Goal: Task Accomplishment & Management: Complete application form

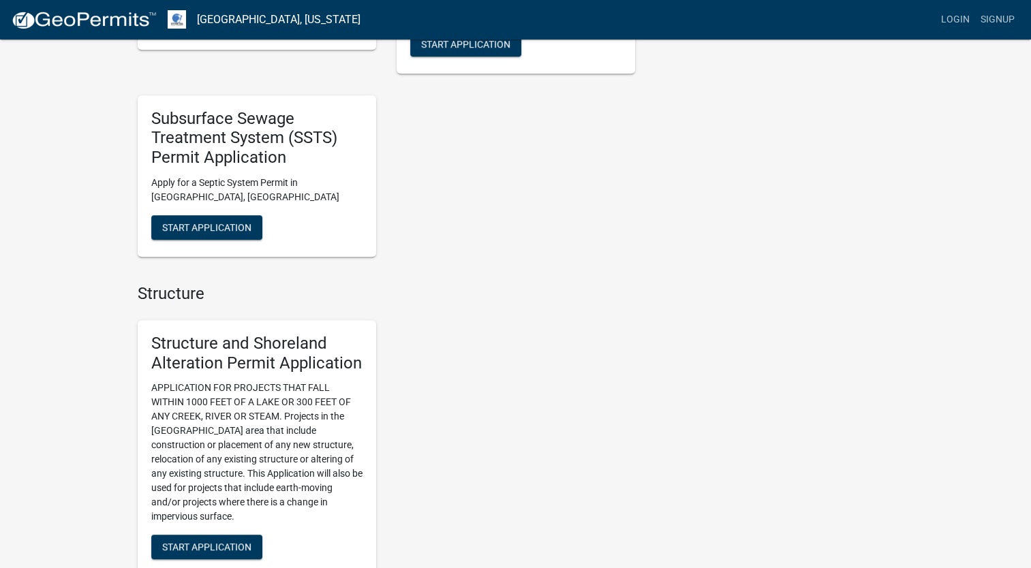
scroll to position [818, 0]
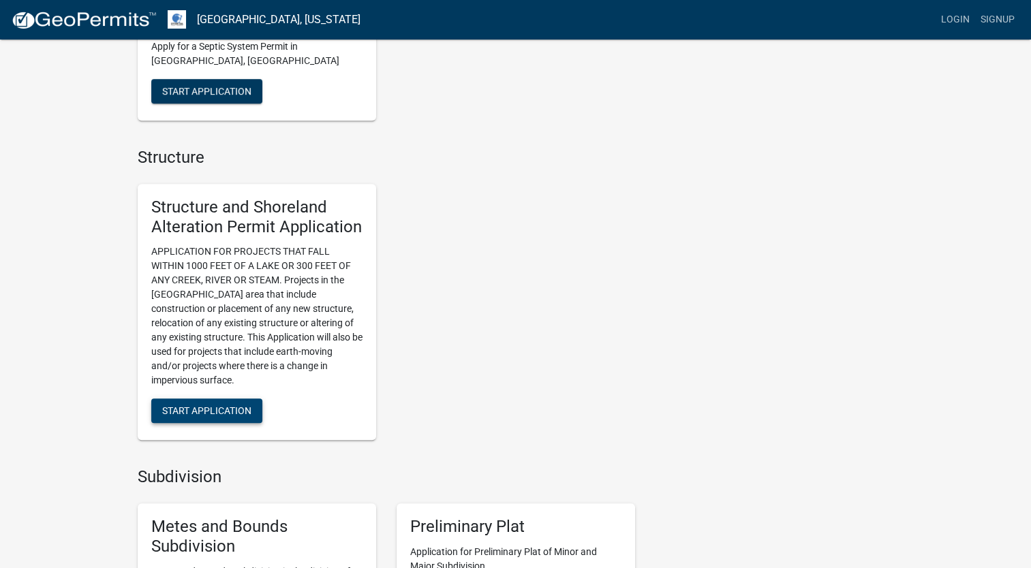
click at [231, 407] on span "Start Application" at bounding box center [206, 410] width 89 height 11
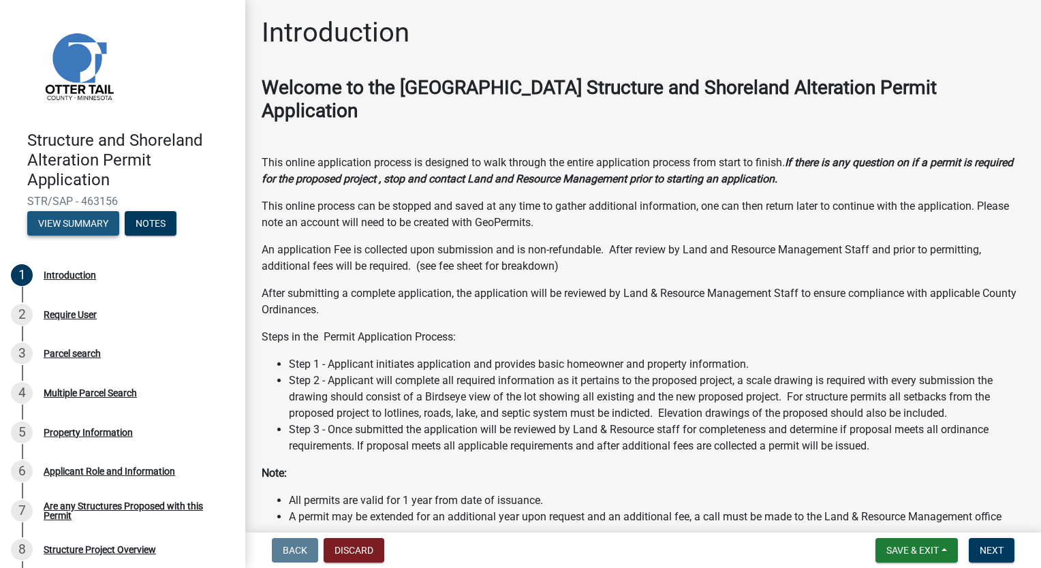
click at [87, 228] on button "View Summary" at bounding box center [73, 223] width 92 height 25
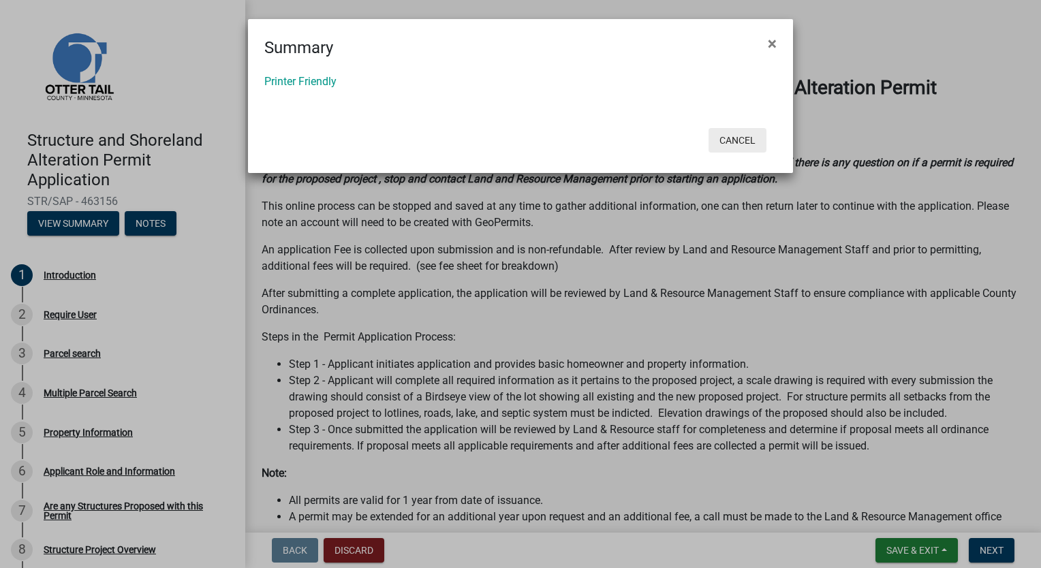
click at [746, 138] on button "Cancel" at bounding box center [738, 140] width 58 height 25
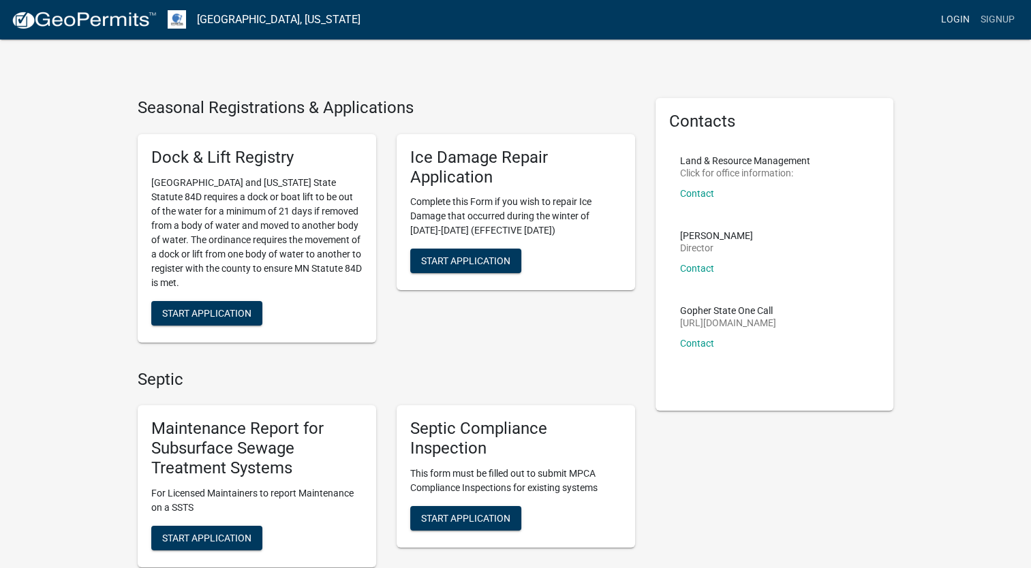
click at [964, 21] on link "Login" at bounding box center [956, 20] width 40 height 26
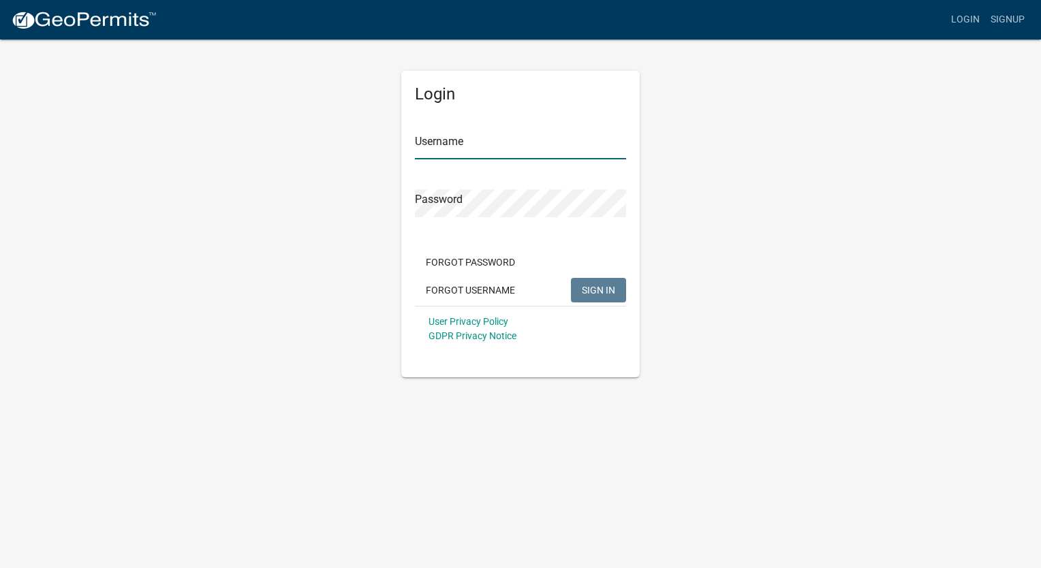
click at [478, 140] on input "Username" at bounding box center [520, 146] width 211 height 28
click at [475, 286] on div "Forgot Password Forgot Username SIGN IN" at bounding box center [520, 278] width 211 height 56
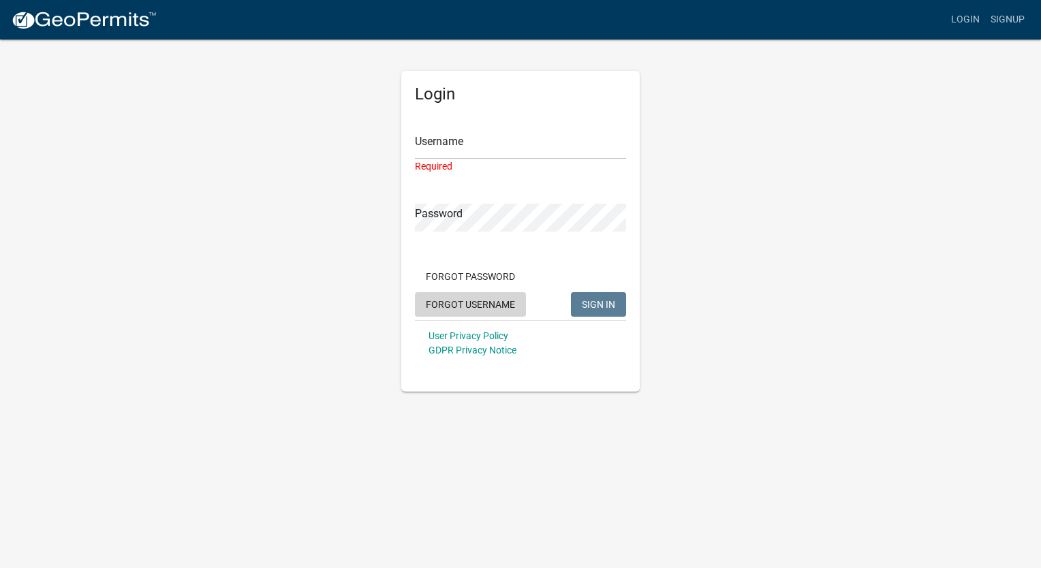
click at [498, 307] on button "Forgot Username" at bounding box center [470, 304] width 111 height 25
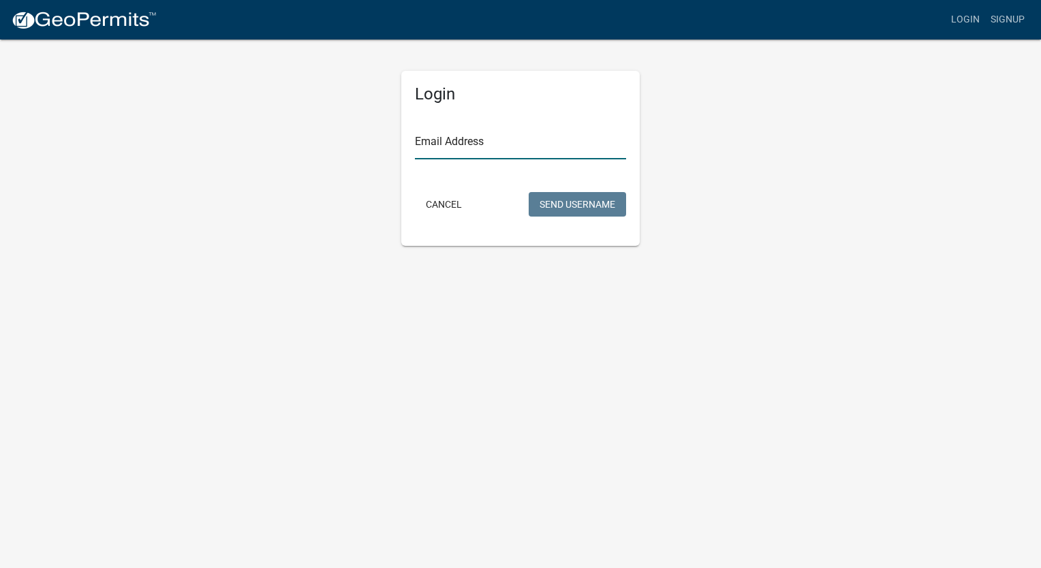
click at [452, 149] on input "Email Address" at bounding box center [520, 146] width 211 height 28
type input "[EMAIL_ADDRESS][DOMAIN_NAME]"
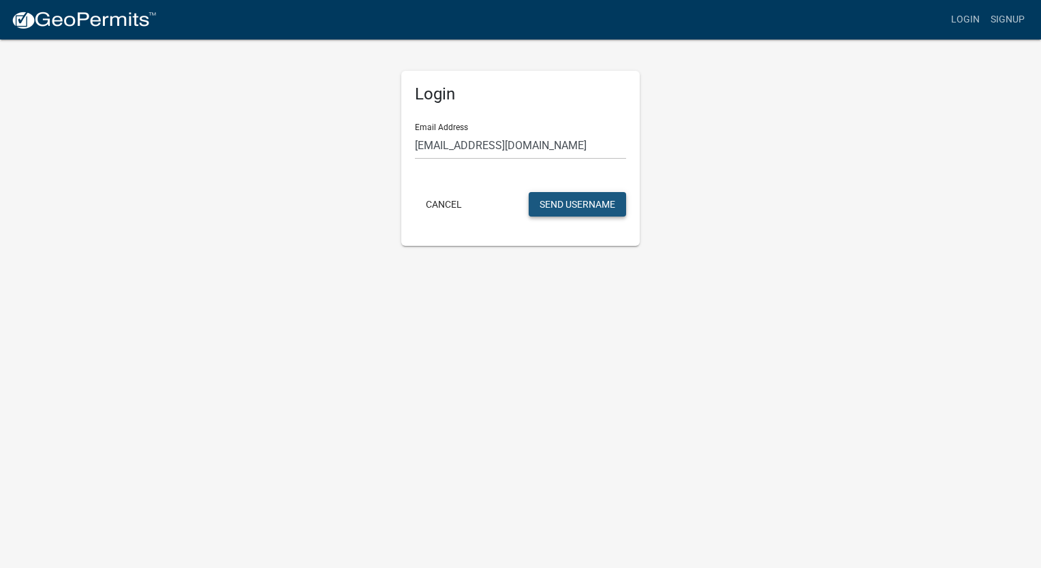
click at [565, 209] on button "Send Username" at bounding box center [577, 204] width 97 height 25
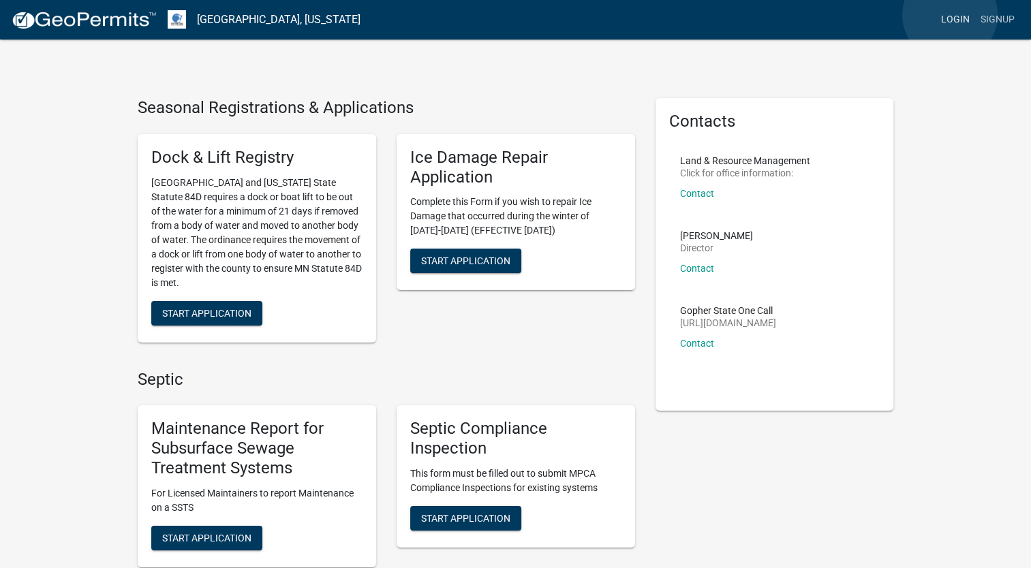
click at [950, 15] on link "Login" at bounding box center [956, 20] width 40 height 26
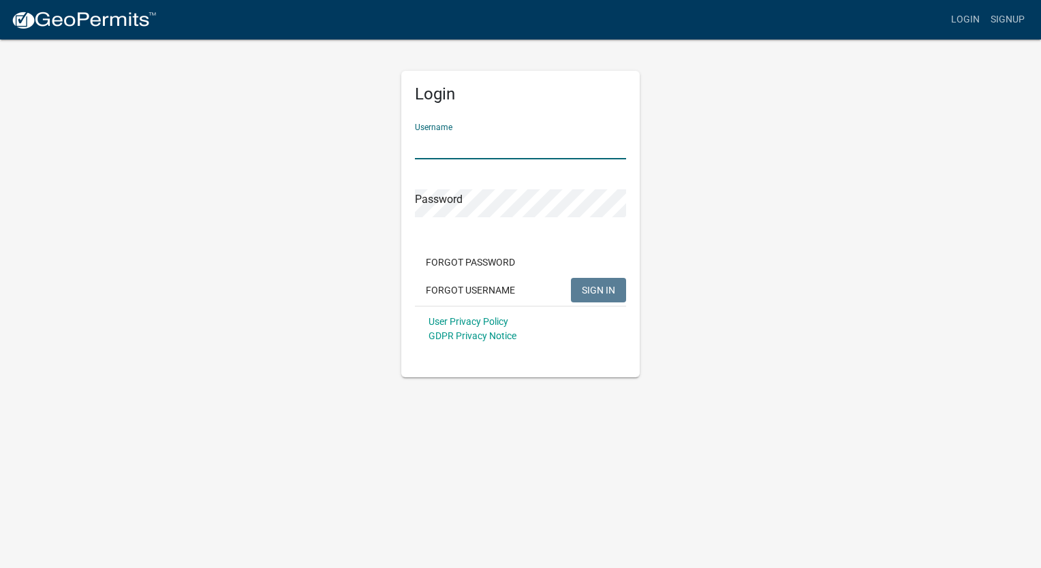
click at [480, 138] on input "Username" at bounding box center [520, 146] width 211 height 28
type input "[PERSON_NAME]"
click at [596, 287] on span "SIGN IN" at bounding box center [598, 289] width 33 height 11
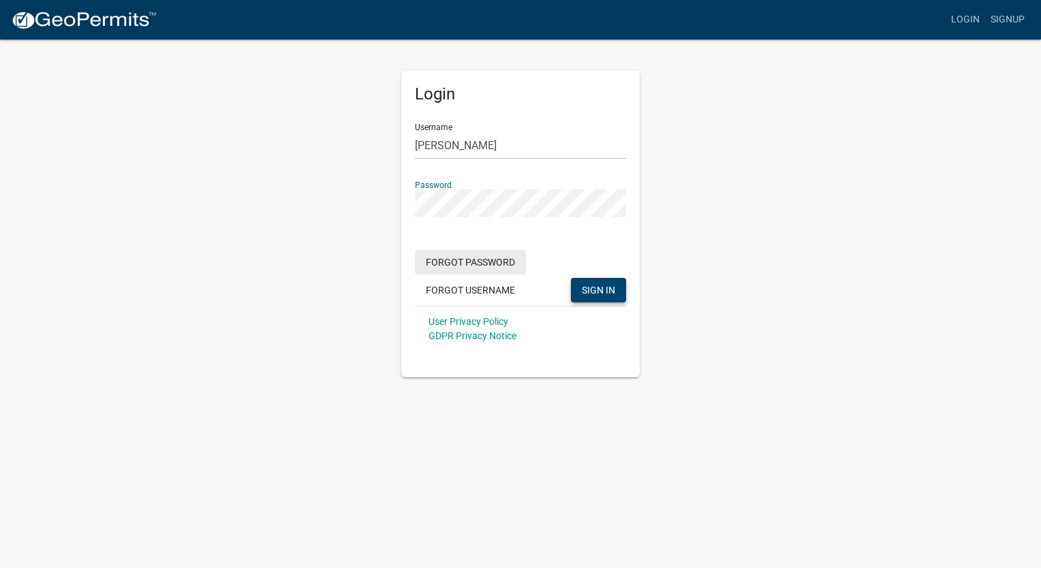
click at [472, 263] on button "Forgot Password" at bounding box center [470, 262] width 111 height 25
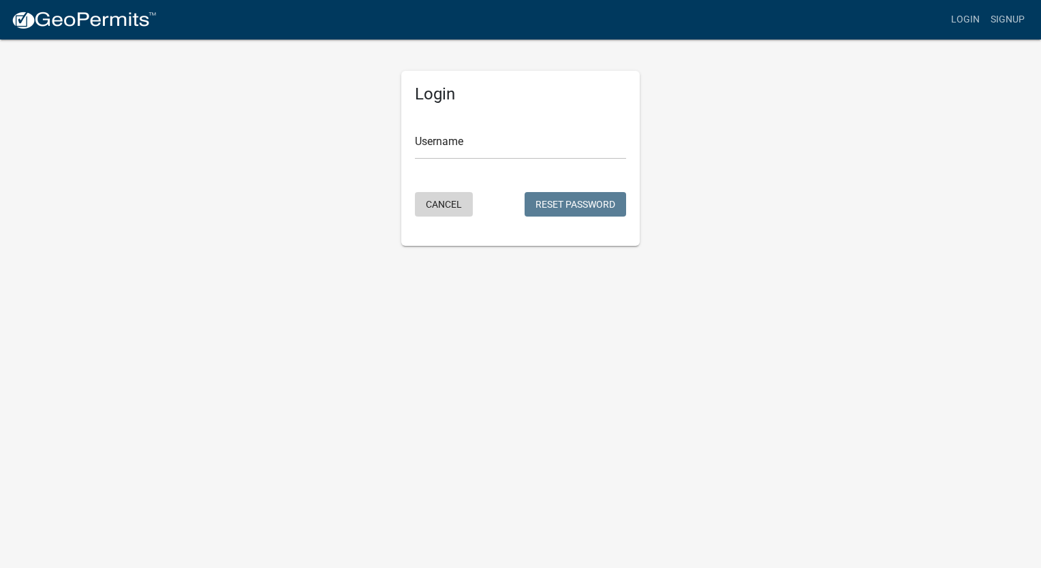
click at [456, 204] on button "Cancel" at bounding box center [444, 204] width 58 height 25
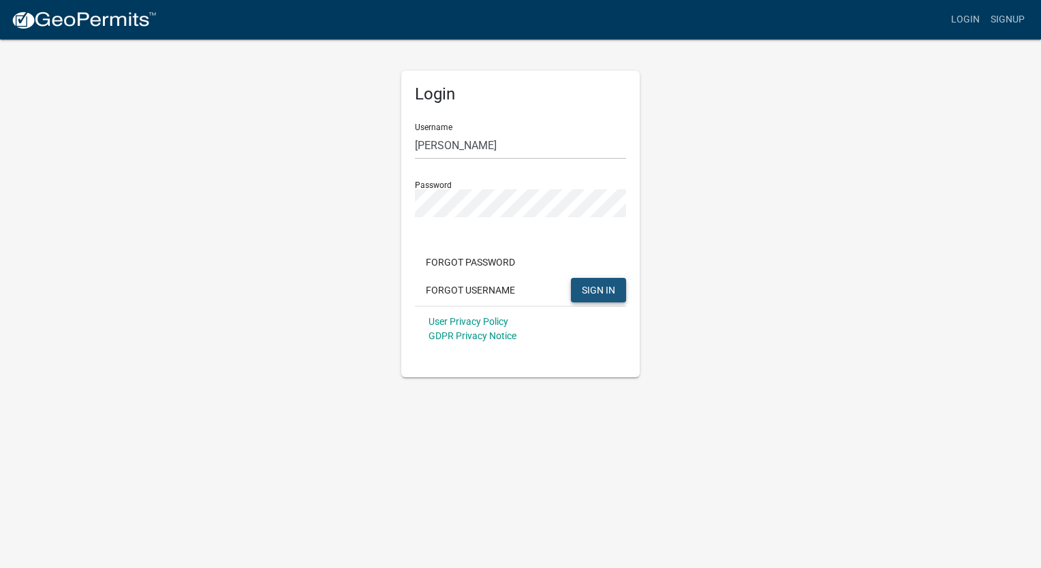
click at [602, 288] on span "SIGN IN" at bounding box center [598, 289] width 33 height 11
click at [489, 264] on button "Forgot Password" at bounding box center [470, 262] width 111 height 25
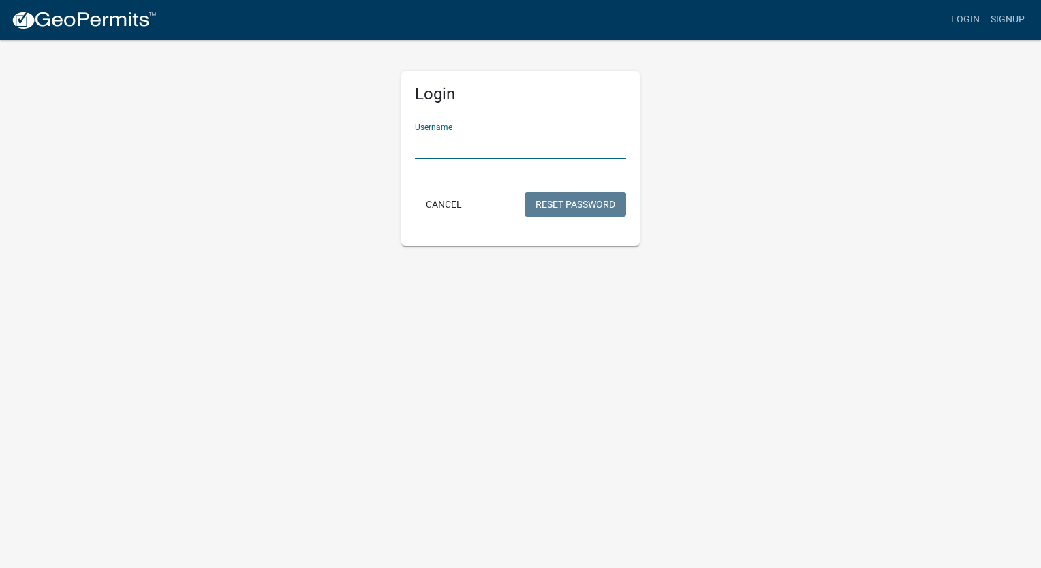
click at [507, 147] on input "Username" at bounding box center [520, 146] width 211 height 28
type input "[PERSON_NAME]"
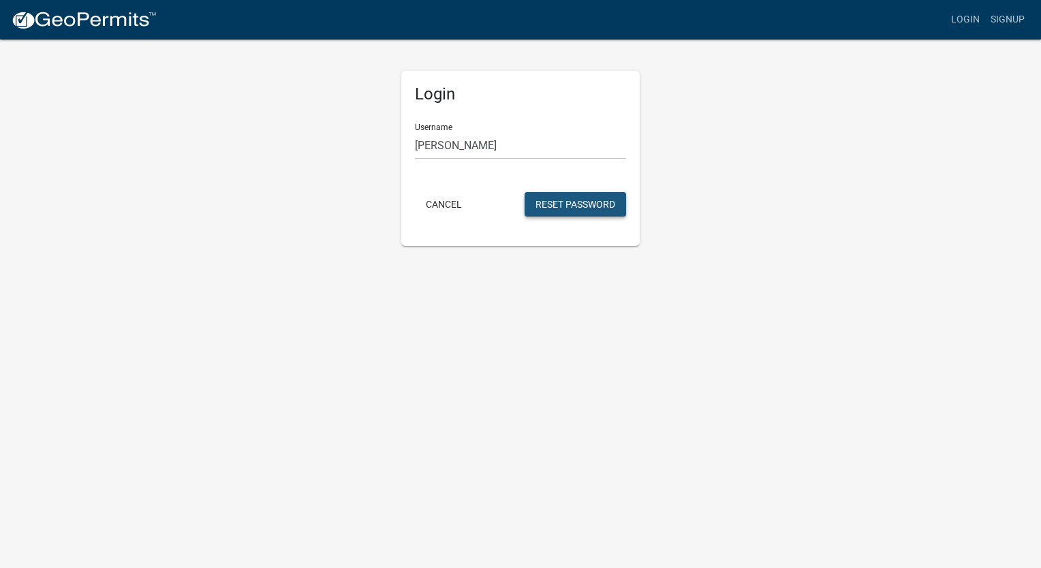
click at [551, 207] on button "Reset Password" at bounding box center [576, 204] width 102 height 25
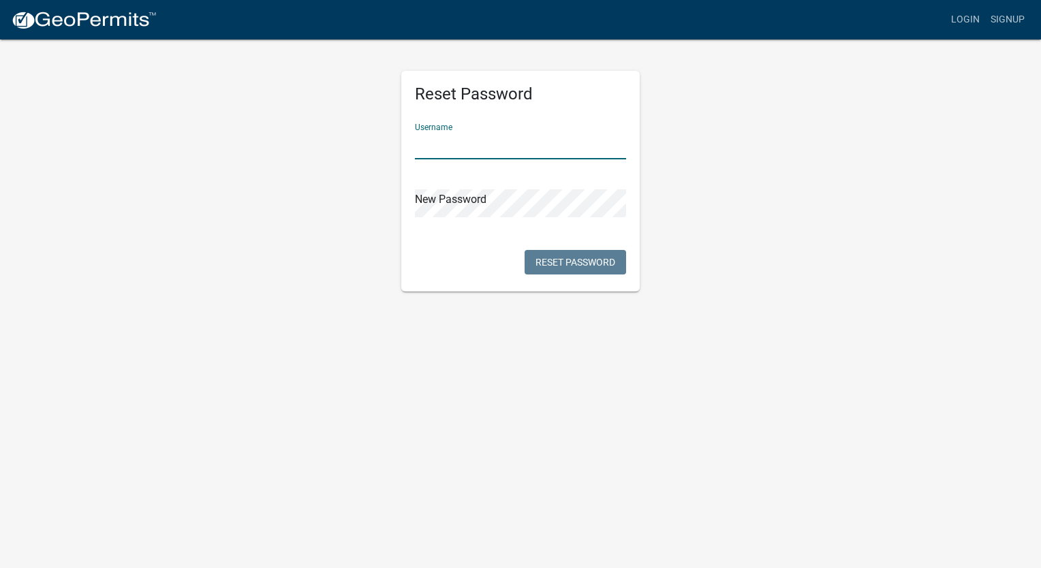
click at [462, 150] on input "text" at bounding box center [520, 146] width 211 height 28
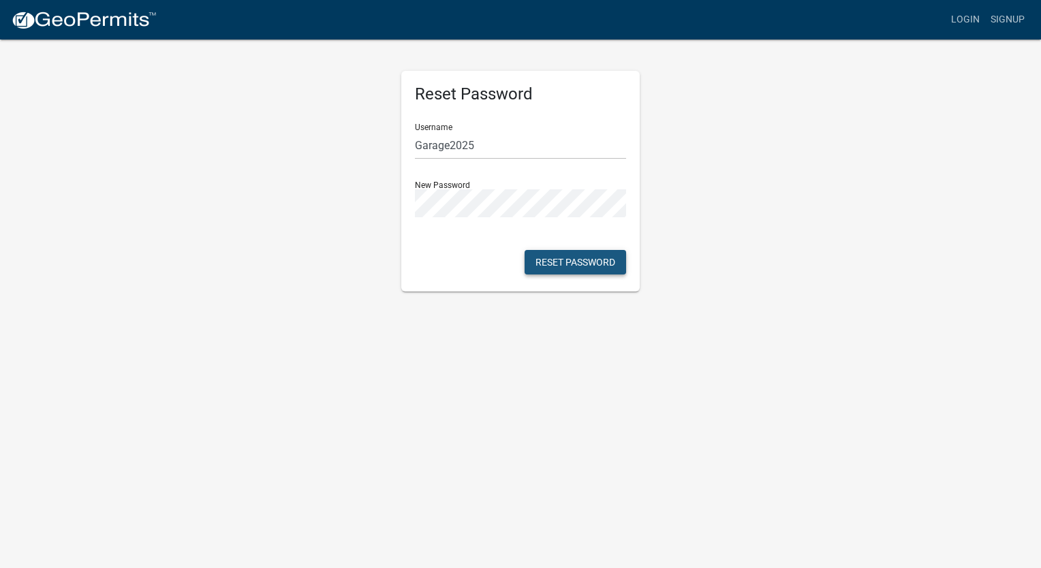
click at [558, 266] on button "Reset Password" at bounding box center [576, 262] width 102 height 25
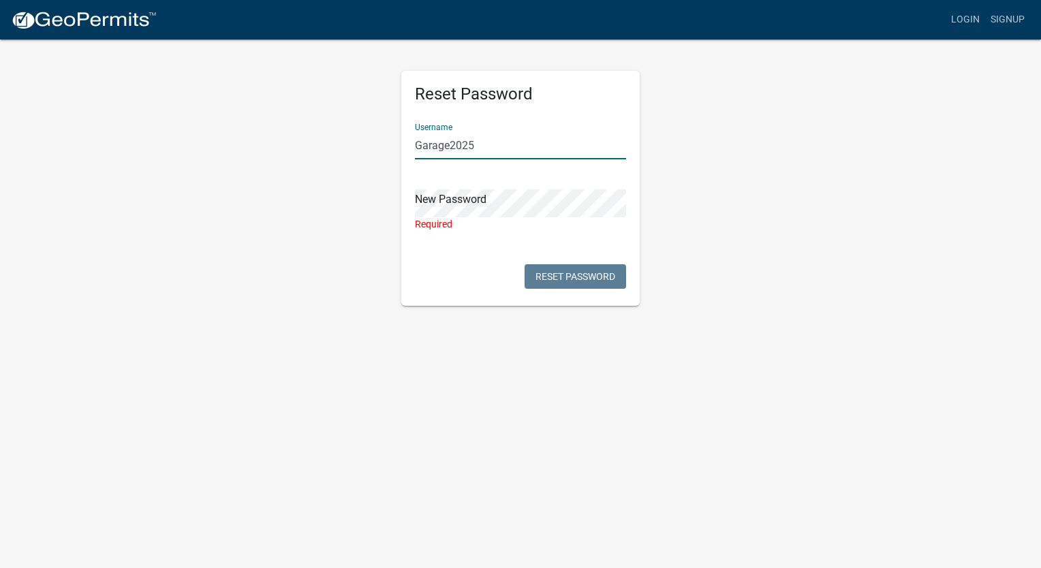
drag, startPoint x: 507, startPoint y: 141, endPoint x: 387, endPoint y: 146, distance: 120.0
click at [387, 146] on div "Reset Password Username Garage2025 New Password Required Reset Password" at bounding box center [520, 172] width 777 height 268
type input "[PERSON_NAME]"
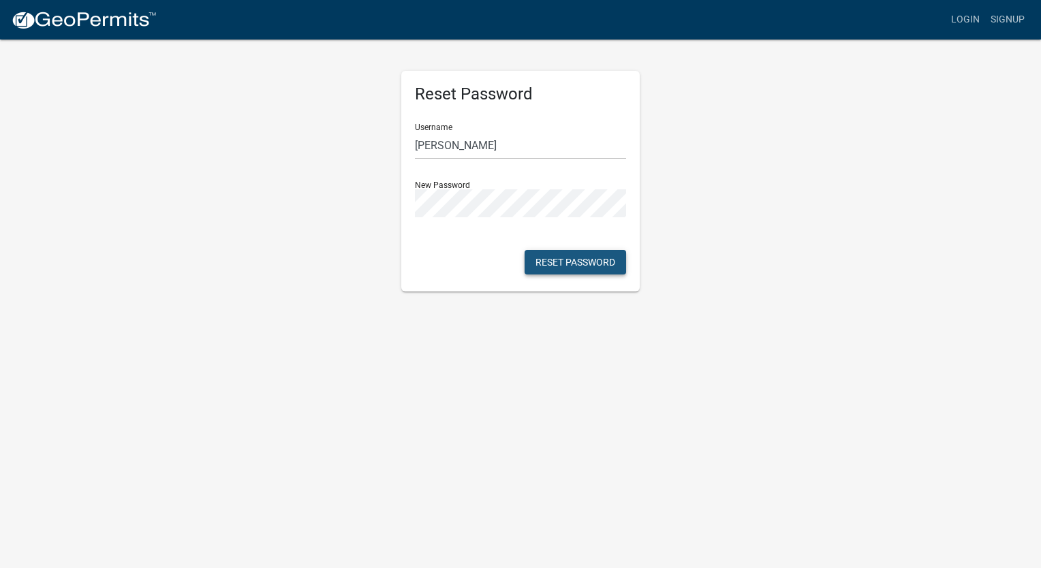
click at [574, 259] on button "Reset Password" at bounding box center [576, 262] width 102 height 25
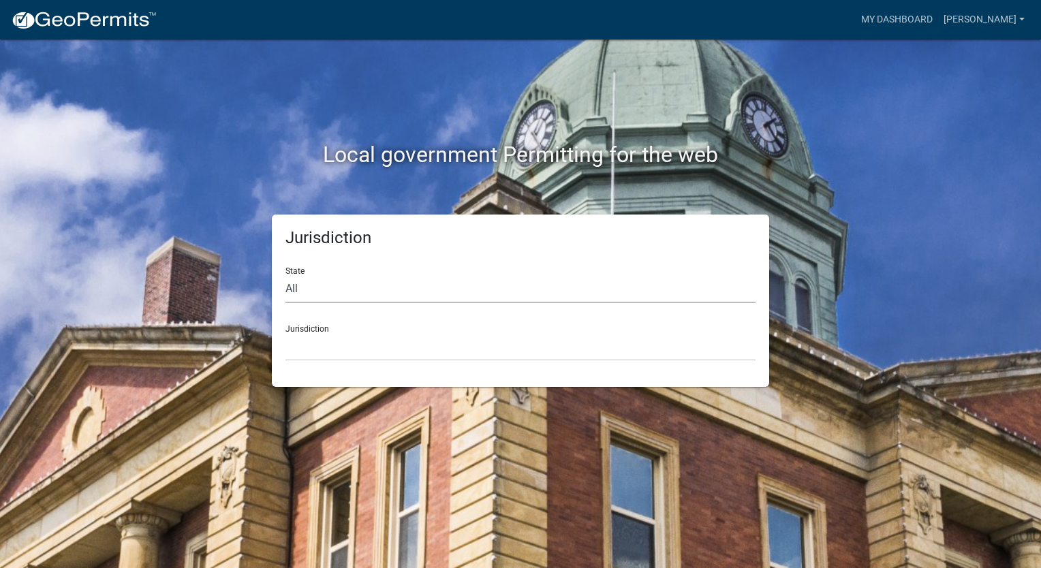
click at [317, 292] on select "All [US_STATE] [US_STATE] [US_STATE] [US_STATE] [US_STATE] [US_STATE] [US_STATE…" at bounding box center [521, 289] width 470 height 28
select select "[US_STATE]"
click at [286, 275] on select "All [US_STATE] [US_STATE] [US_STATE] [US_STATE] [US_STATE] [US_STATE] [US_STATE…" at bounding box center [521, 289] width 470 height 28
click at [324, 344] on select "[GEOGRAPHIC_DATA], [US_STATE] [GEOGRAPHIC_DATA], [US_STATE] [GEOGRAPHIC_DATA], …" at bounding box center [521, 347] width 470 height 28
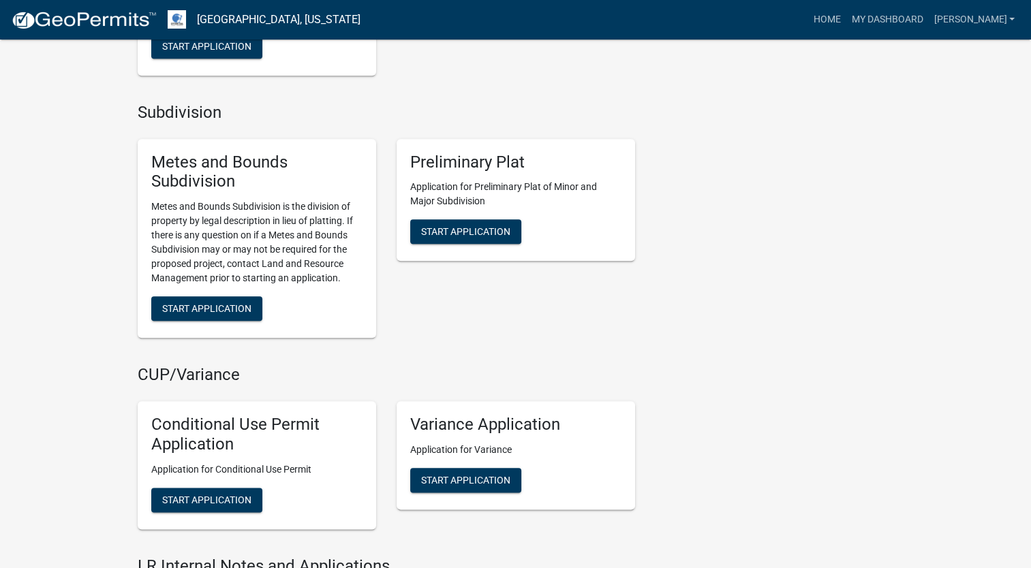
scroll to position [1185, 0]
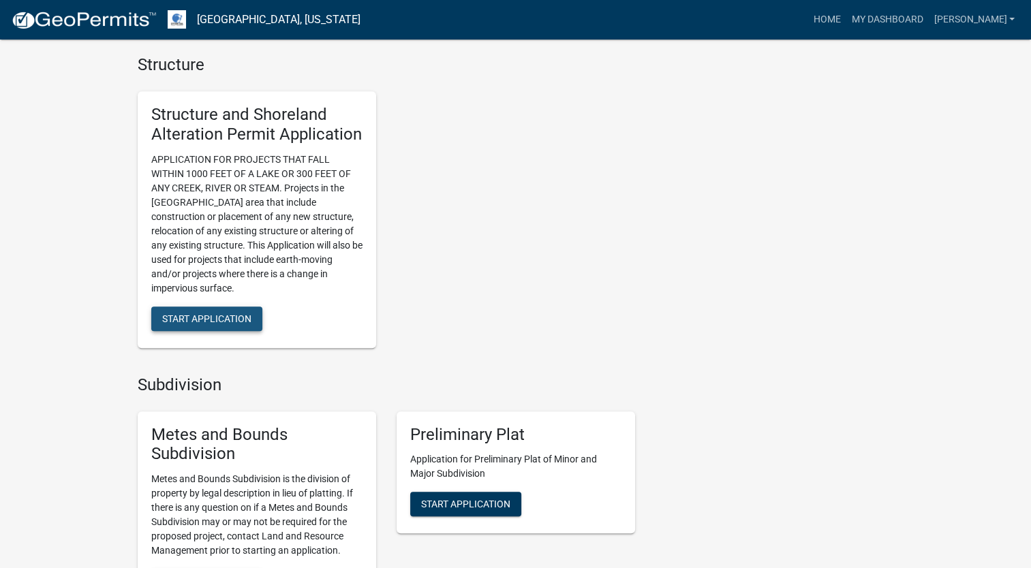
click at [228, 318] on span "Start Application" at bounding box center [206, 318] width 89 height 11
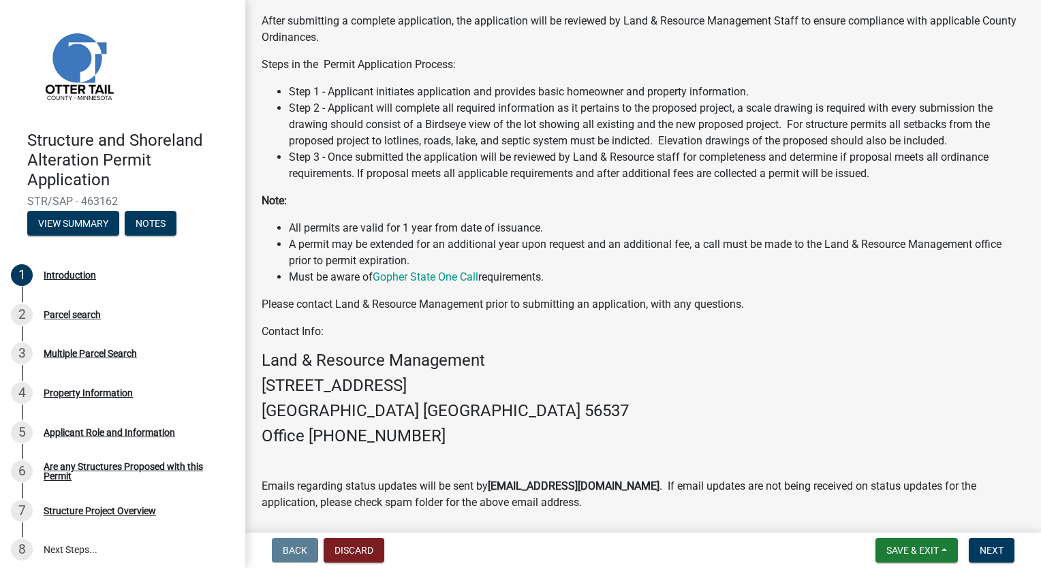
scroll to position [297, 0]
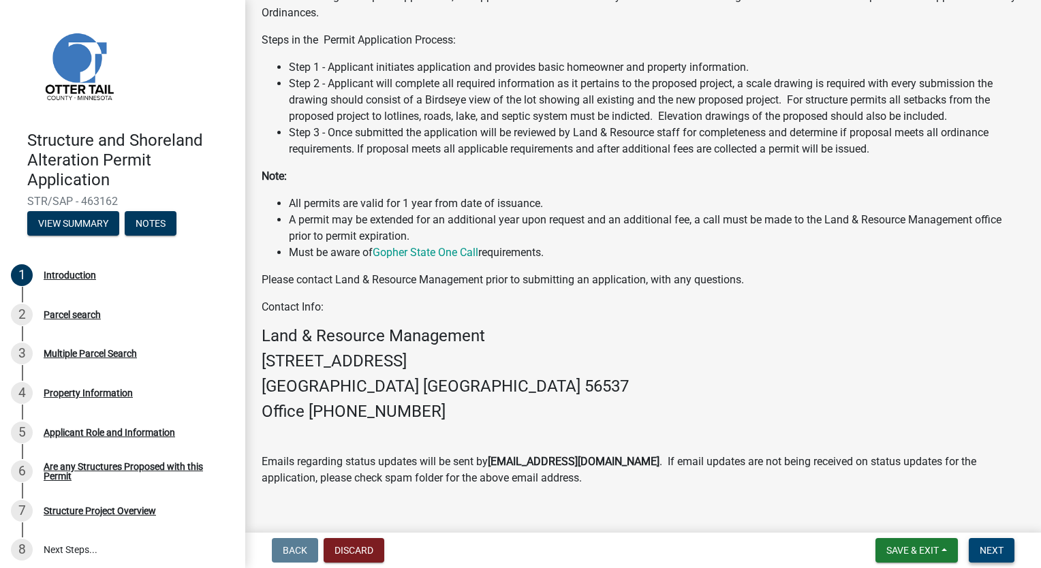
click at [989, 545] on span "Next" at bounding box center [992, 550] width 24 height 11
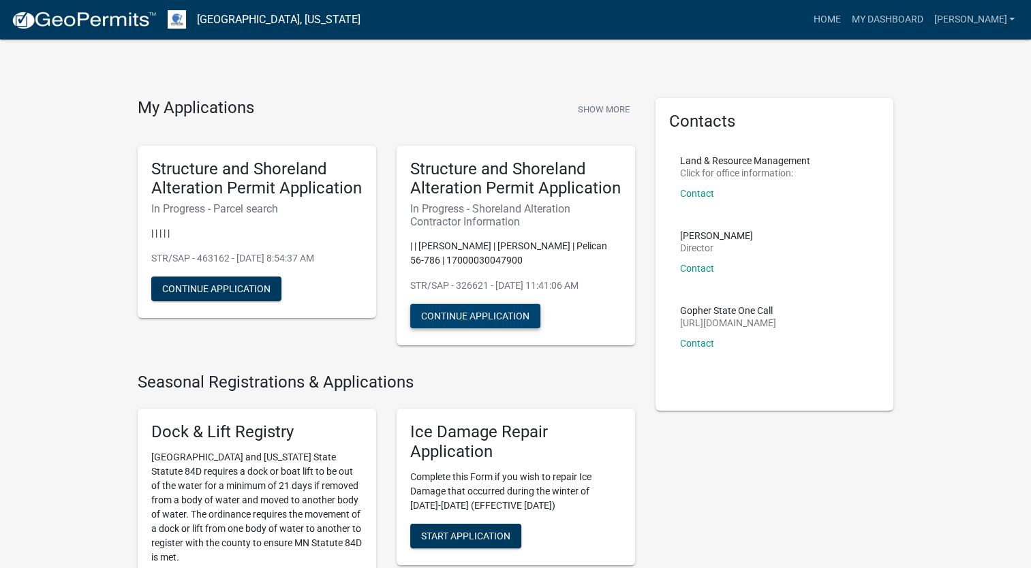
click at [495, 318] on button "Continue Application" at bounding box center [475, 316] width 130 height 25
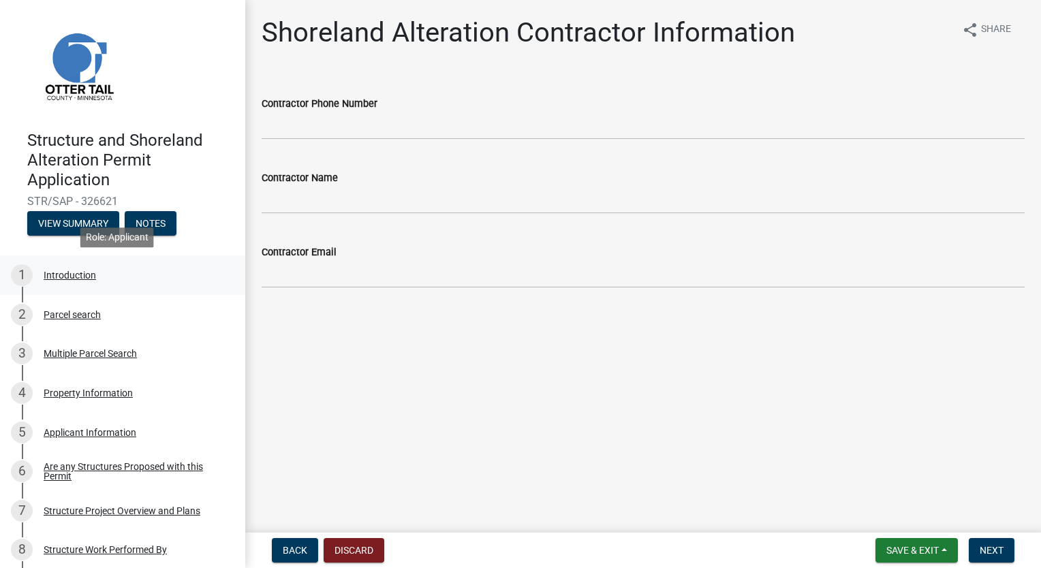
click at [61, 272] on div "Introduction" at bounding box center [70, 276] width 52 height 10
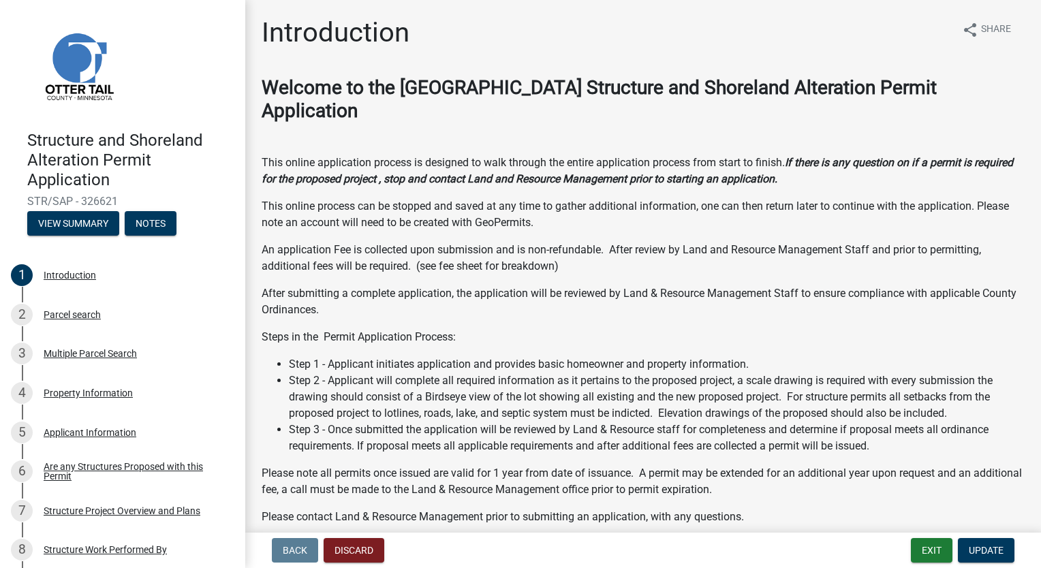
scroll to position [237, 0]
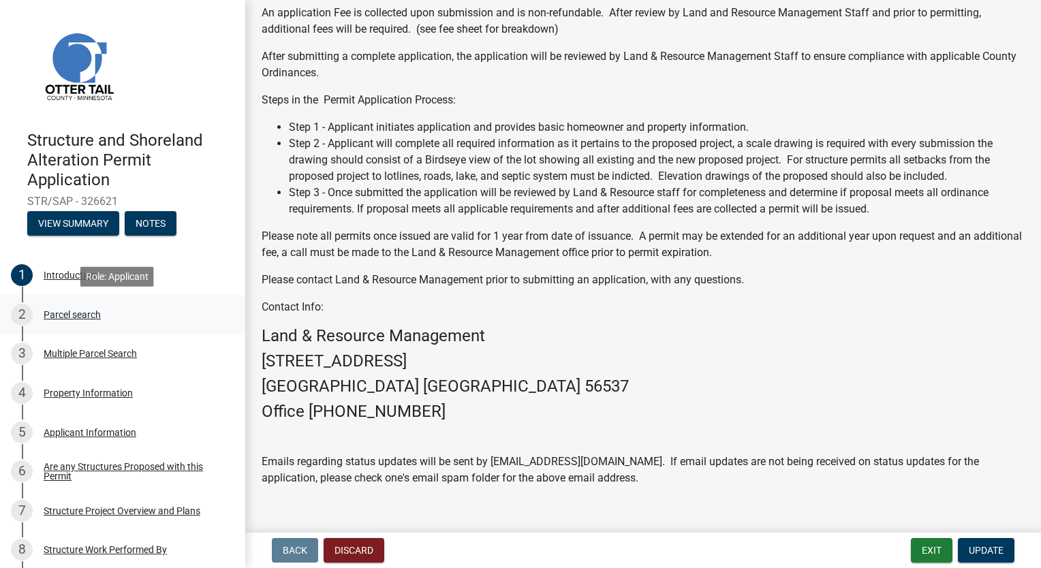
click at [74, 320] on div "2 Parcel search" at bounding box center [117, 315] width 213 height 22
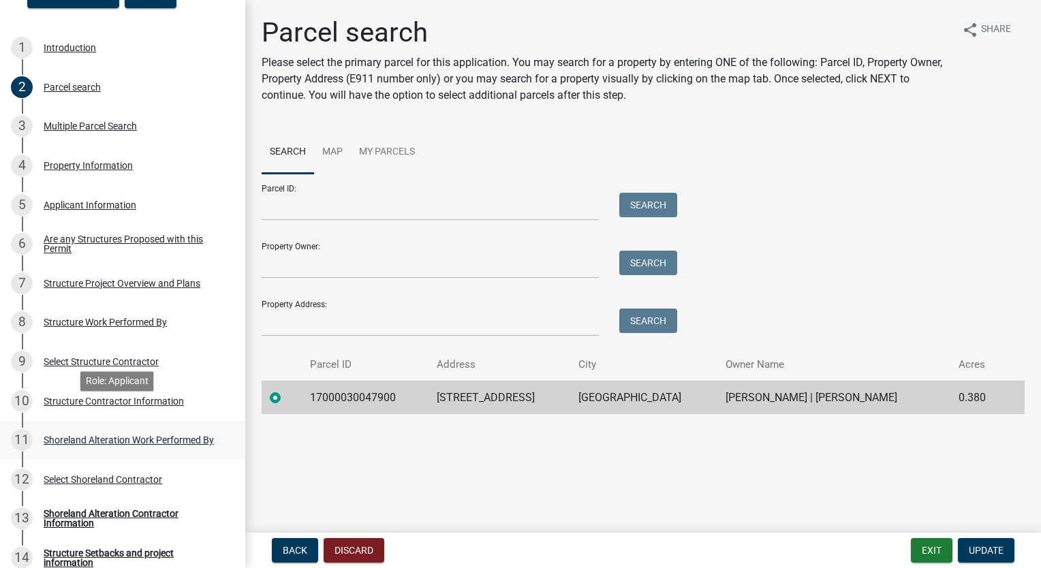
scroll to position [0, 0]
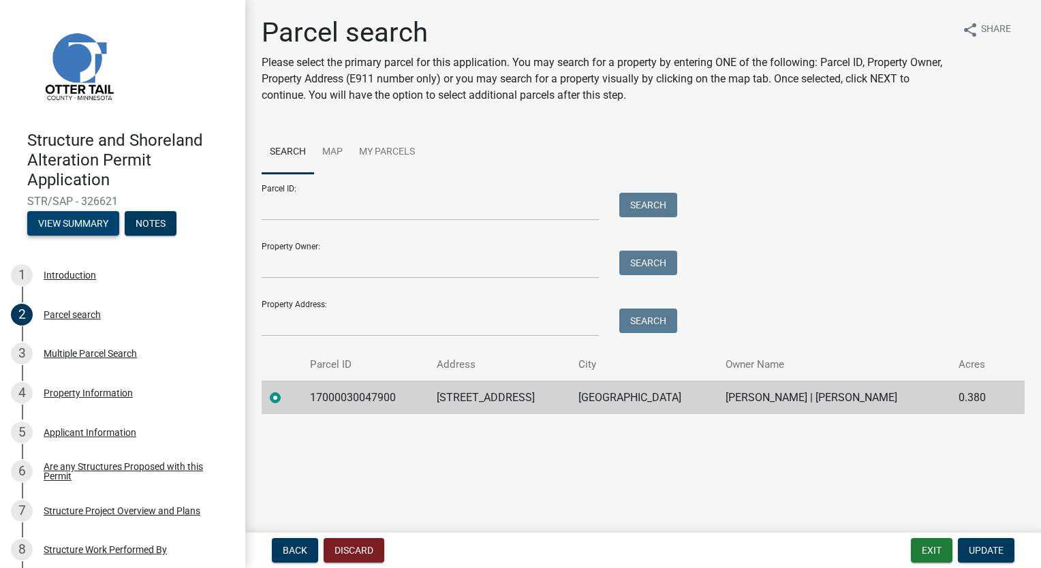
click at [81, 230] on button "View Summary" at bounding box center [73, 223] width 92 height 25
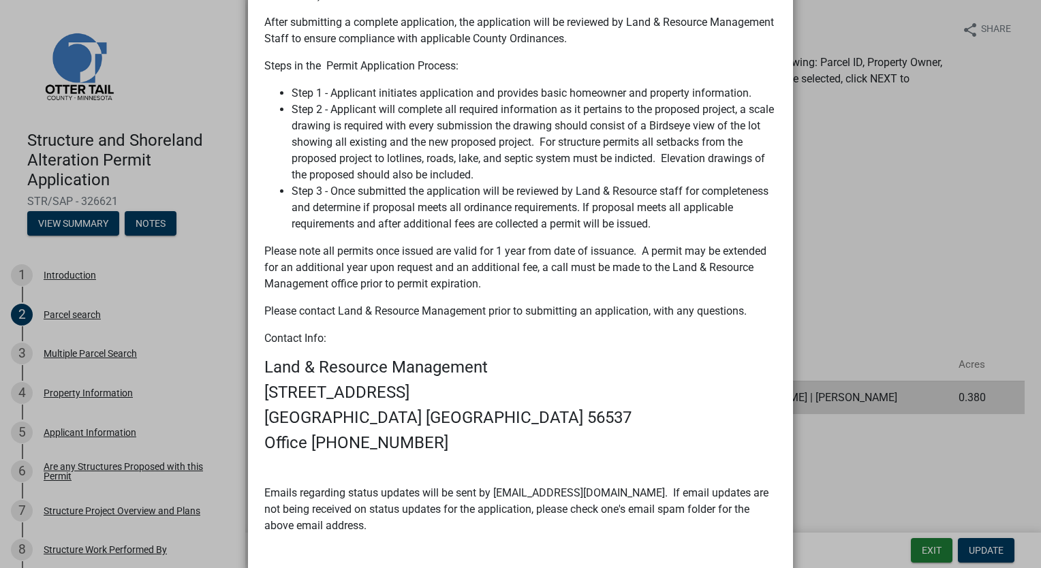
scroll to position [645, 0]
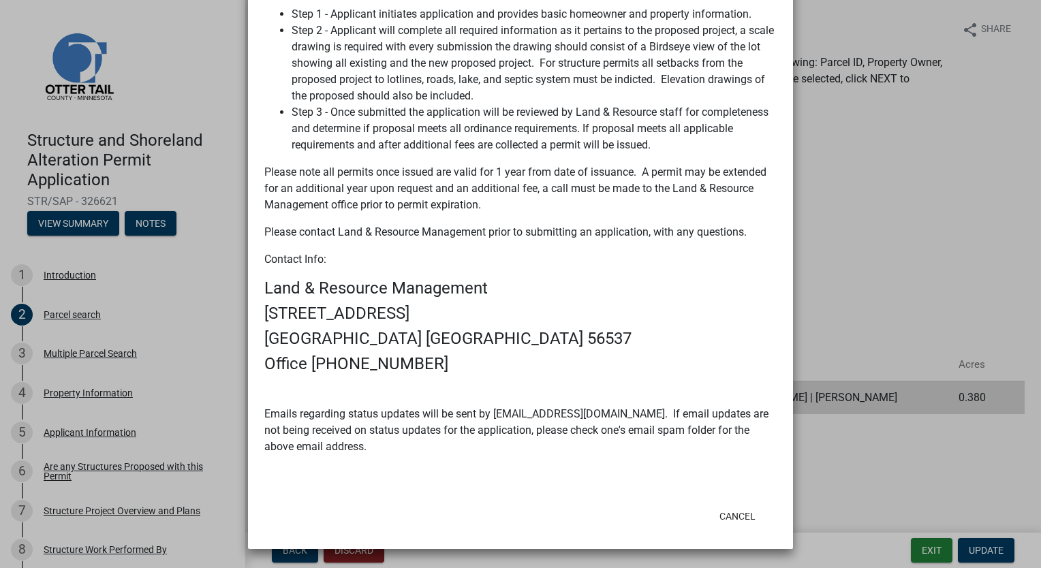
click at [907, 214] on ngb-modal-window "Summary × Printer Friendly Introduction Parcel search Multiple Parcel Search Pr…" at bounding box center [520, 284] width 1041 height 568
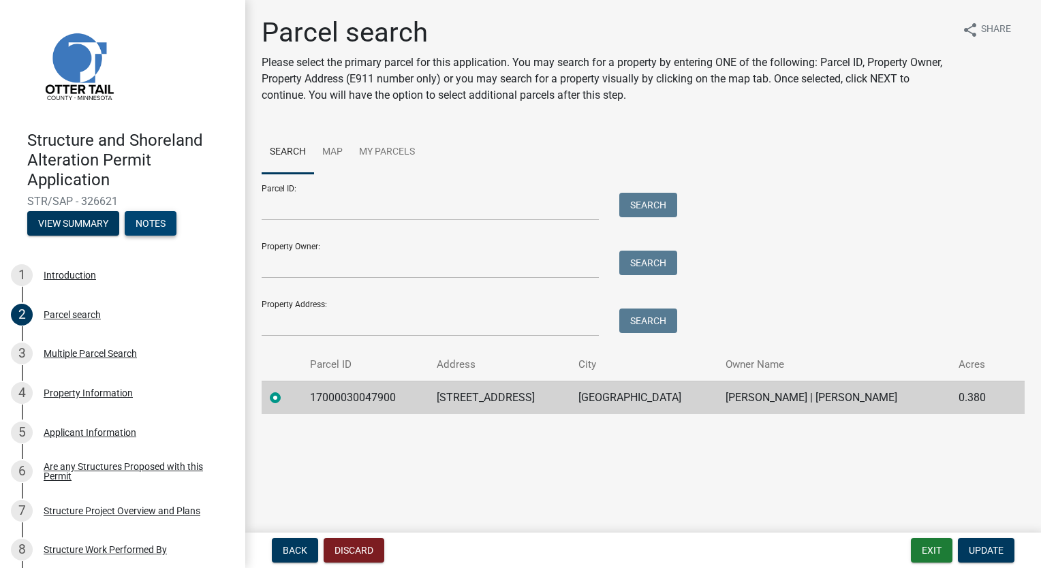
click at [163, 226] on button "Notes" at bounding box center [151, 223] width 52 height 25
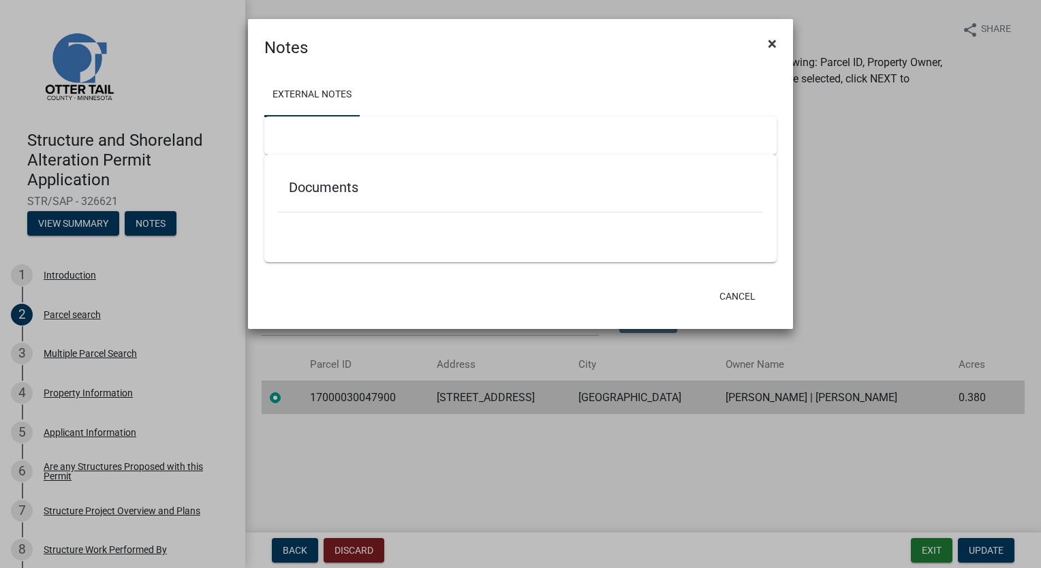
click at [774, 42] on span "×" at bounding box center [772, 43] width 9 height 19
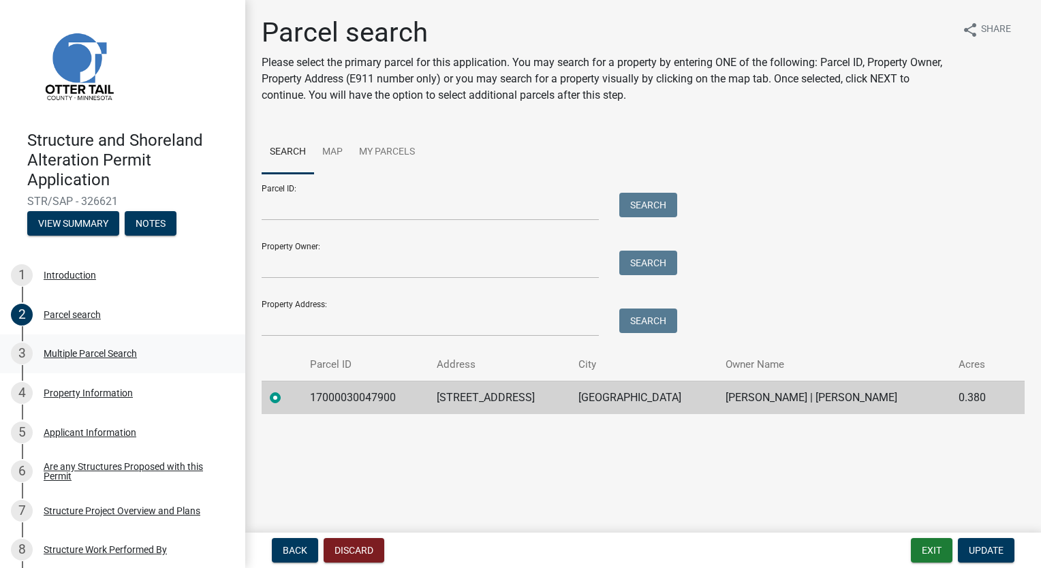
click at [83, 353] on div "Multiple Parcel Search" at bounding box center [90, 354] width 93 height 10
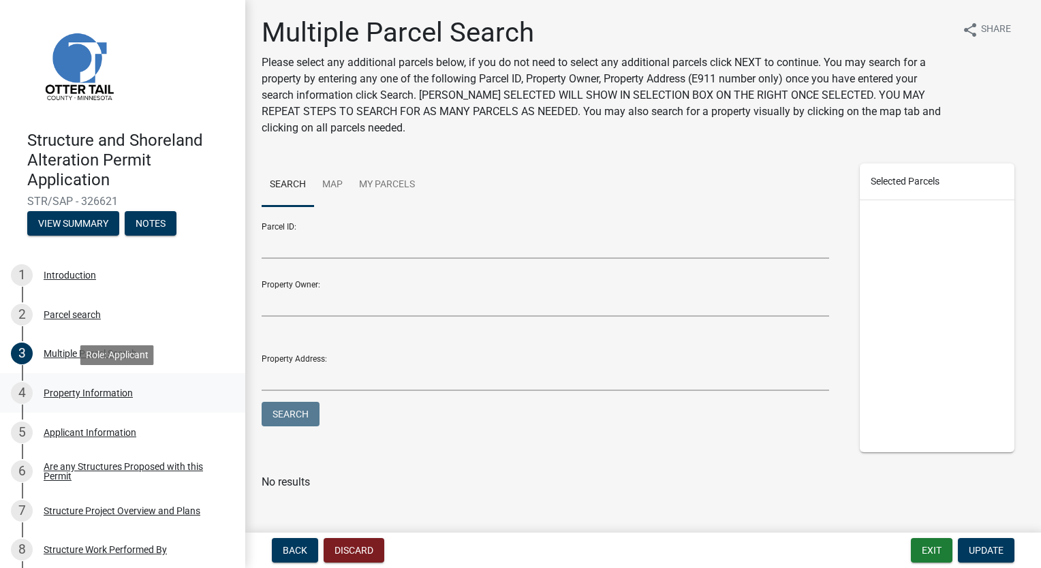
click at [87, 394] on div "Property Information" at bounding box center [88, 393] width 89 height 10
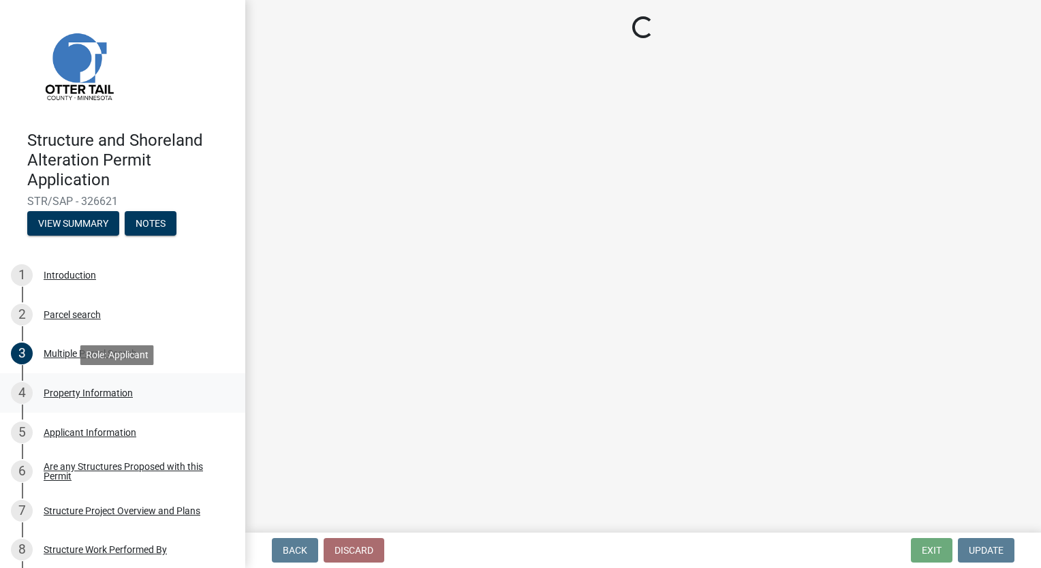
select select "758382b1-a9b7-40fb-b133-d60fa51a6422"
select select "9f52d7c9-96dd-4370-b810-ce091165f7c2"
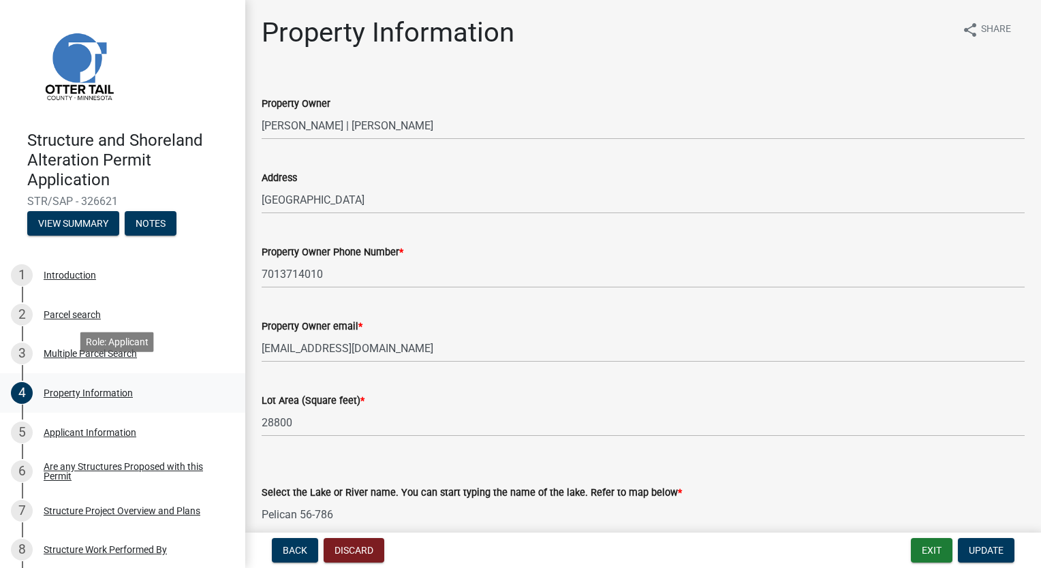
scroll to position [204, 0]
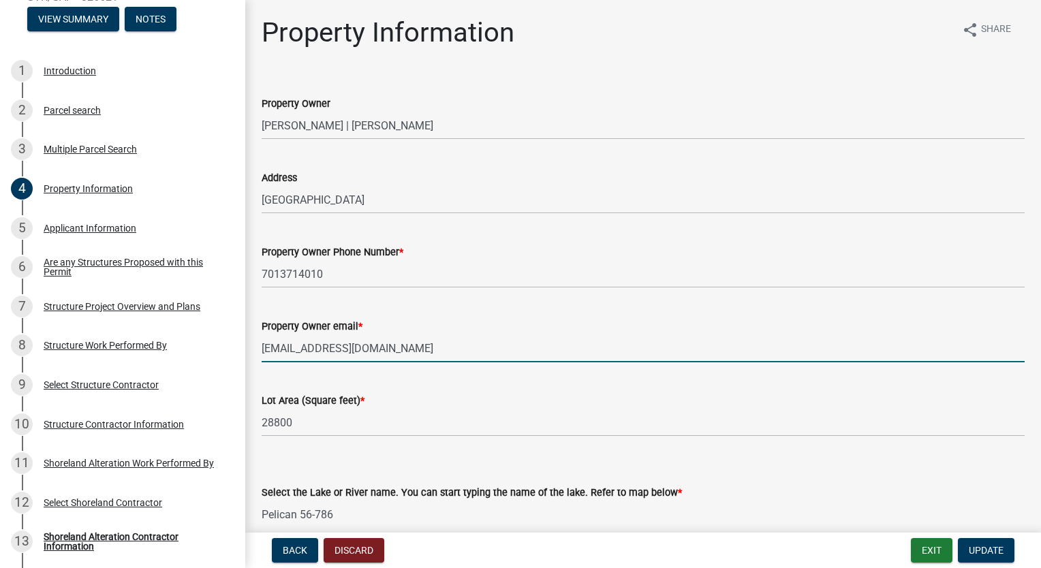
click at [433, 348] on input "[EMAIL_ADDRESS][DOMAIN_NAME]" at bounding box center [643, 349] width 763 height 28
type input "[EMAIL_ADDRESS][DOMAIN_NAME]"
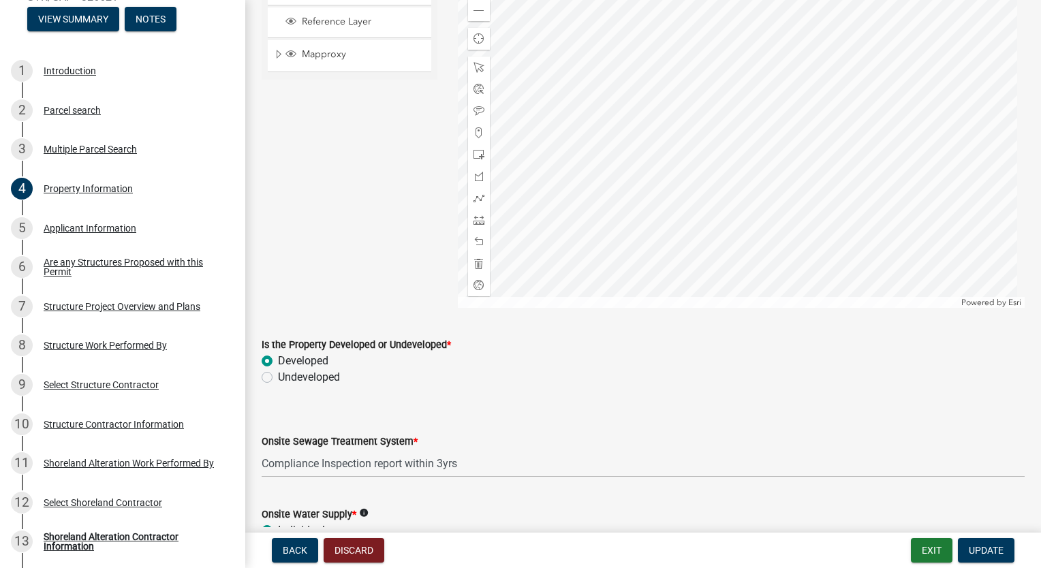
scroll to position [933, 0]
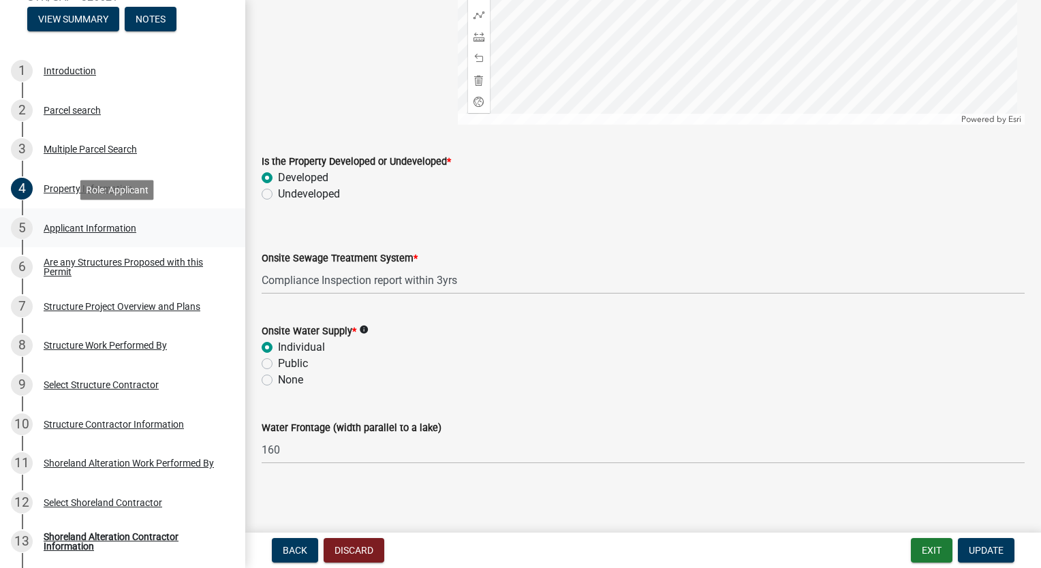
click at [102, 228] on div "Applicant Information" at bounding box center [90, 229] width 93 height 10
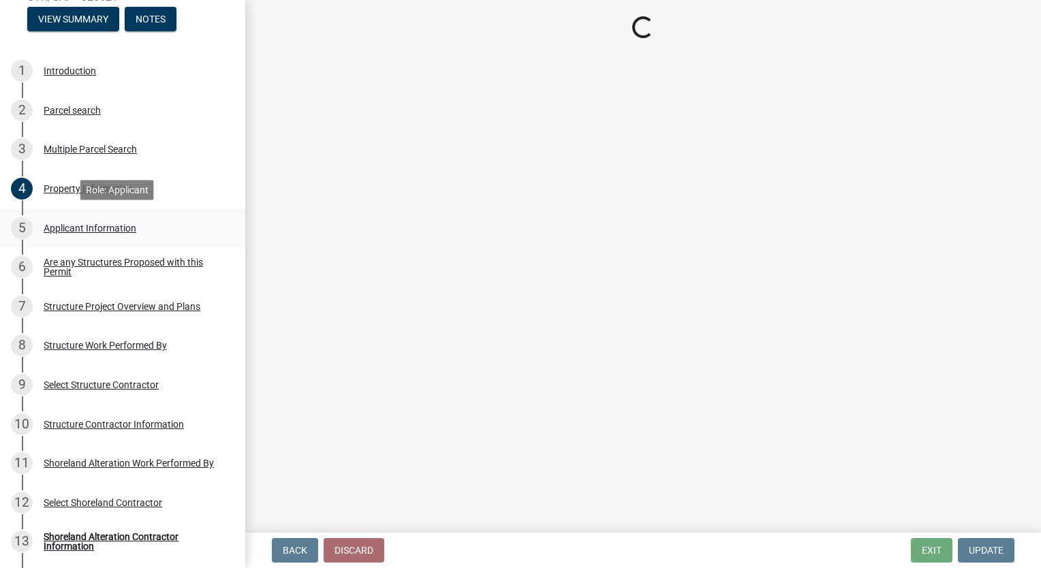
scroll to position [0, 0]
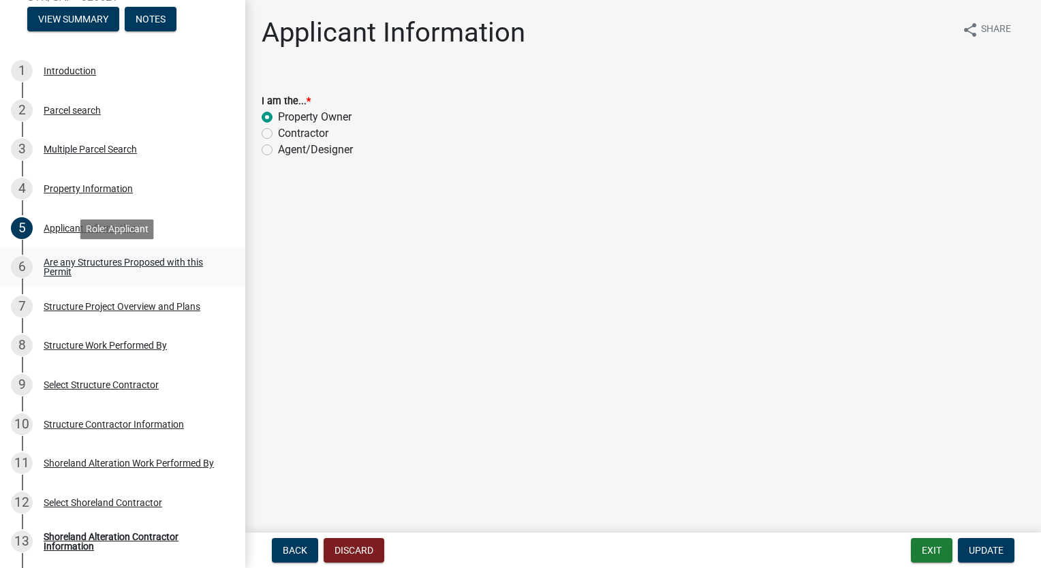
click at [99, 262] on div "Are any Structures Proposed with this Permit" at bounding box center [134, 267] width 180 height 19
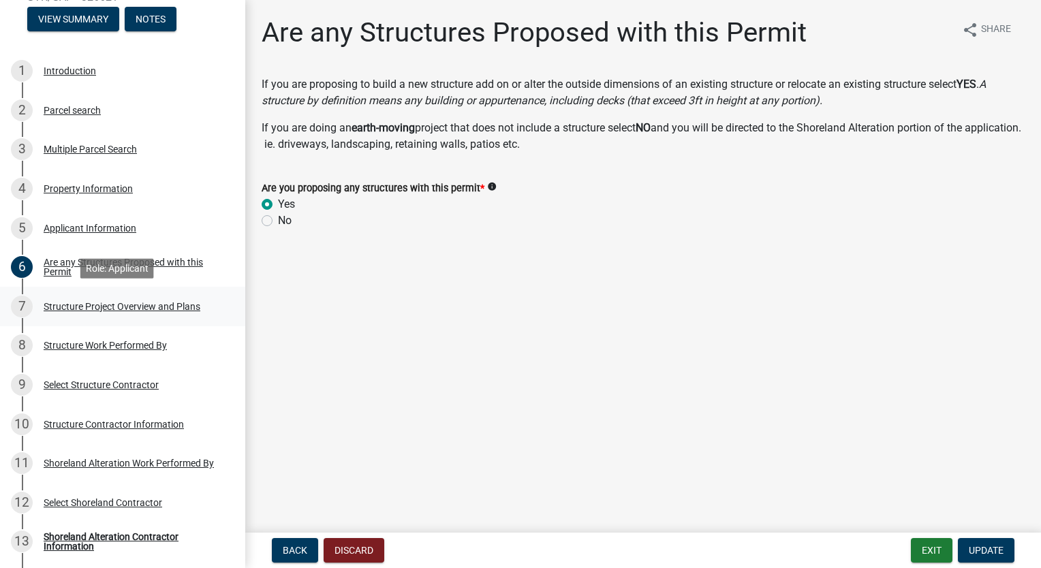
click at [104, 309] on div "Structure Project Overview and Plans" at bounding box center [122, 307] width 157 height 10
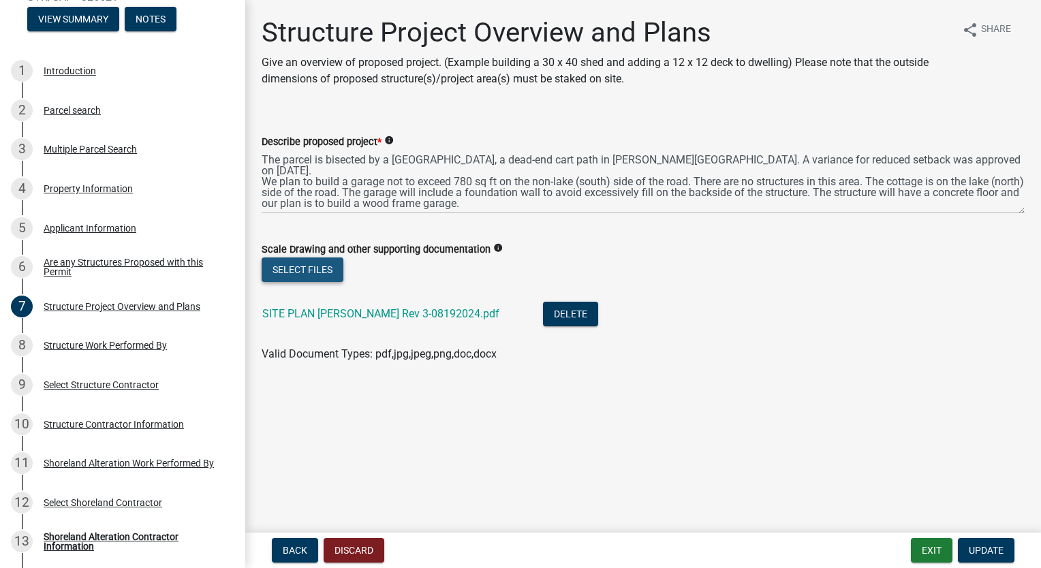
click at [295, 270] on button "Select files" at bounding box center [303, 270] width 82 height 25
click at [319, 274] on button "Select files" at bounding box center [303, 270] width 82 height 25
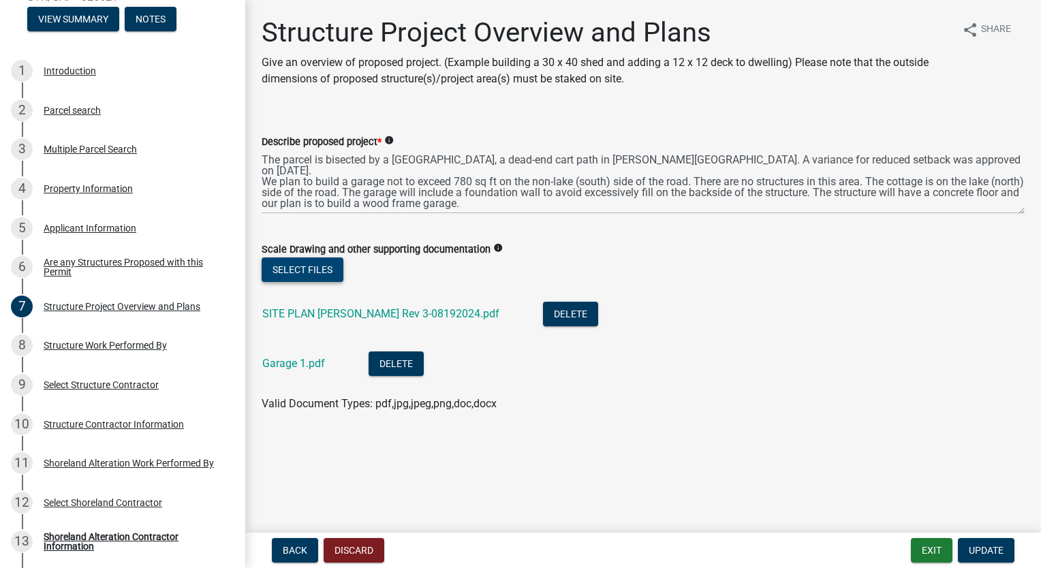
click at [323, 270] on button "Select files" at bounding box center [303, 270] width 82 height 25
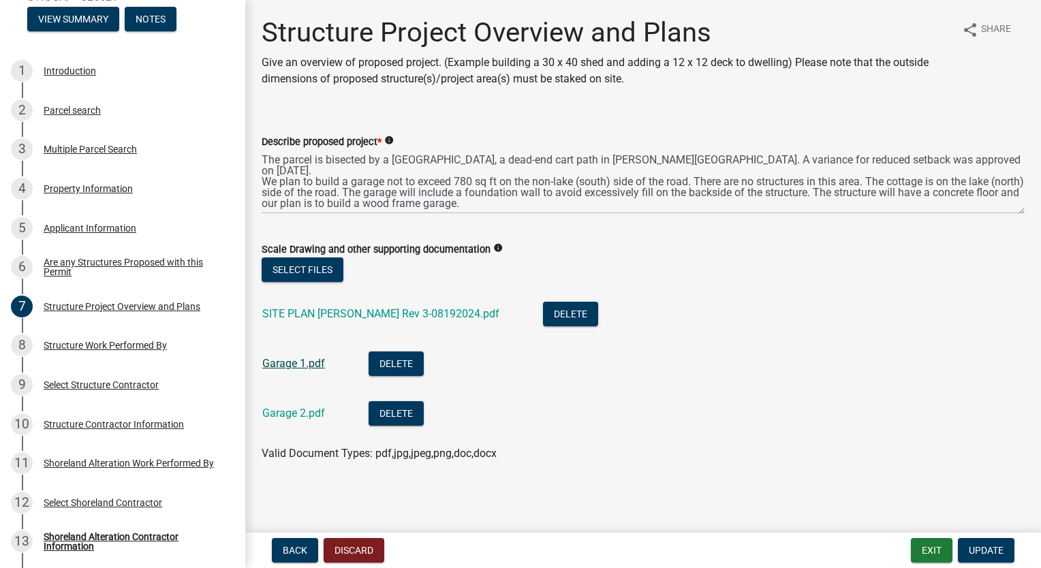
click at [313, 361] on link "Garage 1.pdf" at bounding box center [293, 363] width 63 height 13
click at [309, 416] on link "Garage 2.pdf" at bounding box center [293, 413] width 63 height 13
click at [474, 318] on link "SITE PLAN [PERSON_NAME] Rev 3-08192024.pdf" at bounding box center [380, 313] width 237 height 13
click at [91, 348] on div "Structure Work Performed By" at bounding box center [105, 346] width 123 height 10
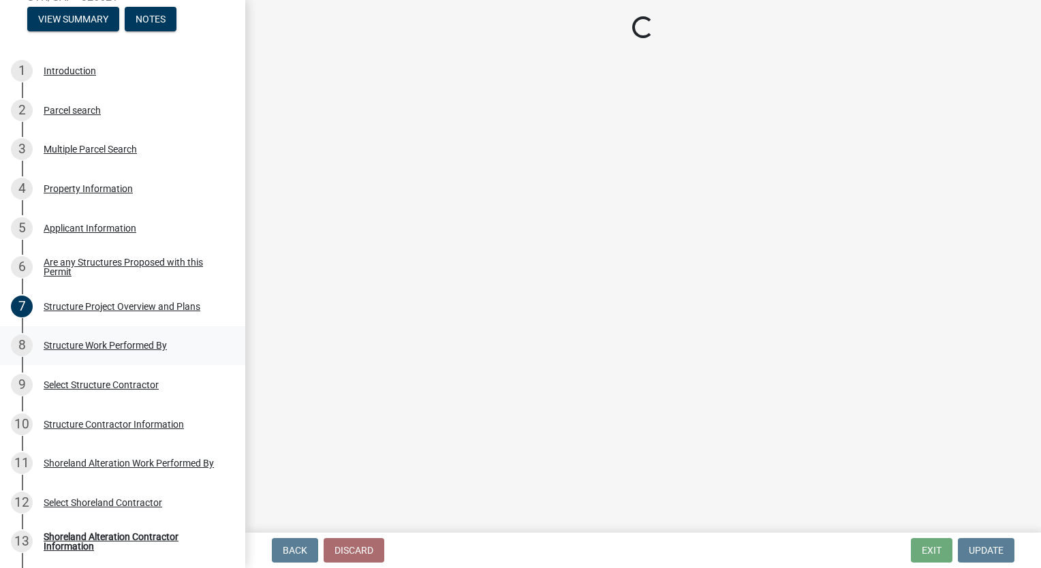
select select "381ca63a-c1e5-433b-b26e-fbee5d07bca1"
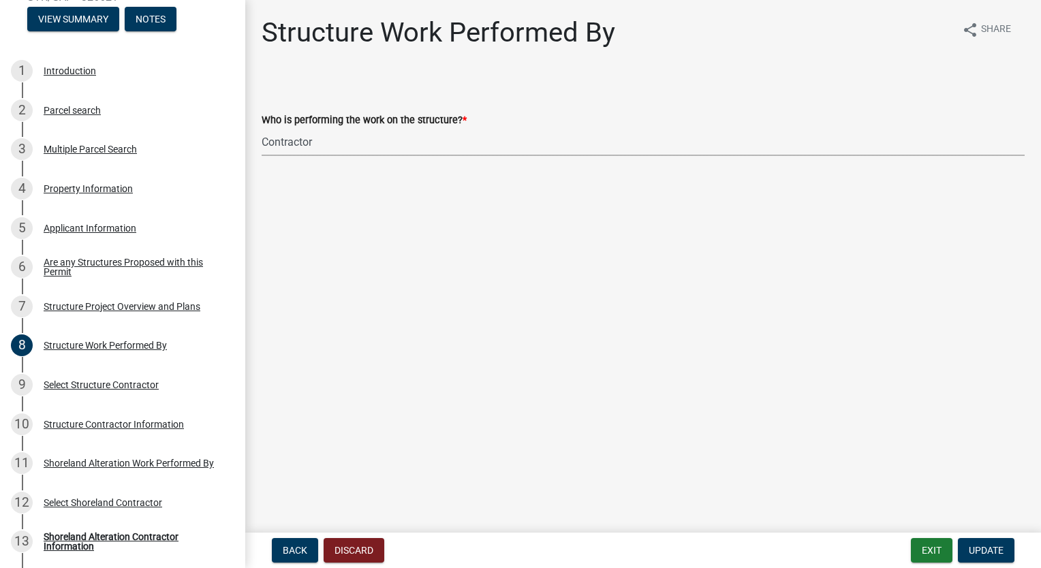
click at [310, 140] on select "Select Item... Self Contractor" at bounding box center [643, 142] width 763 height 28
click at [262, 128] on select "Select Item... Self Contractor" at bounding box center [643, 142] width 763 height 28
click at [114, 383] on div "Select Structure Contractor" at bounding box center [101, 385] width 115 height 10
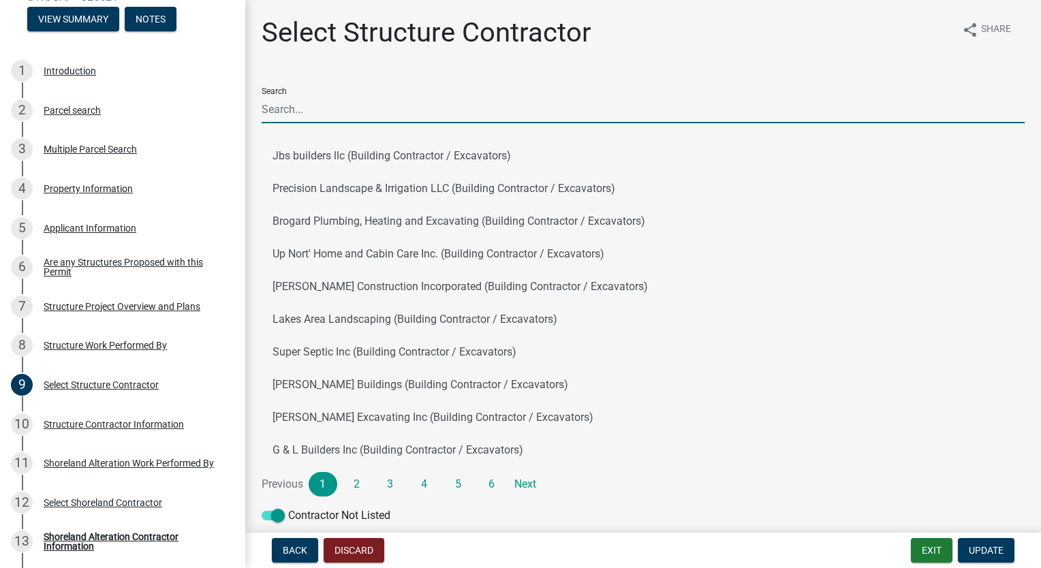
click at [314, 108] on input "Search" at bounding box center [643, 109] width 763 height 28
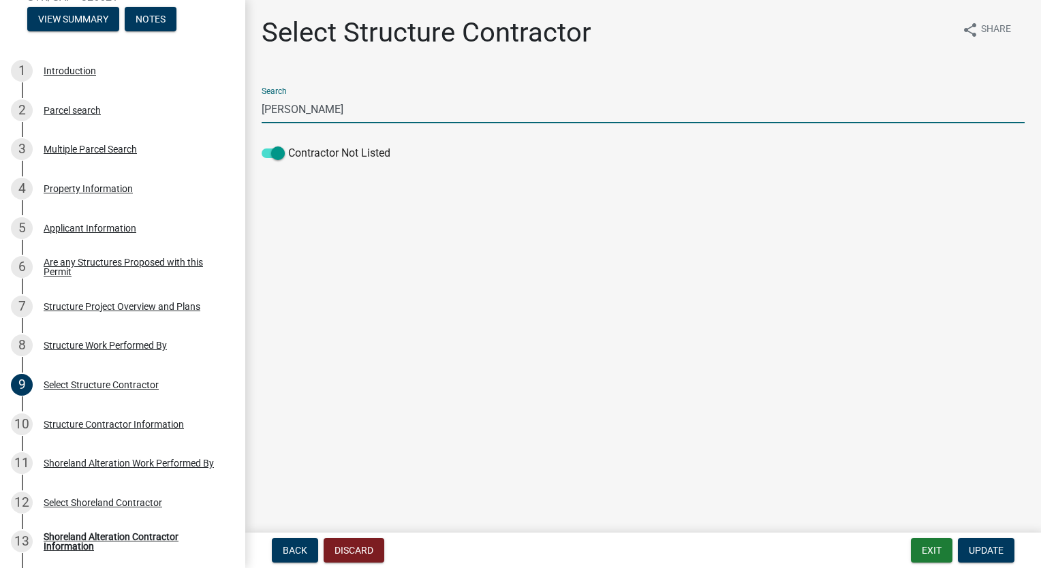
type input "[PERSON_NAME]"
drag, startPoint x: 333, startPoint y: 113, endPoint x: 234, endPoint y: 114, distance: 98.1
click at [234, 114] on div "Structure and Shoreland Alteration Permit Application STR/SAP - 326621 View Sum…" at bounding box center [520, 284] width 1041 height 568
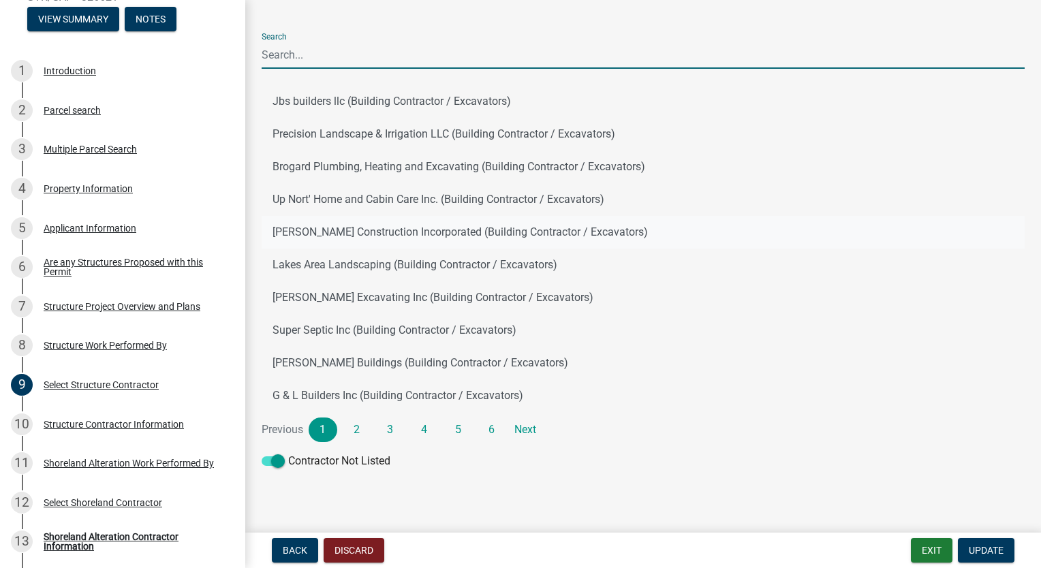
scroll to position [55, 0]
click at [532, 431] on link "Next" at bounding box center [526, 430] width 29 height 25
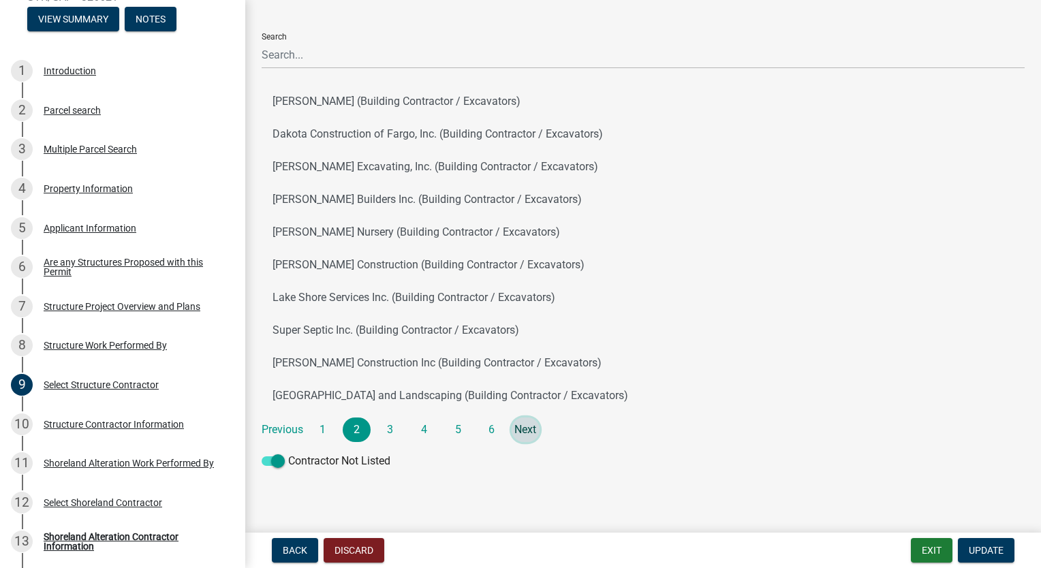
click at [532, 431] on link "Next" at bounding box center [526, 430] width 29 height 25
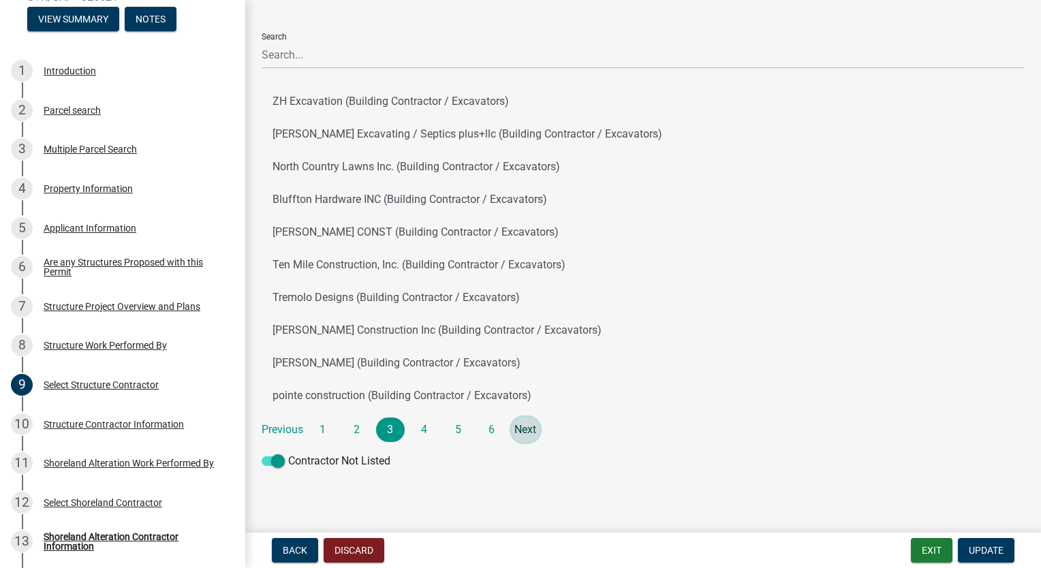
click at [532, 431] on link "Next" at bounding box center [526, 430] width 29 height 25
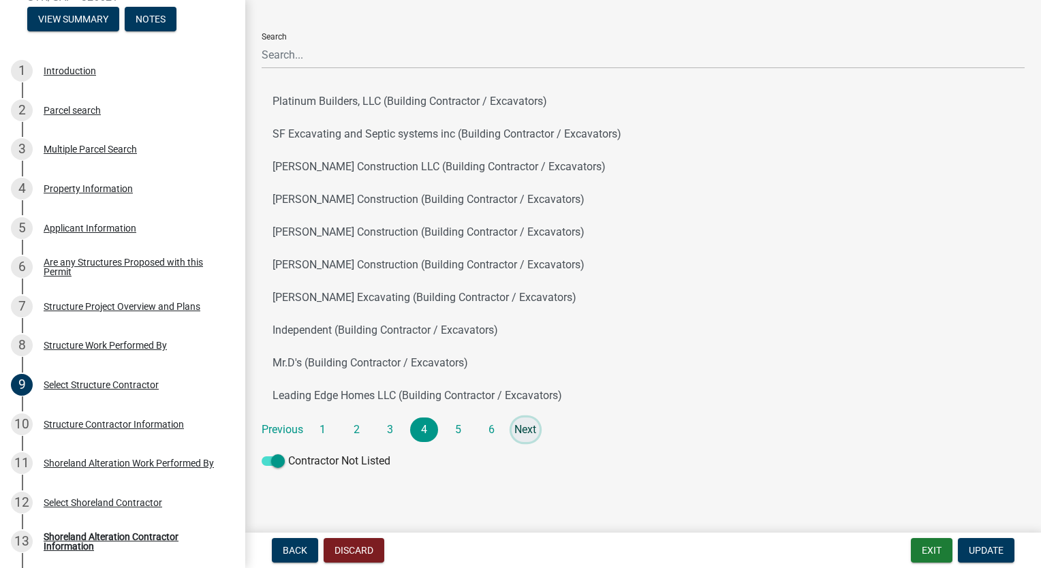
click at [532, 431] on link "Next" at bounding box center [526, 430] width 29 height 25
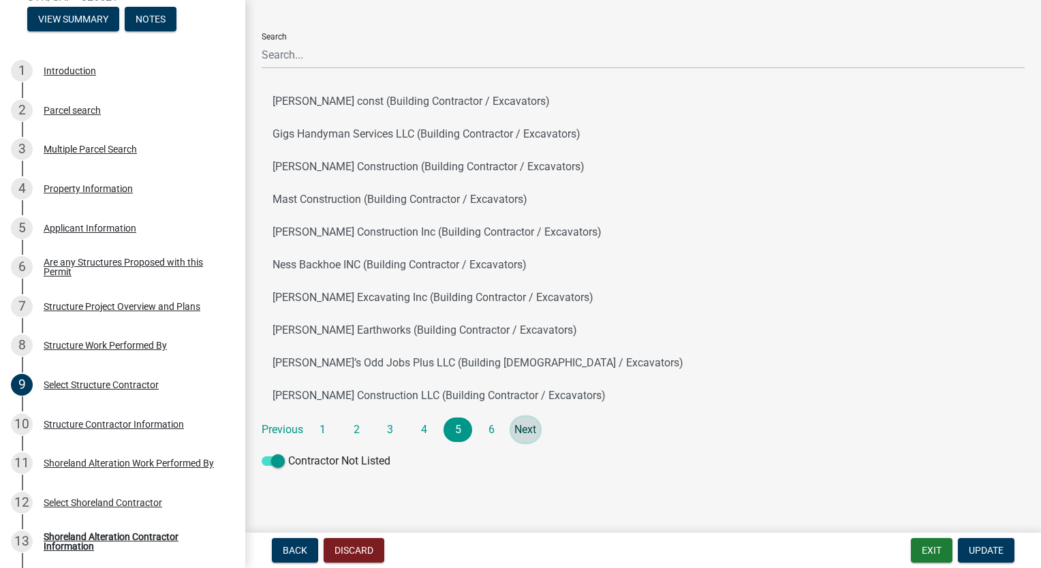
click at [532, 431] on link "Next" at bounding box center [526, 430] width 29 height 25
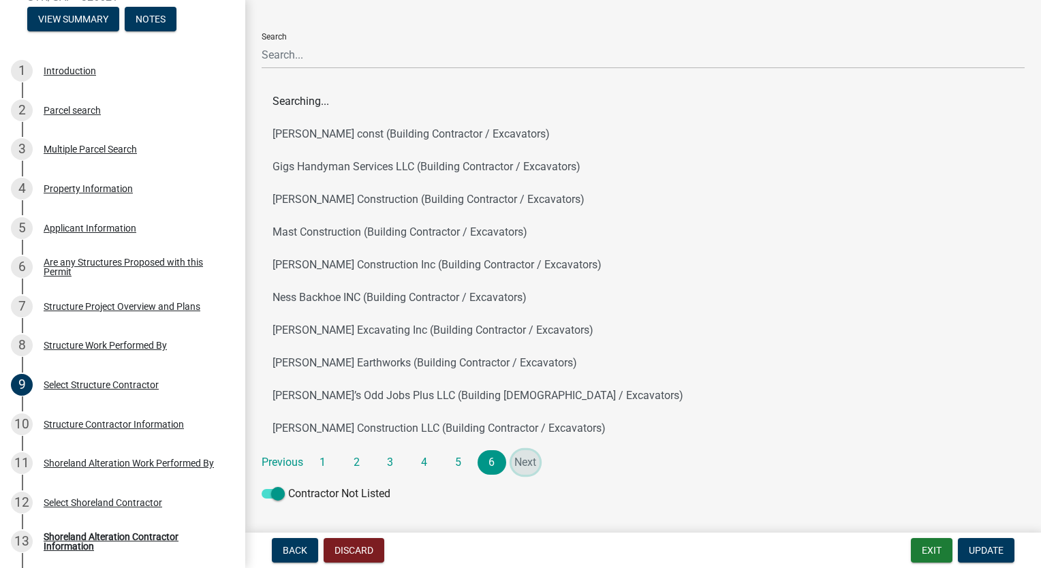
scroll to position [0, 0]
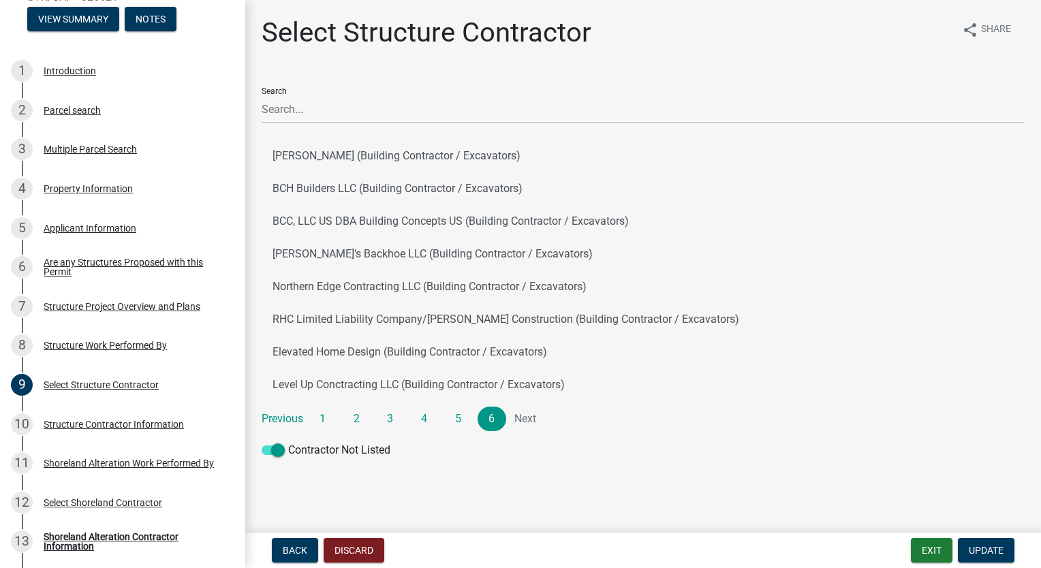
click at [532, 431] on li "Next" at bounding box center [526, 419] width 29 height 25
click at [291, 542] on button "Back" at bounding box center [295, 550] width 46 height 25
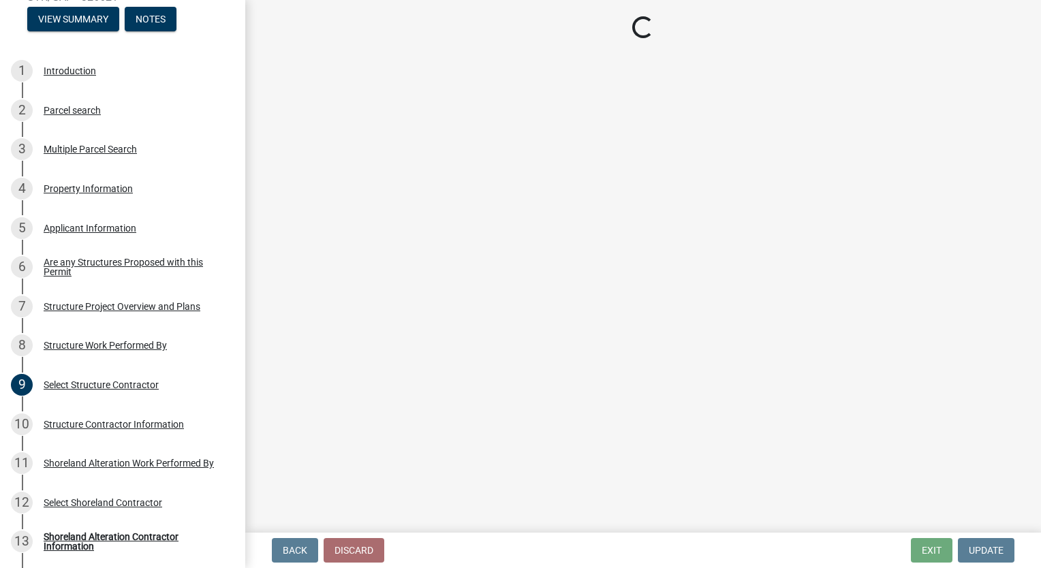
select select "381ca63a-c1e5-433b-b26e-fbee5d07bca1"
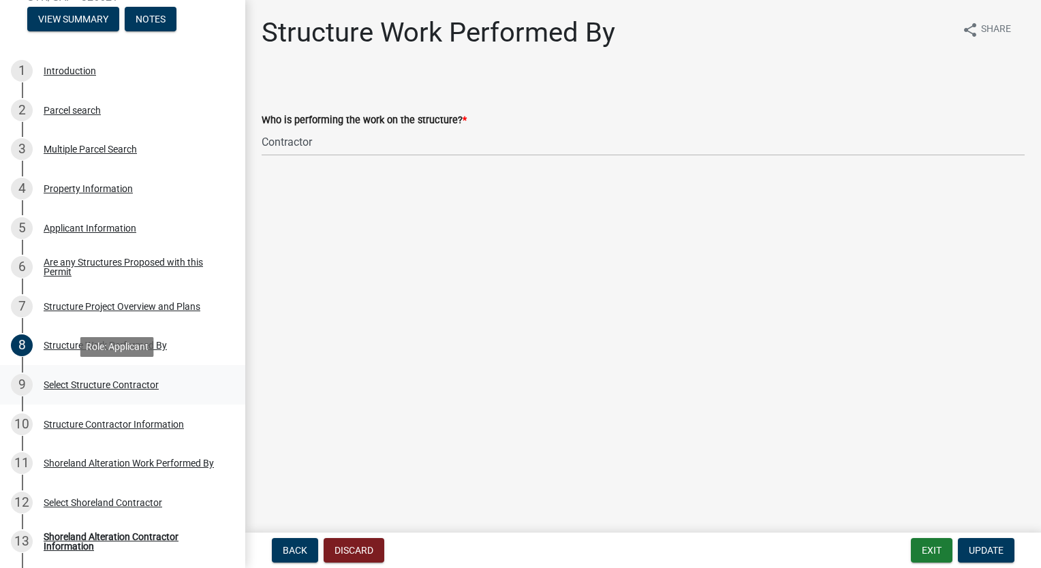
click at [117, 380] on div "Select Structure Contractor" at bounding box center [101, 385] width 115 height 10
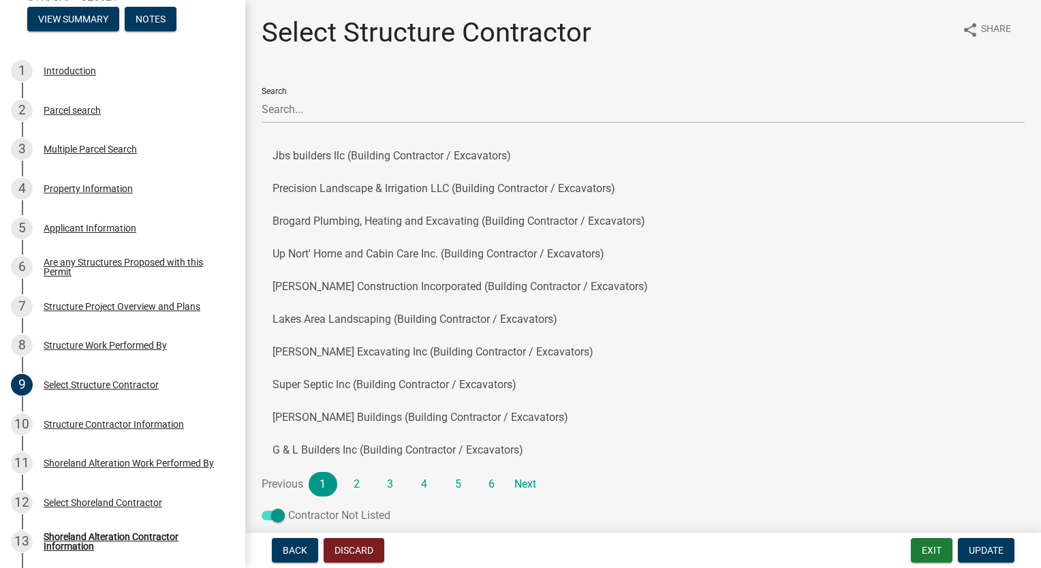
click at [340, 519] on label "Contractor Not Listed" at bounding box center [326, 516] width 129 height 16
click at [288, 508] on input "Contractor Not Listed" at bounding box center [288, 508] width 0 height 0
click at [281, 519] on span at bounding box center [273, 516] width 23 height 10
click at [288, 508] on input "Contractor Not Listed" at bounding box center [288, 508] width 0 height 0
click at [127, 427] on div "Structure Contractor Information" at bounding box center [114, 425] width 140 height 10
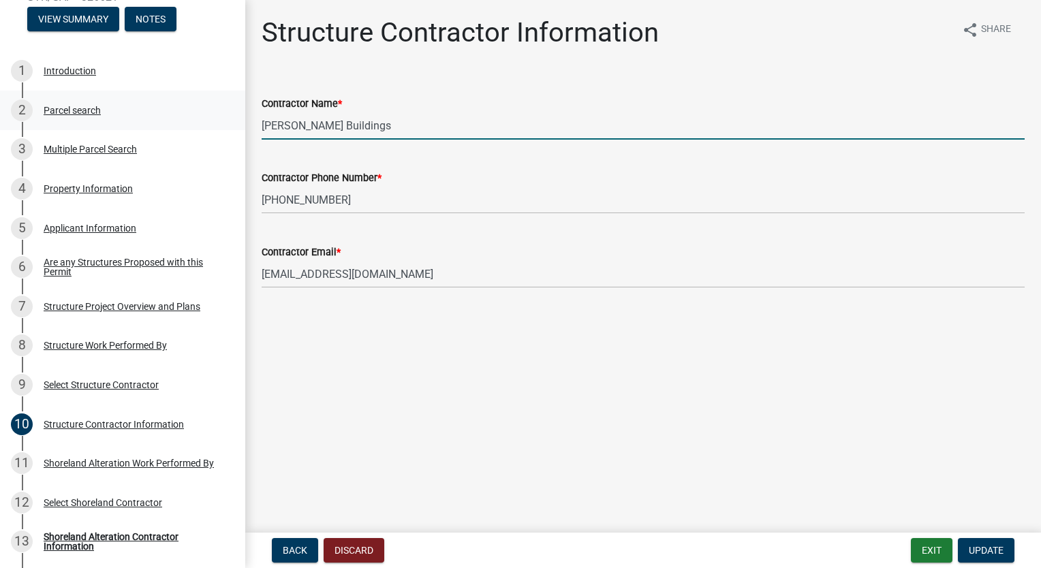
drag, startPoint x: 350, startPoint y: 124, endPoint x: 219, endPoint y: 120, distance: 130.2
click at [219, 120] on div "Structure and Shoreland Alteration Permit Application STR/SAP - 326621 View Sum…" at bounding box center [520, 284] width 1041 height 568
type input "[PERSON_NAME]"
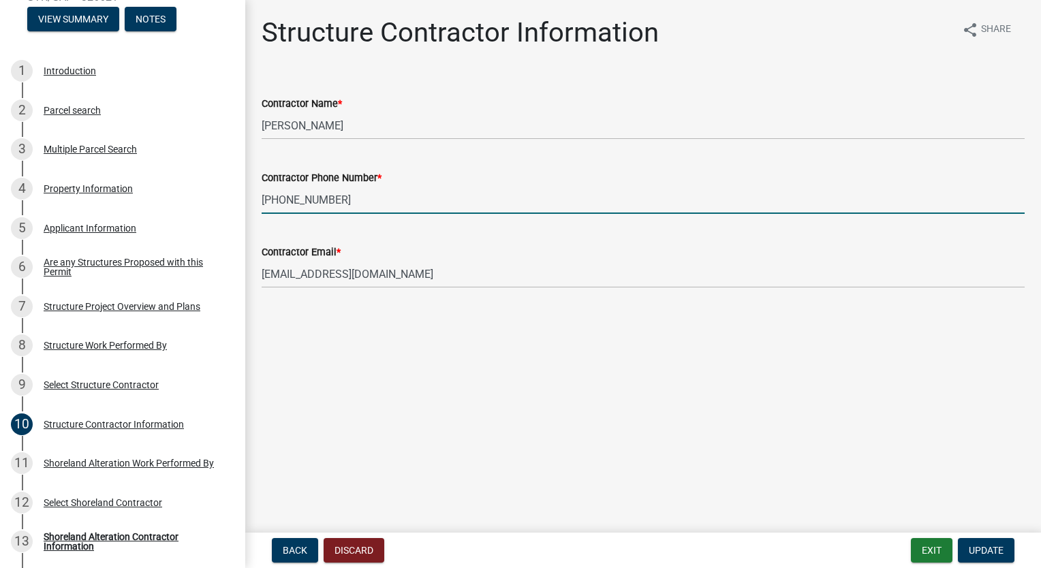
click at [365, 196] on input "[PHONE_NUMBER]" at bounding box center [643, 200] width 763 height 28
click at [304, 200] on input "218-7707282" at bounding box center [643, 200] width 763 height 28
type input "[PHONE_NUMBER]"
click at [393, 271] on input "[EMAIL_ADDRESS][DOMAIN_NAME]" at bounding box center [643, 274] width 763 height 28
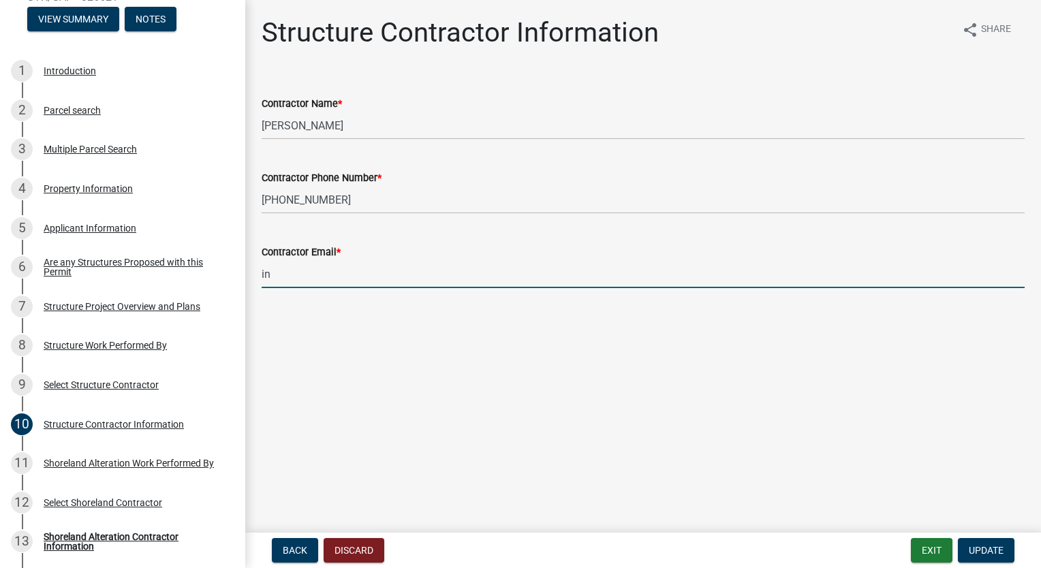
type input "i"
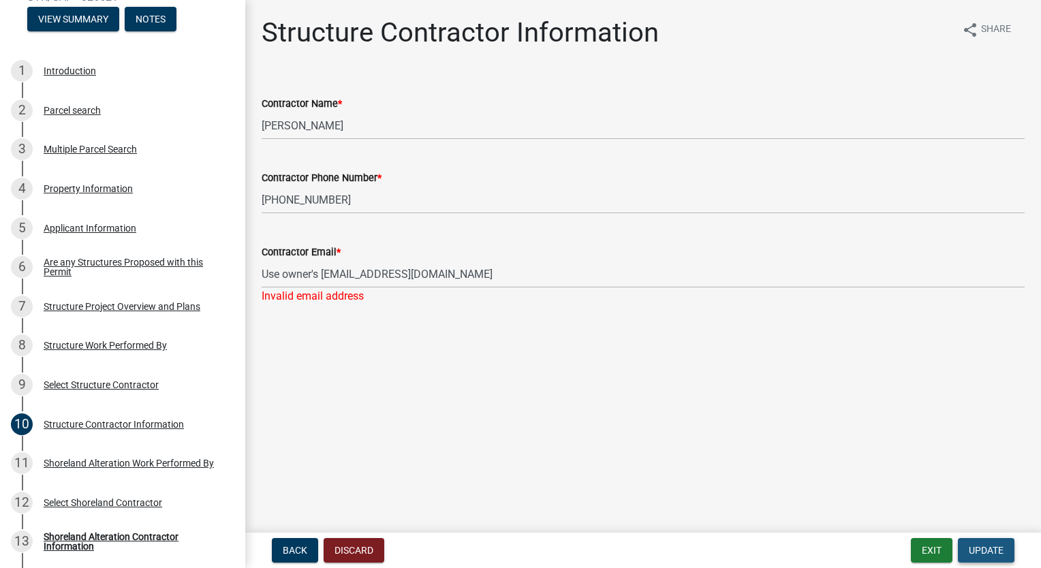
click at [995, 551] on span "Update" at bounding box center [986, 550] width 35 height 11
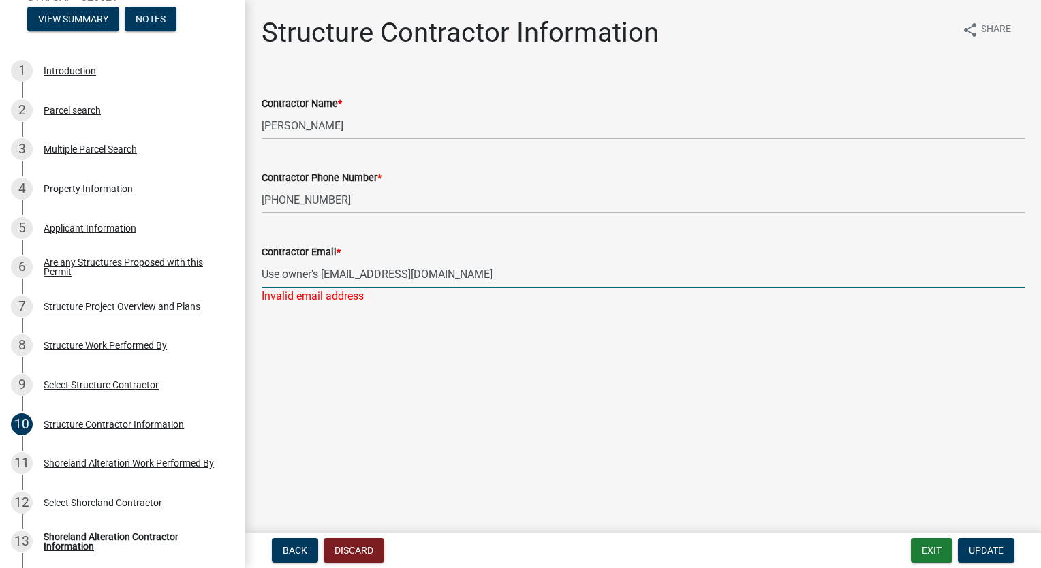
click at [322, 275] on input "Use owner's [EMAIL_ADDRESS][DOMAIN_NAME]" at bounding box center [643, 274] width 763 height 28
type input "[EMAIL_ADDRESS][DOMAIN_NAME]"
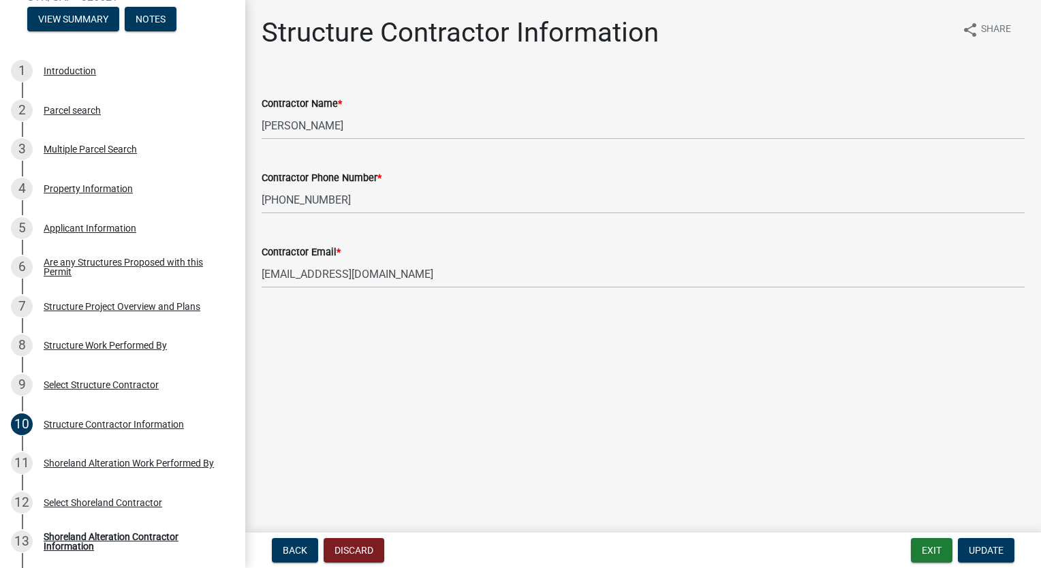
click at [512, 350] on main "Structure Contractor Information share Share Contractor Name * [PERSON_NAME] Co…" at bounding box center [643, 263] width 796 height 527
click at [979, 547] on span "Update" at bounding box center [986, 550] width 35 height 11
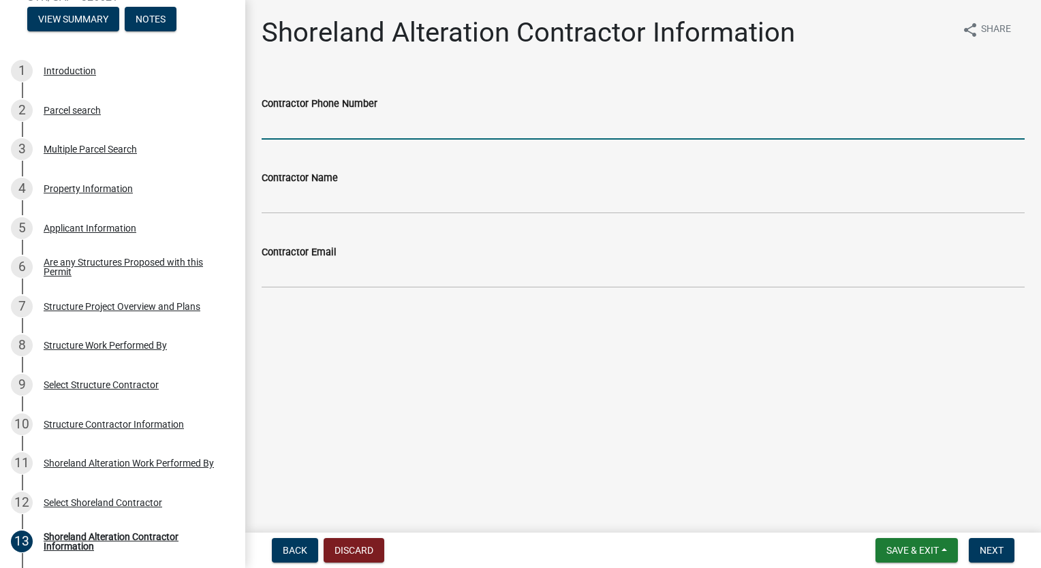
click at [322, 129] on input "Contractor Phone Number" at bounding box center [643, 126] width 763 height 28
click at [102, 348] on div "Structure Work Performed By" at bounding box center [105, 346] width 123 height 10
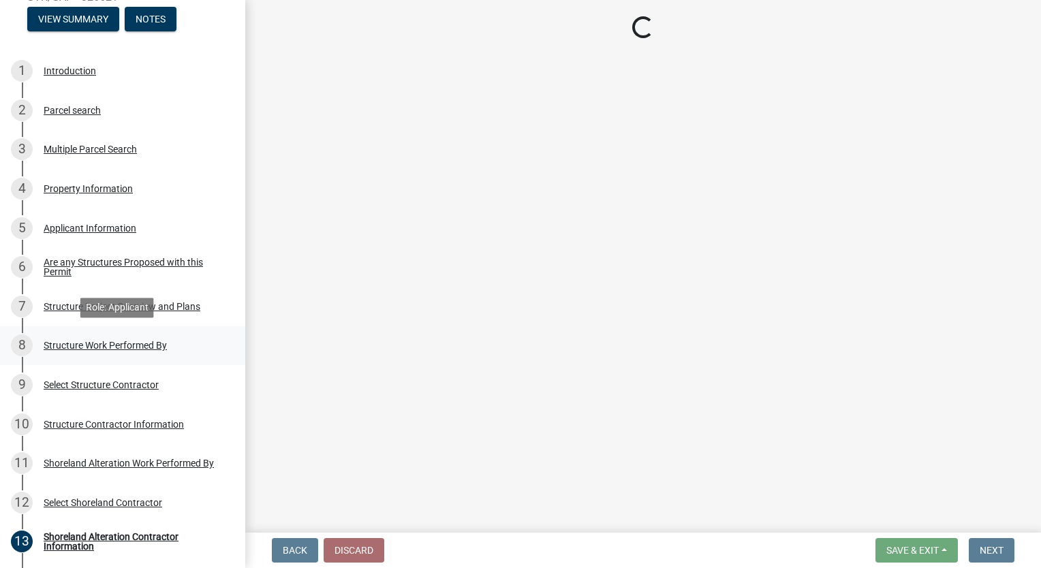
select select "381ca63a-c1e5-433b-b26e-fbee5d07bca1"
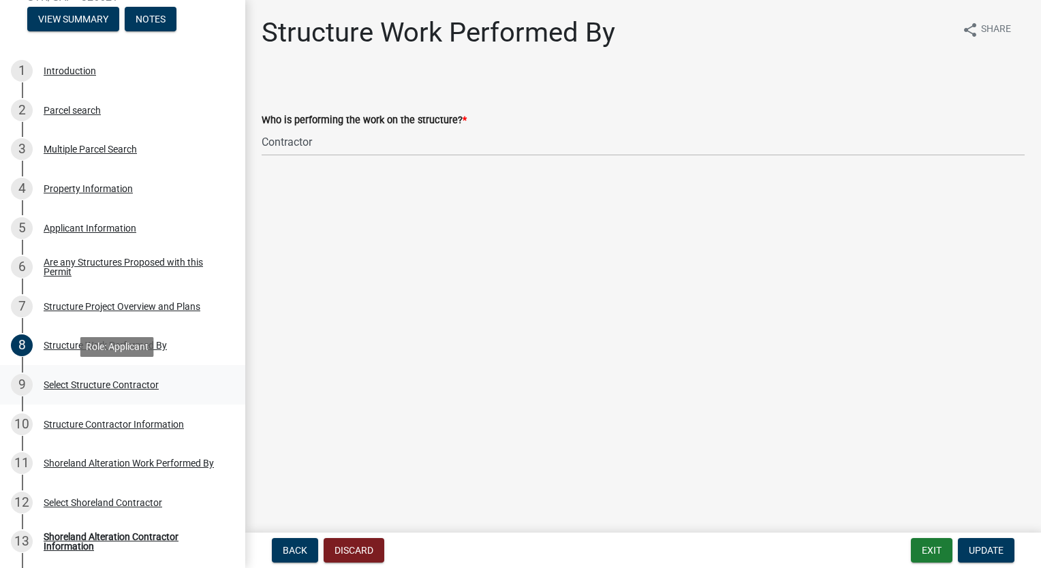
click at [98, 384] on div "Select Structure Contractor" at bounding box center [101, 385] width 115 height 10
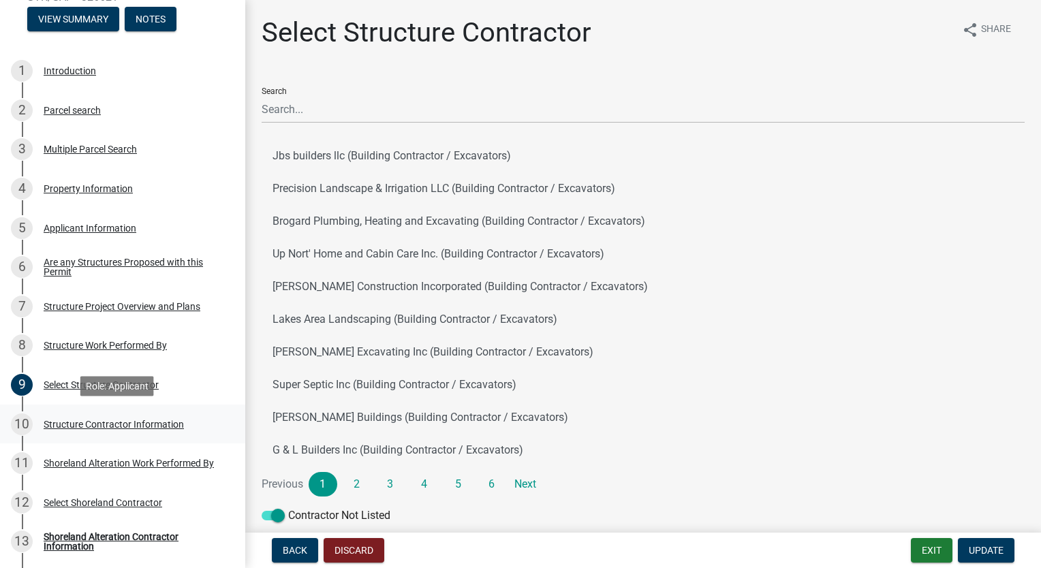
click at [99, 424] on div "Structure Contractor Information" at bounding box center [114, 425] width 140 height 10
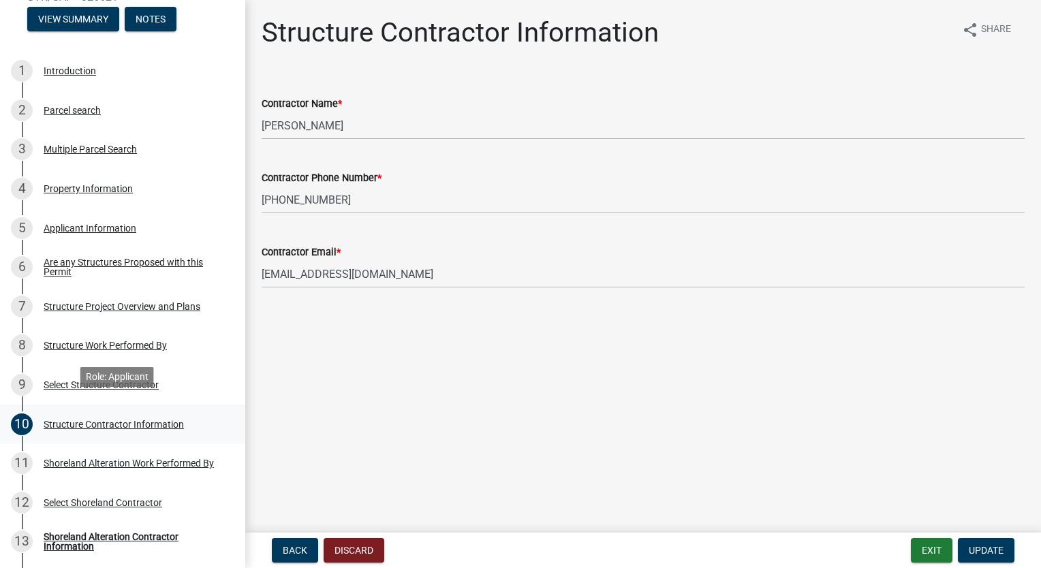
scroll to position [341, 0]
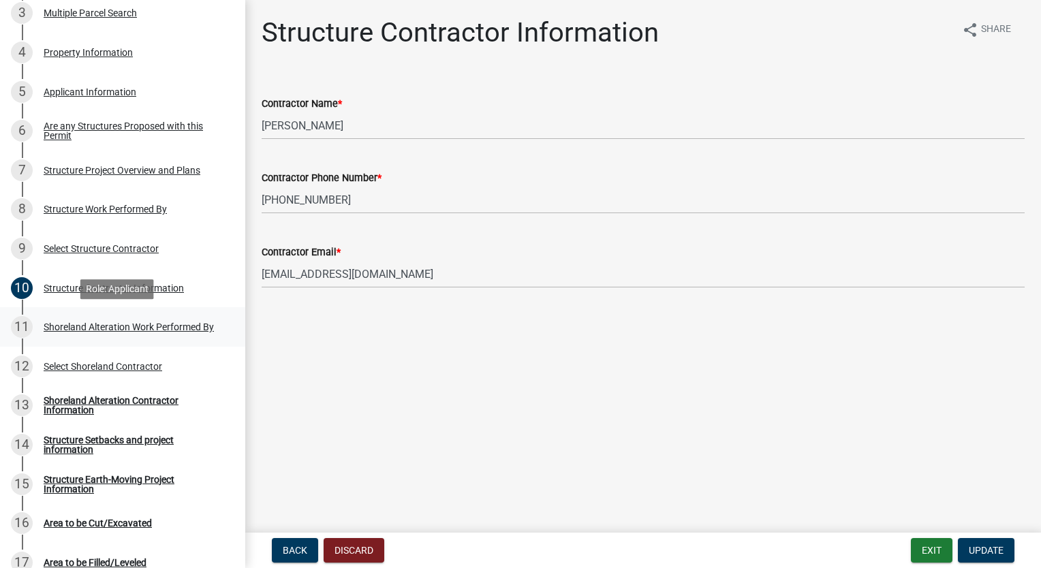
click at [117, 324] on div "Shoreland Alteration Work Performed By" at bounding box center [129, 327] width 170 height 10
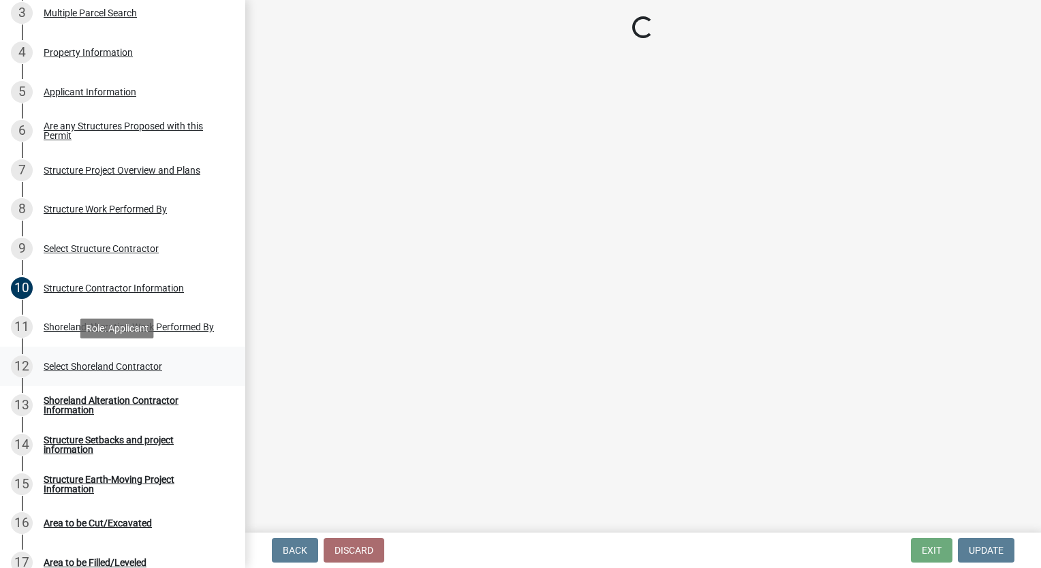
select select "381ca63a-c1e5-433b-b26e-fbee5d07bca1"
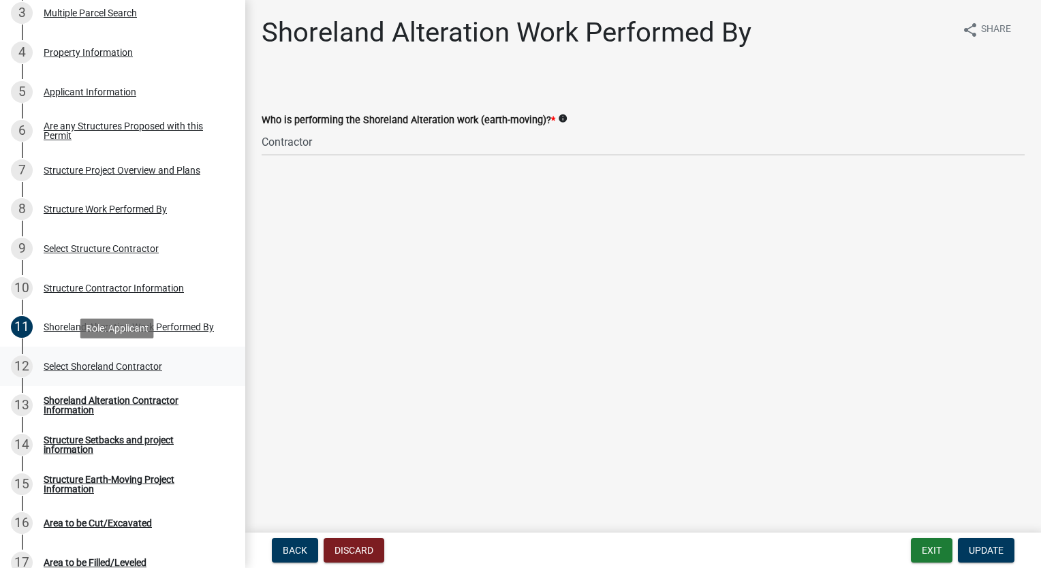
click at [119, 369] on div "Select Shoreland Contractor" at bounding box center [103, 367] width 119 height 10
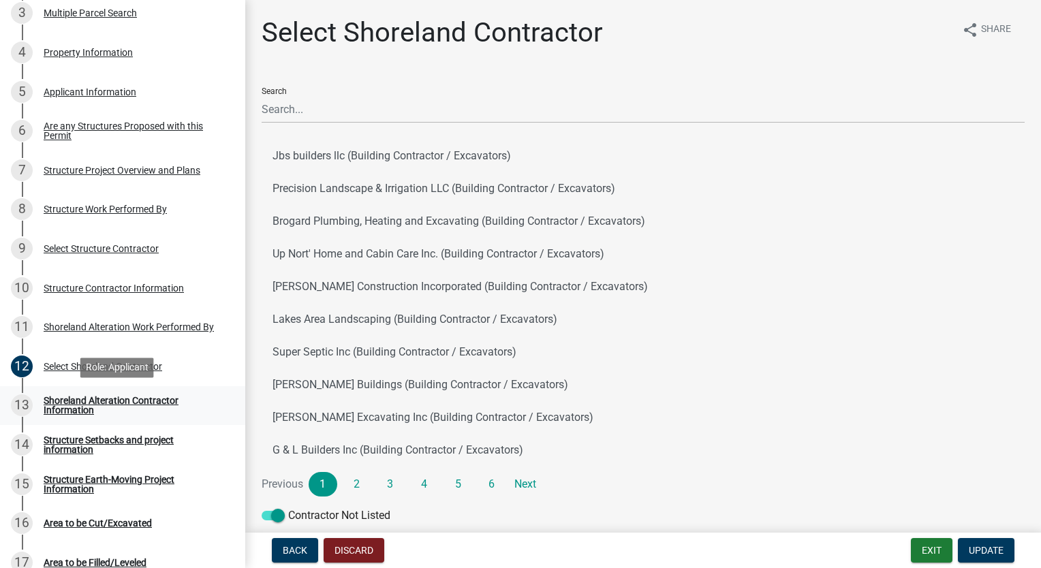
click at [95, 402] on div "Shoreland Alteration Contractor Information" at bounding box center [134, 405] width 180 height 19
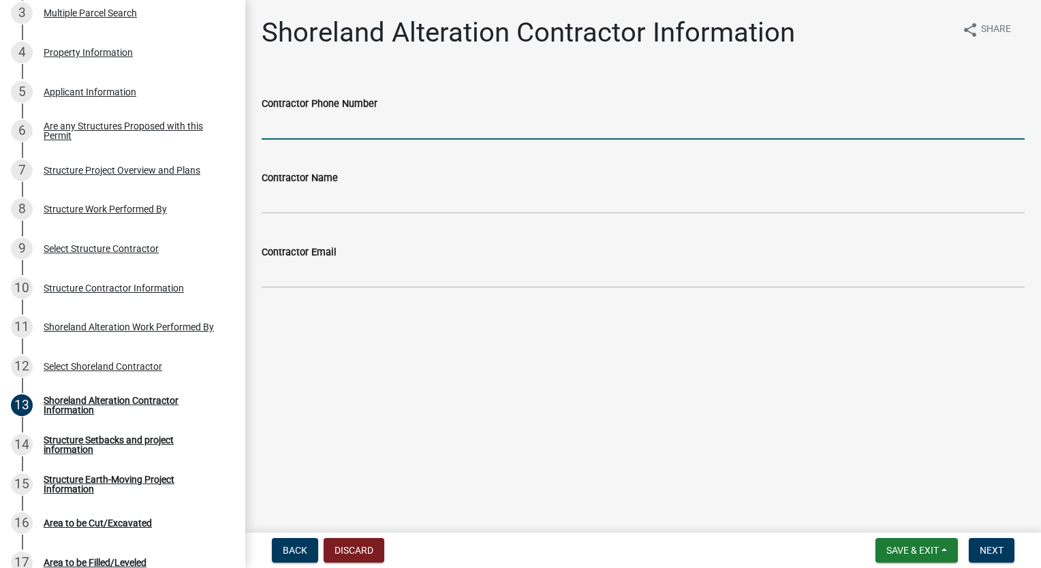
click at [301, 134] on input "Contractor Phone Number" at bounding box center [643, 126] width 763 height 28
type input "[PHONE_NUMBER]"
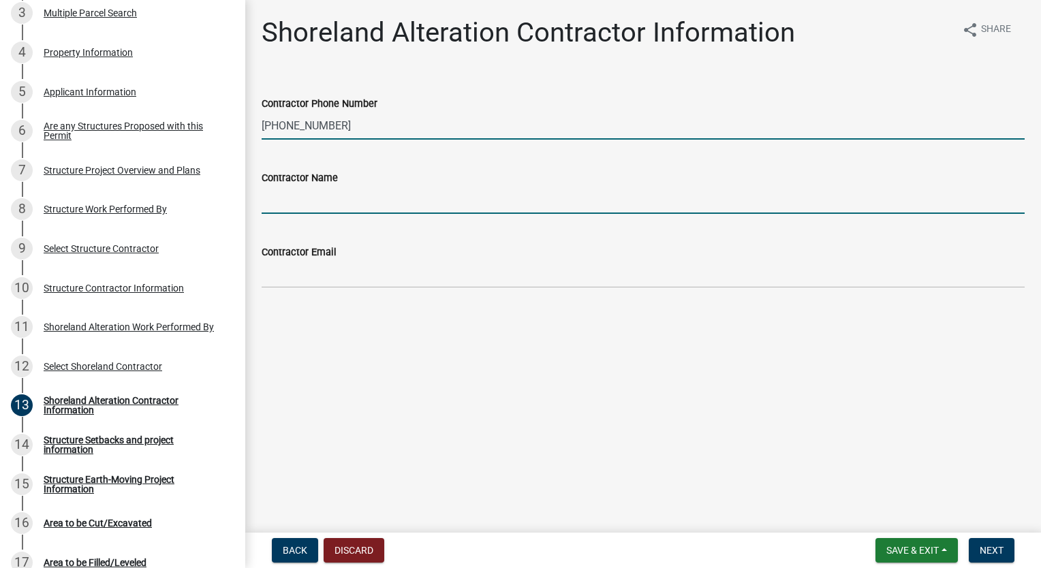
click at [326, 203] on input "Contractor Name" at bounding box center [643, 200] width 763 height 28
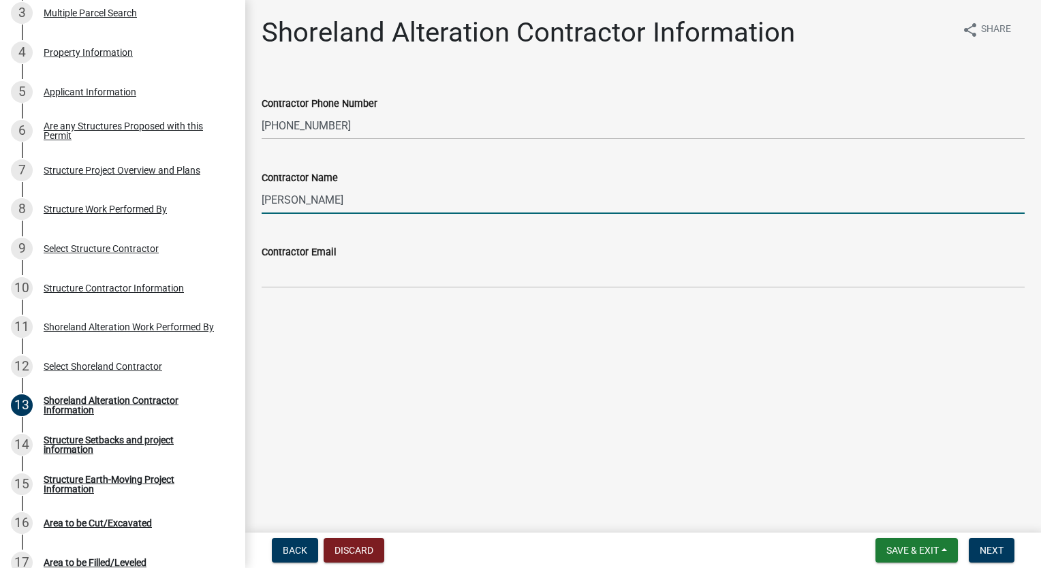
type input "[PERSON_NAME]"
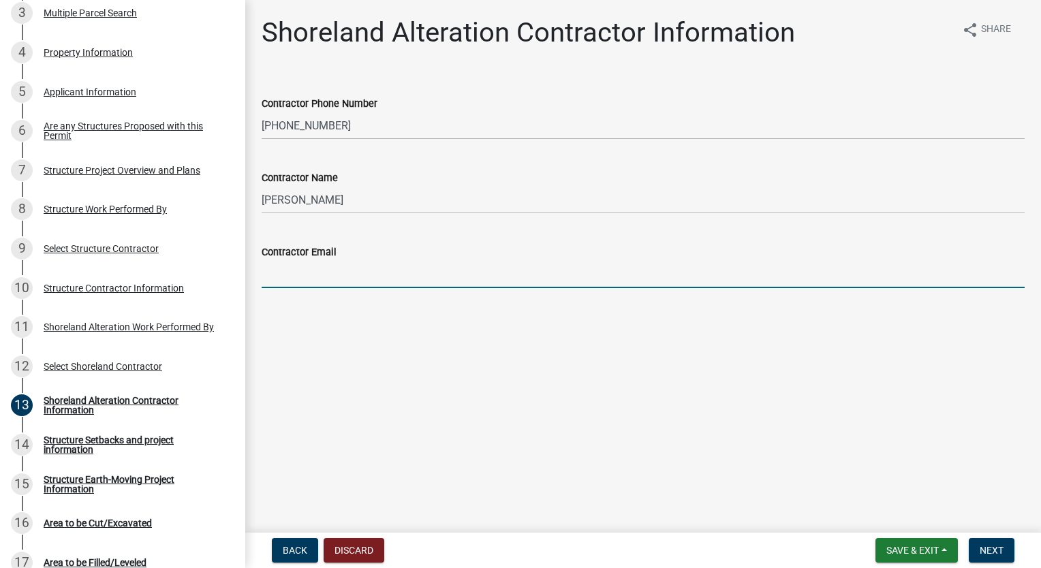
click at [333, 281] on input "Contractor Email" at bounding box center [643, 274] width 763 height 28
type input "[EMAIL_ADDRESS][DOMAIN_NAME]"
click at [995, 549] on span "Next" at bounding box center [992, 550] width 24 height 11
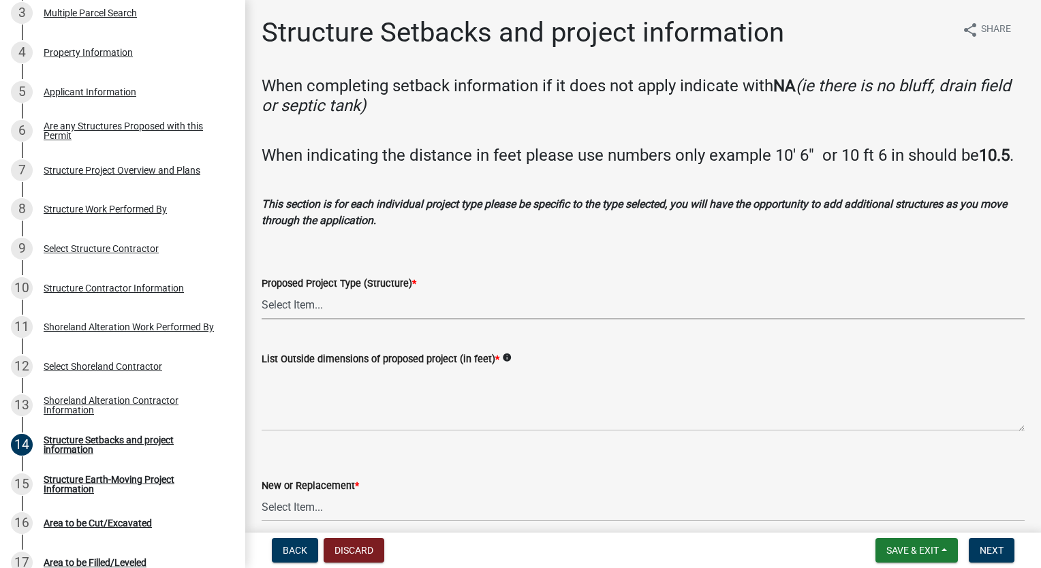
click at [272, 320] on select "Select Item... Single Family dwelling Duplex Triplex Quad Manufactured Home Rec…" at bounding box center [643, 306] width 763 height 28
click at [262, 311] on select "Select Item... Single Family dwelling Duplex Triplex Quad Manufactured Home Rec…" at bounding box center [643, 306] width 763 height 28
select select "367ae464-a00a-4d51-b12c-ecfde9206520"
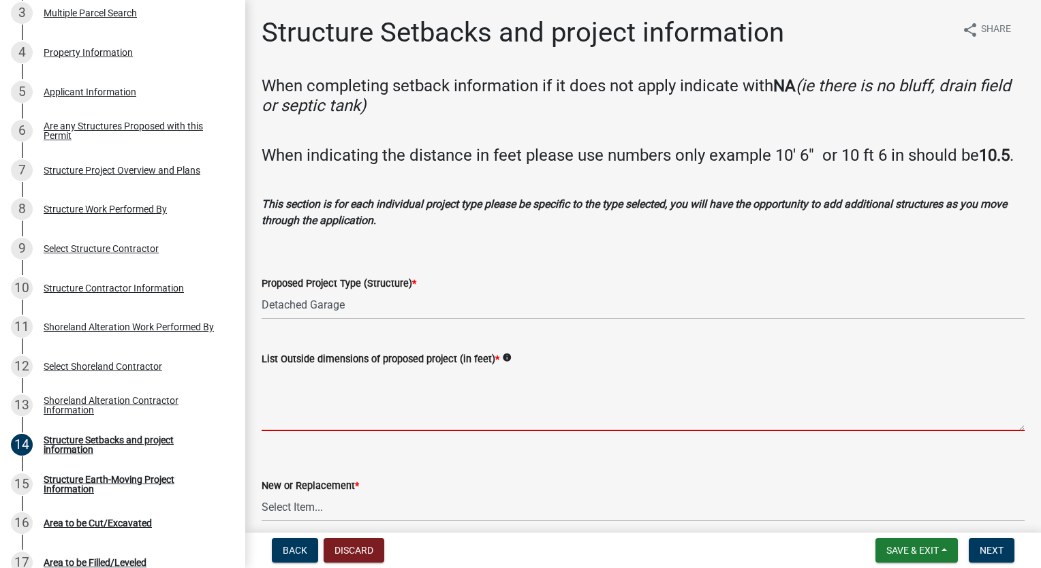
click at [346, 410] on textarea "List Outside dimensions of proposed project (in feet) *" at bounding box center [643, 399] width 763 height 64
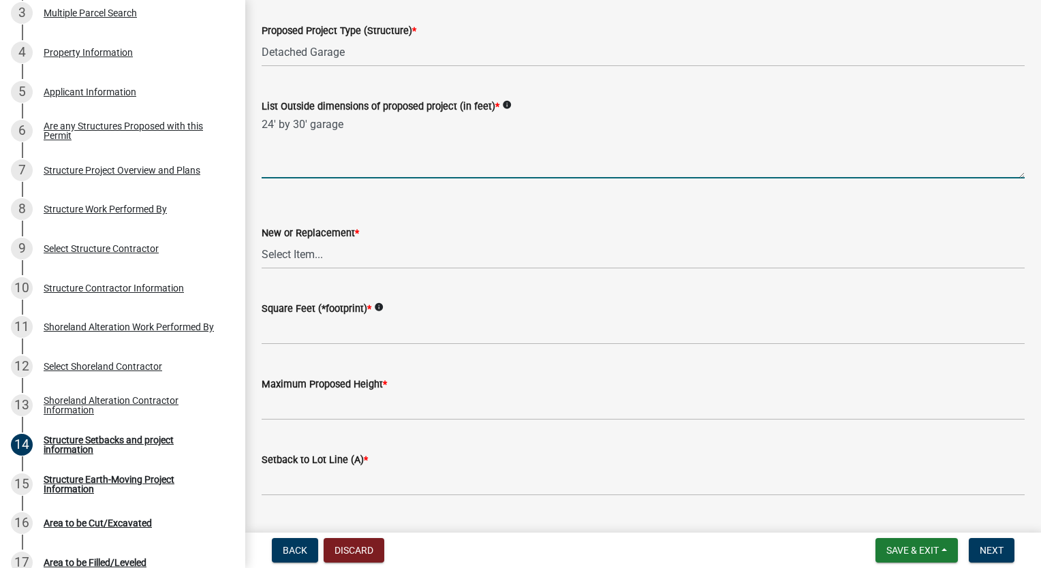
scroll to position [273, 0]
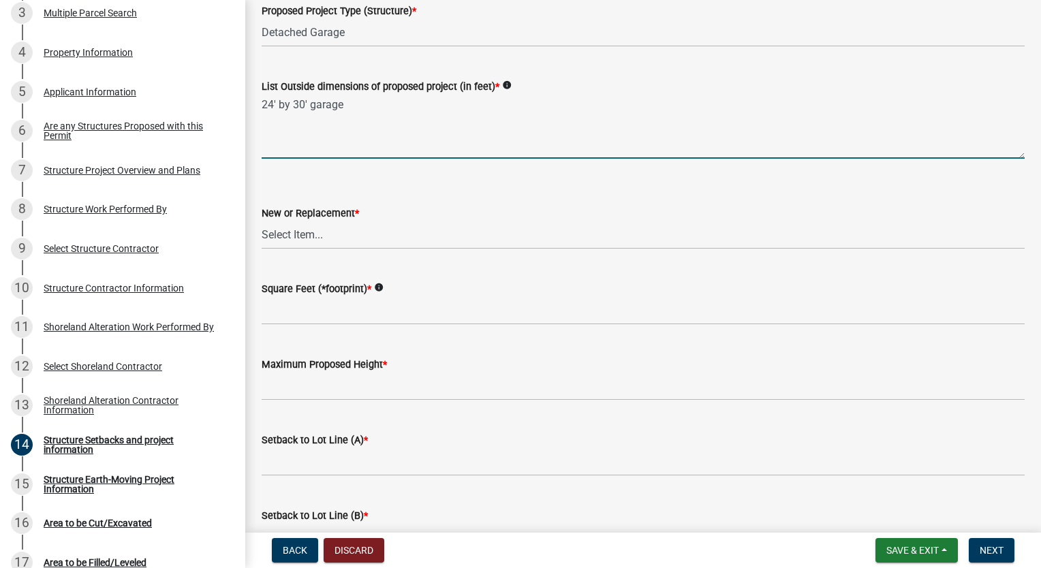
type textarea "24' by 30' garage"
click at [320, 249] on select "Select Item... New Replacement" at bounding box center [643, 235] width 763 height 28
click at [262, 241] on select "Select Item... New Replacement" at bounding box center [643, 235] width 763 height 28
select select "c185e313-3403-4239-bd61-bb563c58a77a"
click at [505, 90] on icon "info" at bounding box center [507, 85] width 10 height 10
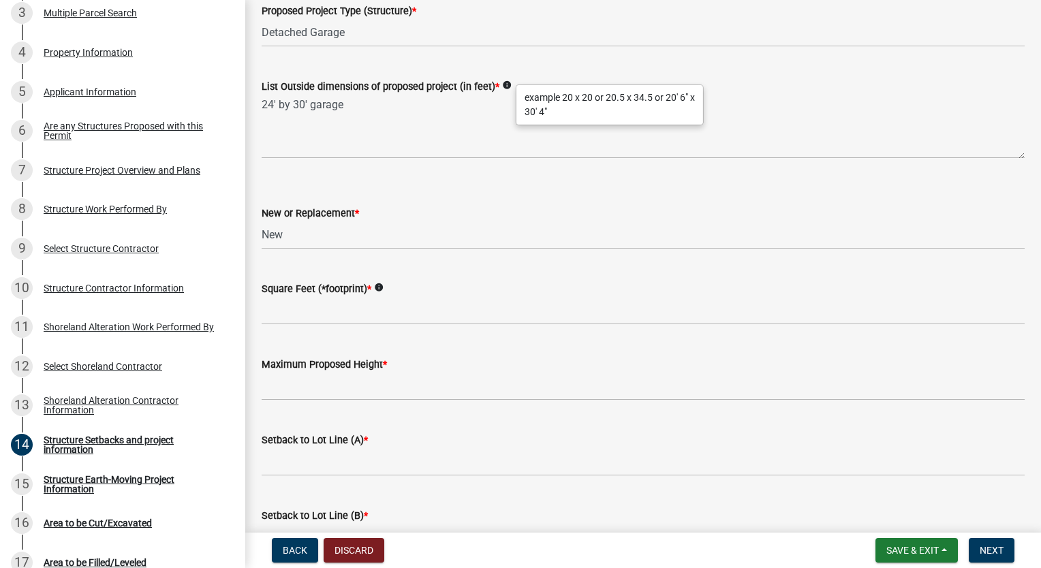
click at [505, 90] on icon "info" at bounding box center [507, 85] width 10 height 10
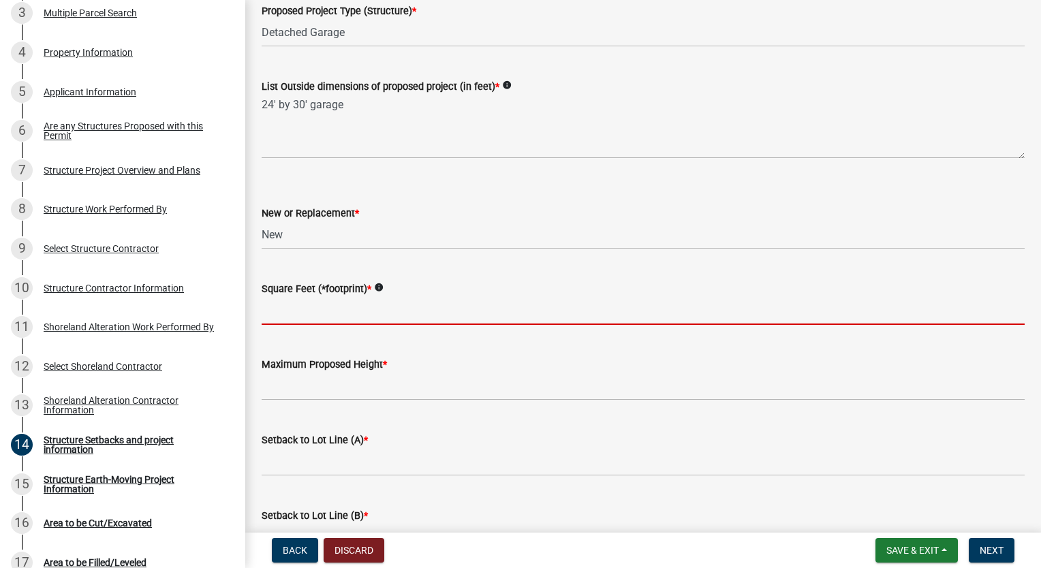
click at [336, 325] on input "text" at bounding box center [643, 311] width 763 height 28
type input "720"
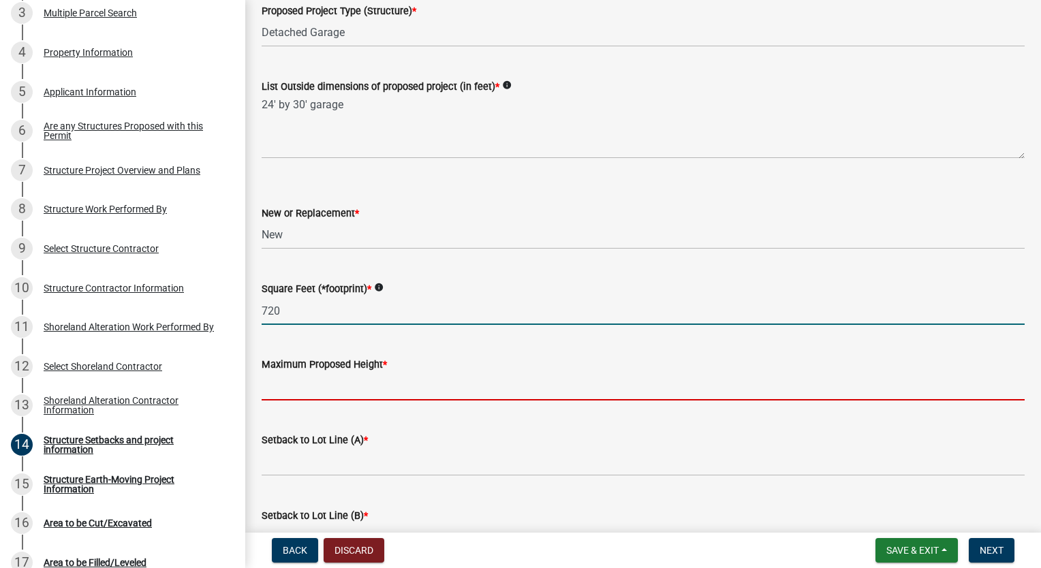
click at [322, 401] on input "text" at bounding box center [643, 387] width 763 height 28
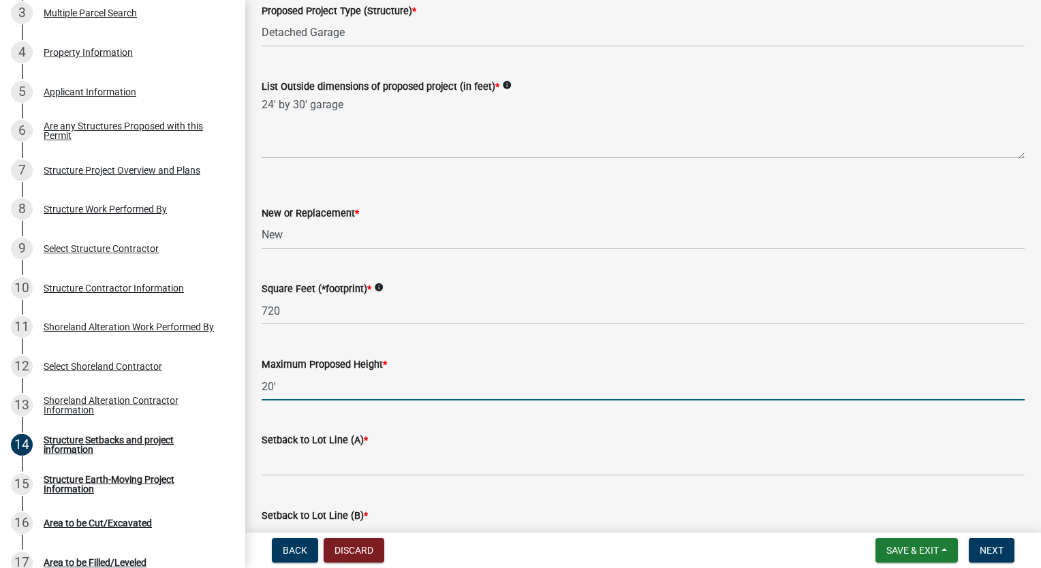
scroll to position [545, 0]
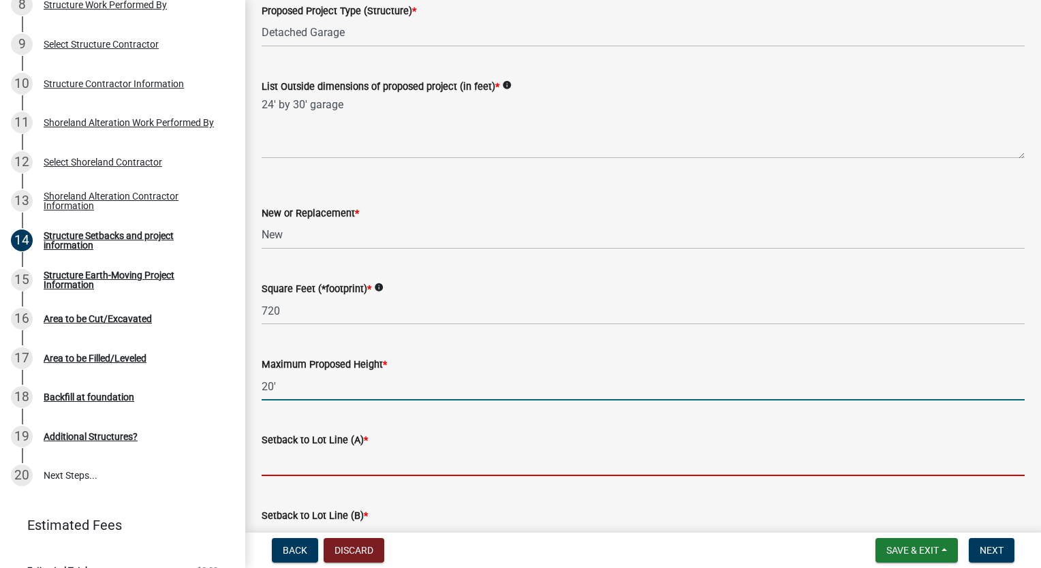
type input "20"
click at [331, 476] on input "text" at bounding box center [643, 462] width 763 height 28
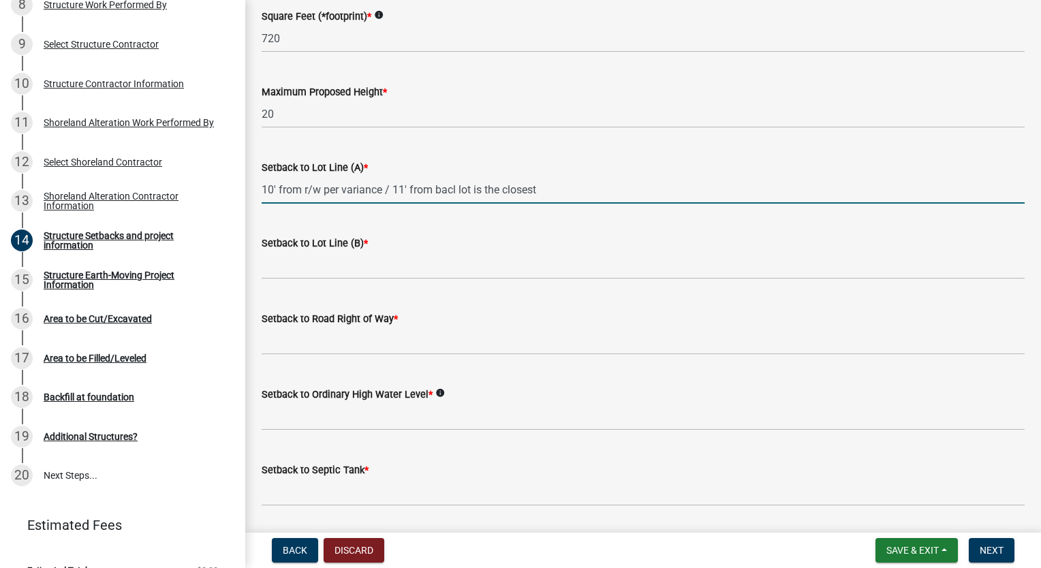
click at [390, 204] on input "10' from r/w per variance / 11' from bacl lot is the closest" at bounding box center [643, 190] width 763 height 28
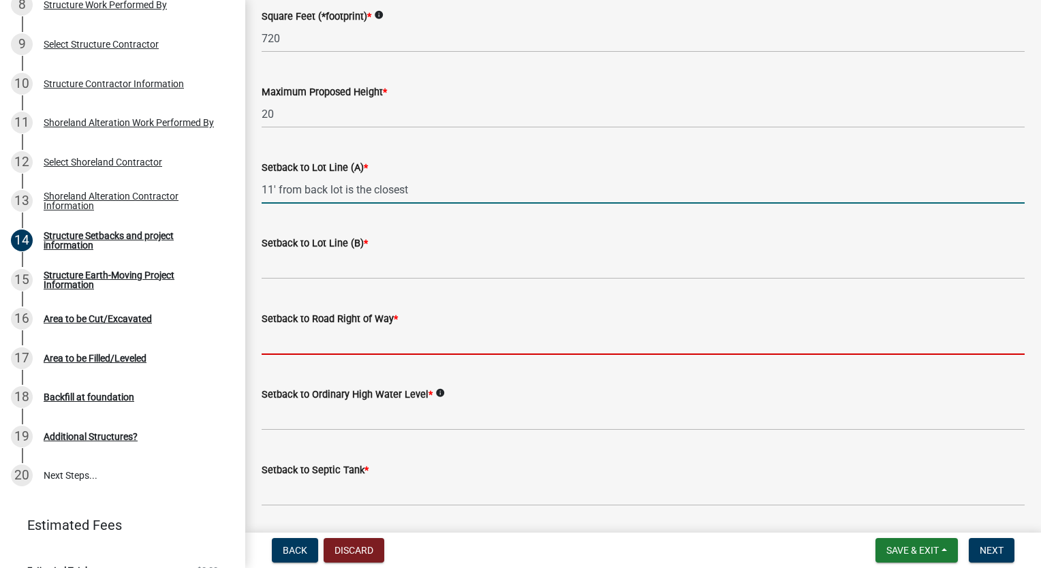
type input "11"
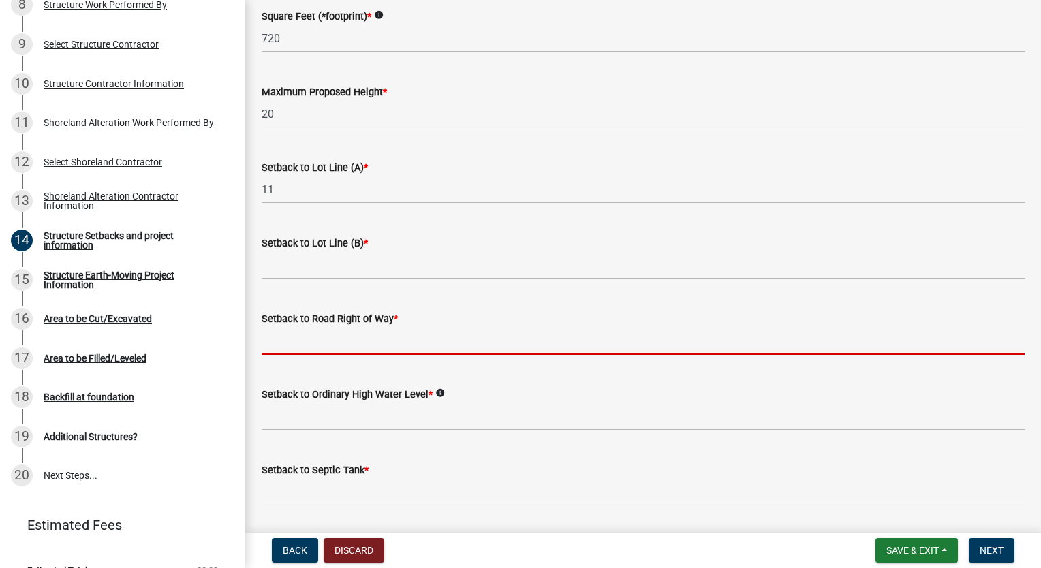
click at [300, 355] on input "text" at bounding box center [643, 341] width 763 height 28
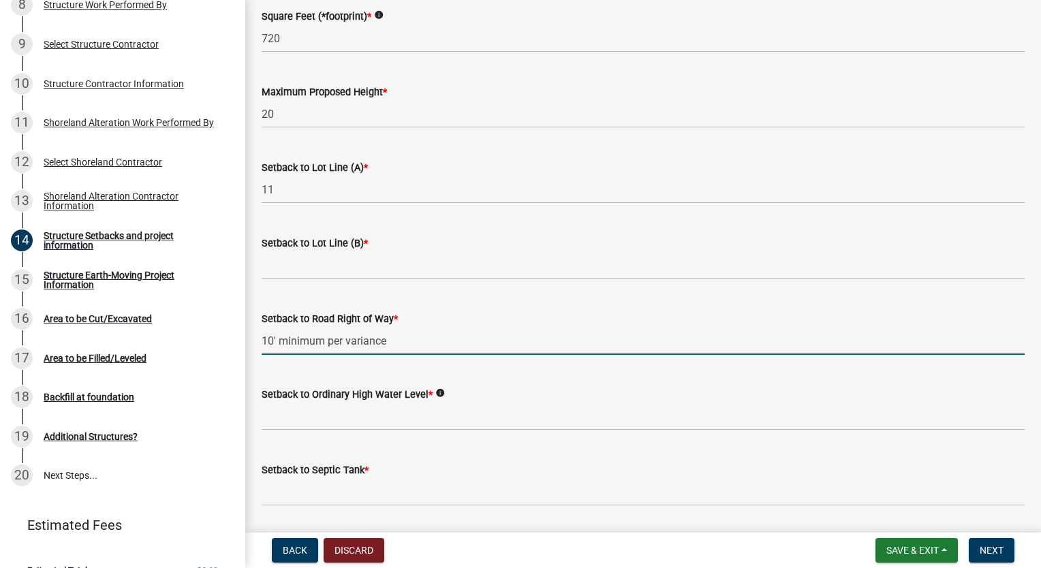
type input "10"
click at [352, 173] on label "Setback to Lot Line (A) *" at bounding box center [315, 169] width 106 height 10
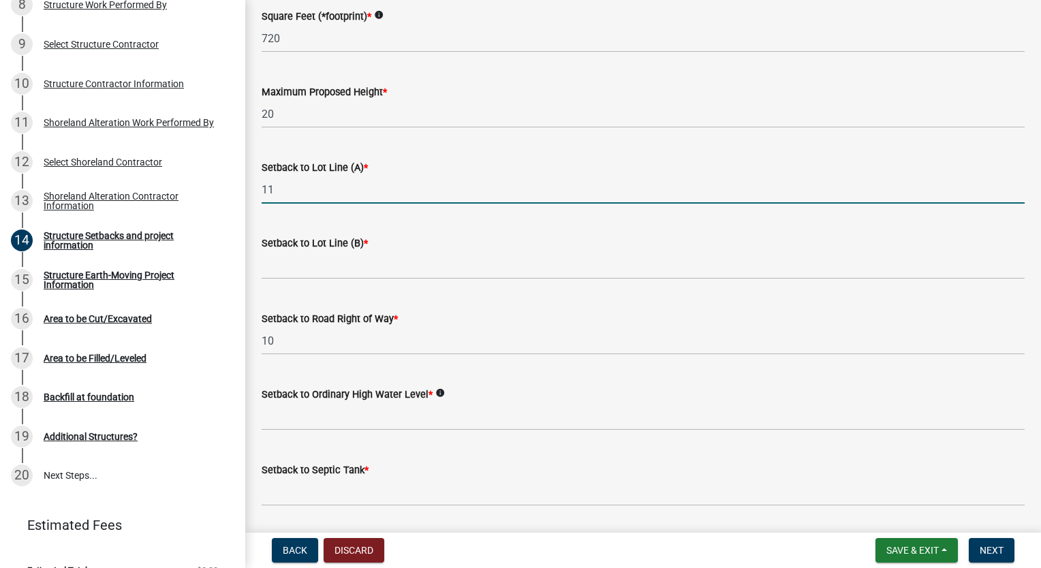
click at [298, 204] on input "11" at bounding box center [643, 190] width 763 height 28
click at [324, 204] on input "11' from bacl line" at bounding box center [643, 190] width 763 height 28
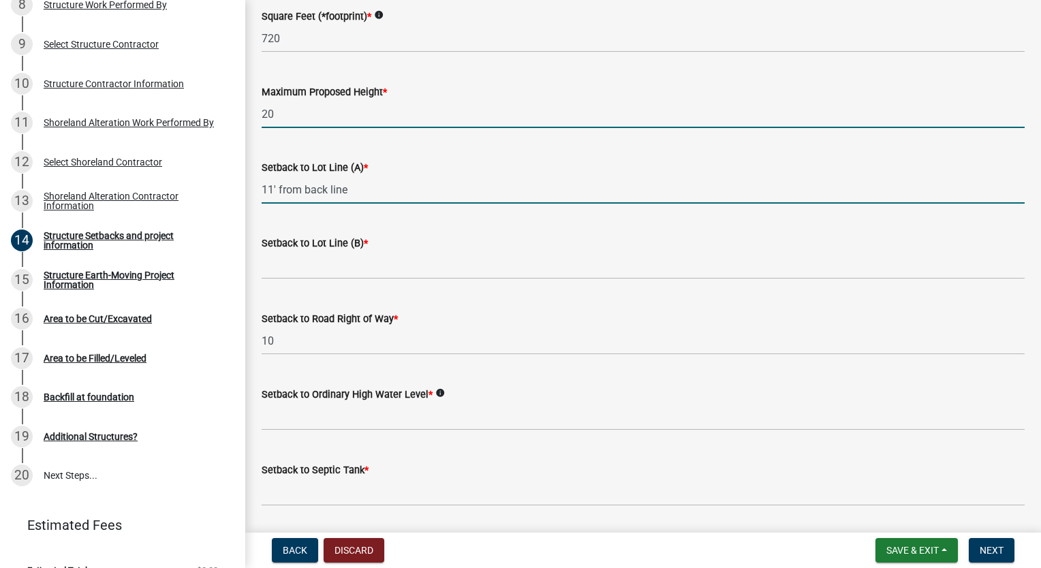
type input "11"
click at [280, 128] on input "20" at bounding box center [643, 114] width 763 height 28
type input "20"
click at [275, 203] on input "11" at bounding box center [643, 190] width 763 height 28
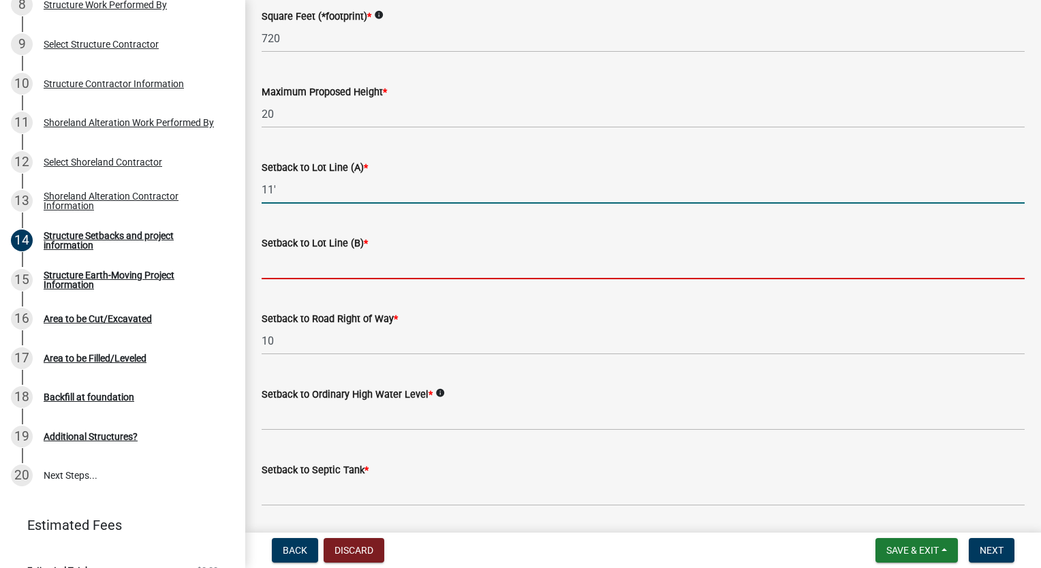
type input "11"
click at [284, 279] on input "text" at bounding box center [643, 265] width 763 height 28
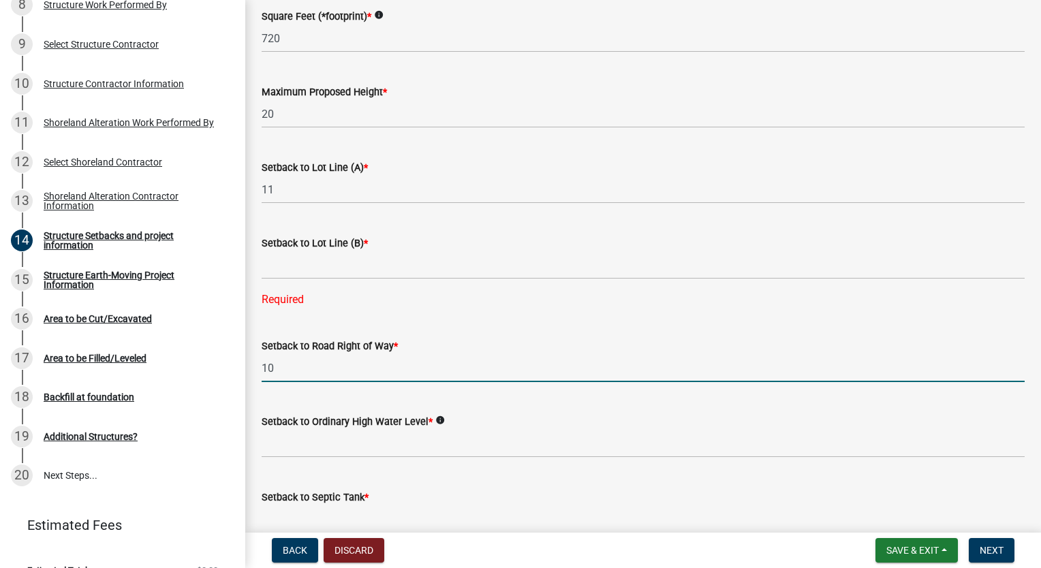
click at [288, 357] on form "Setback to Road Right of Way * 10" at bounding box center [643, 360] width 763 height 44
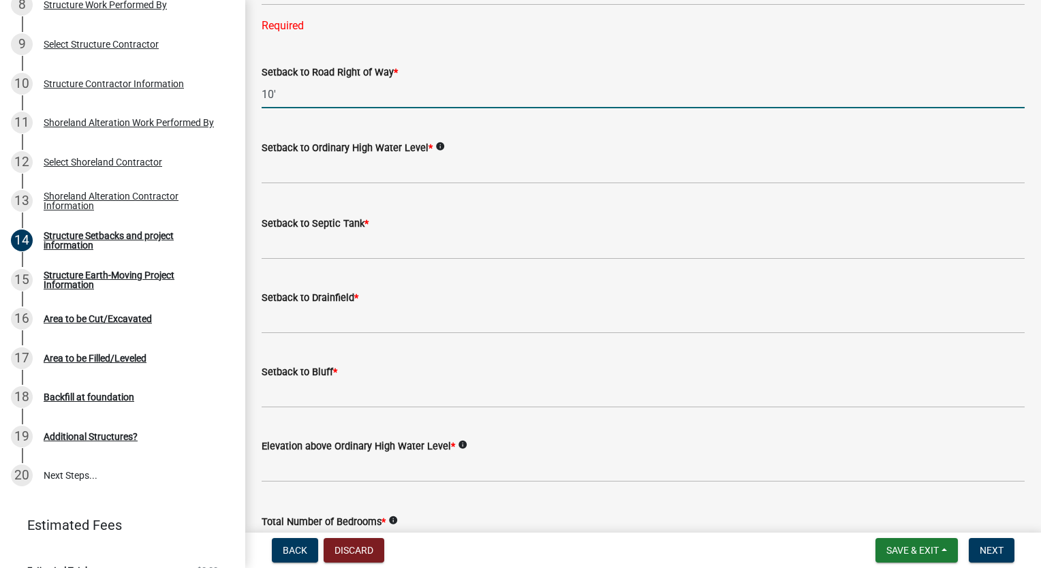
scroll to position [886, 0]
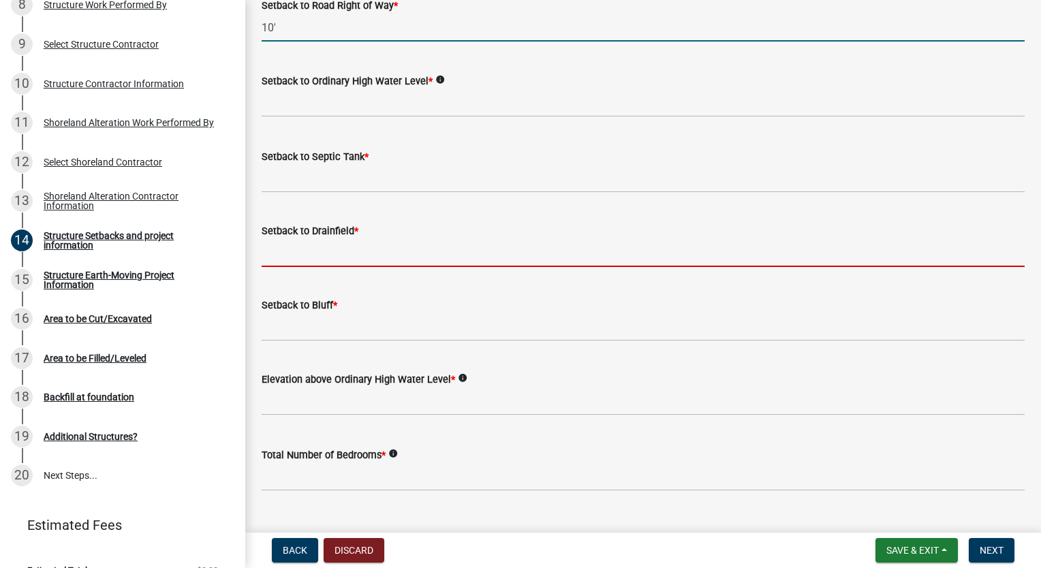
type input "10"
click at [301, 267] on input "Setback to Drainfield *" at bounding box center [643, 253] width 763 height 28
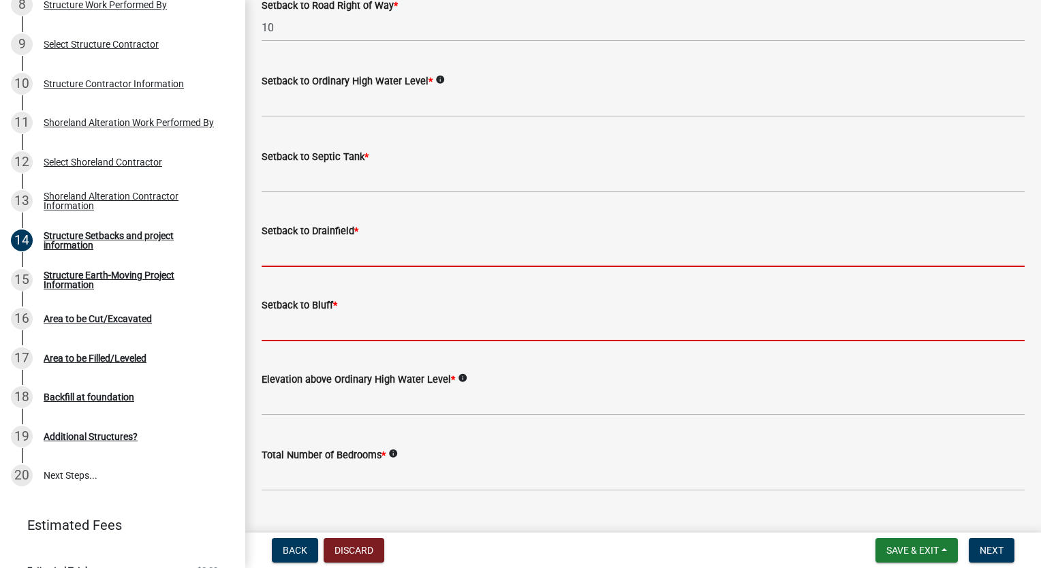
click at [297, 341] on form "Setback to Bluff *" at bounding box center [643, 319] width 763 height 44
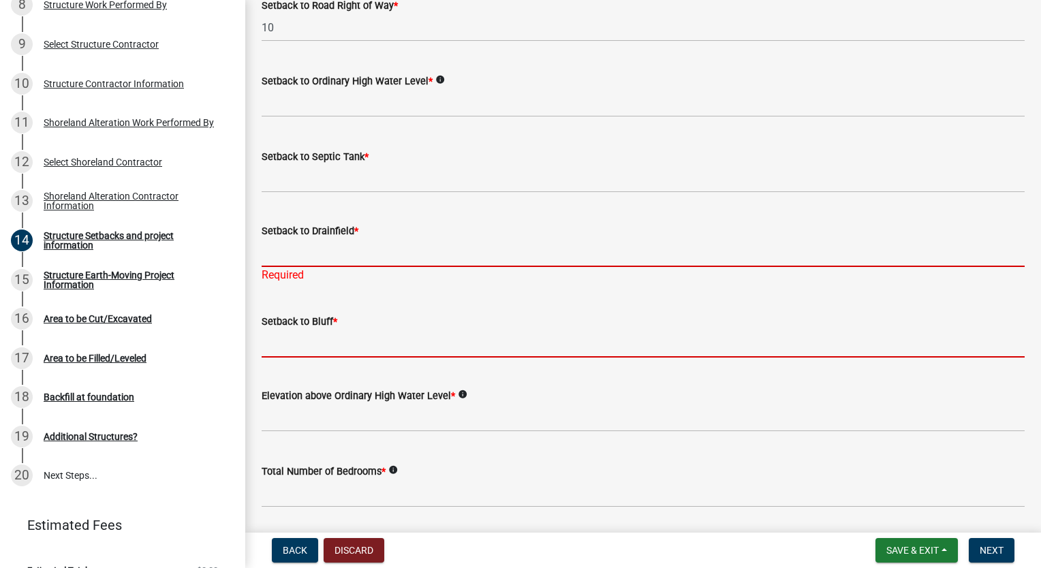
click at [288, 267] on input "Setback to Drainfield *" at bounding box center [643, 253] width 763 height 28
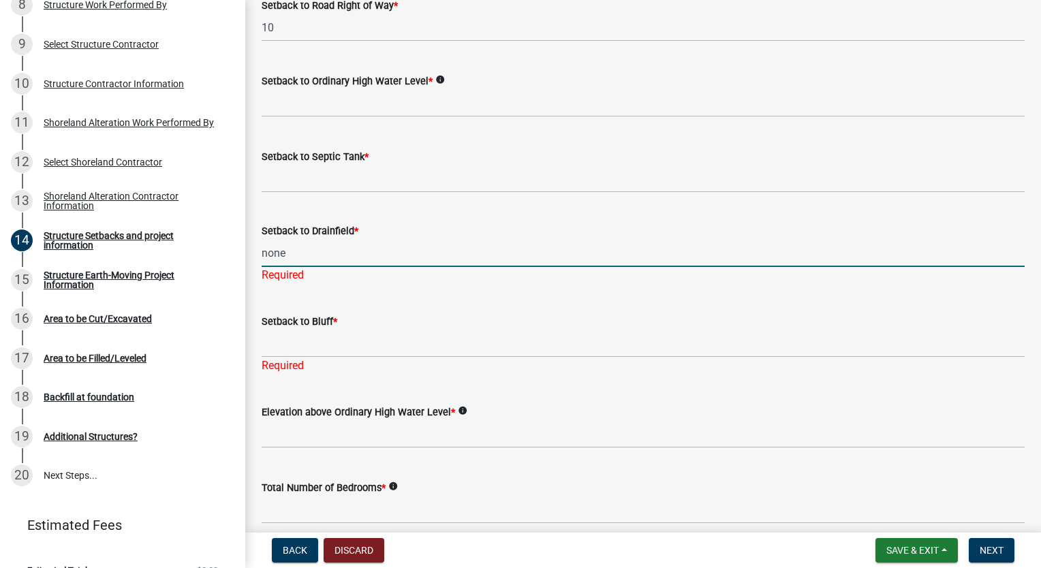
type input "none"
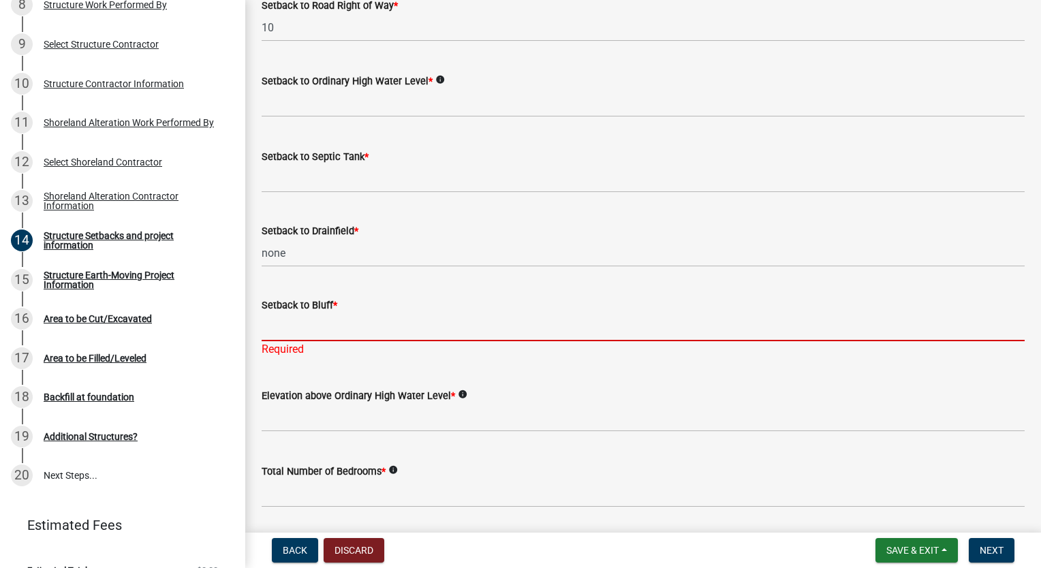
click at [316, 358] on div "Setback to Bluff * Required" at bounding box center [643, 318] width 763 height 80
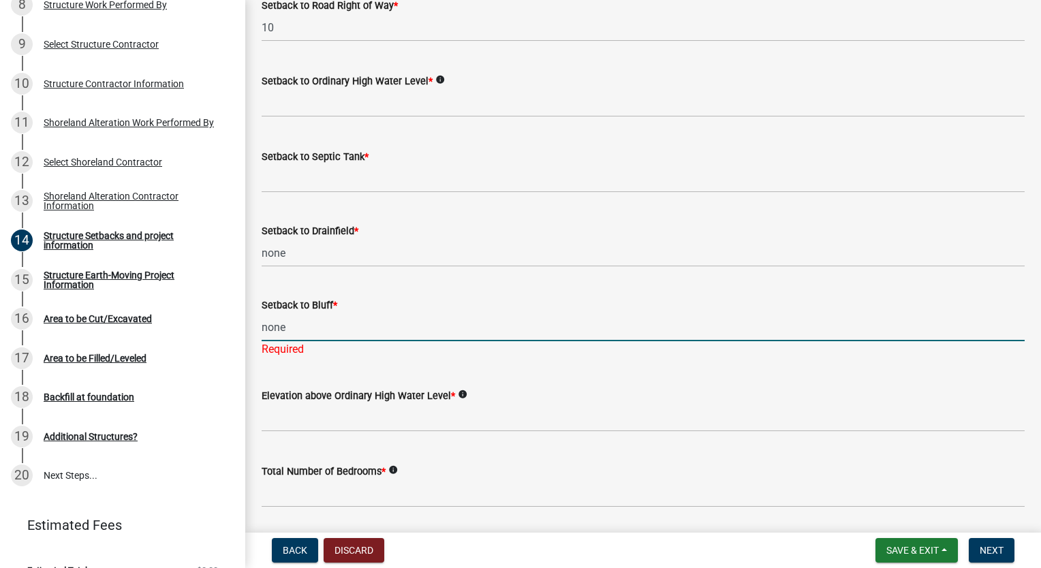
type input "none"
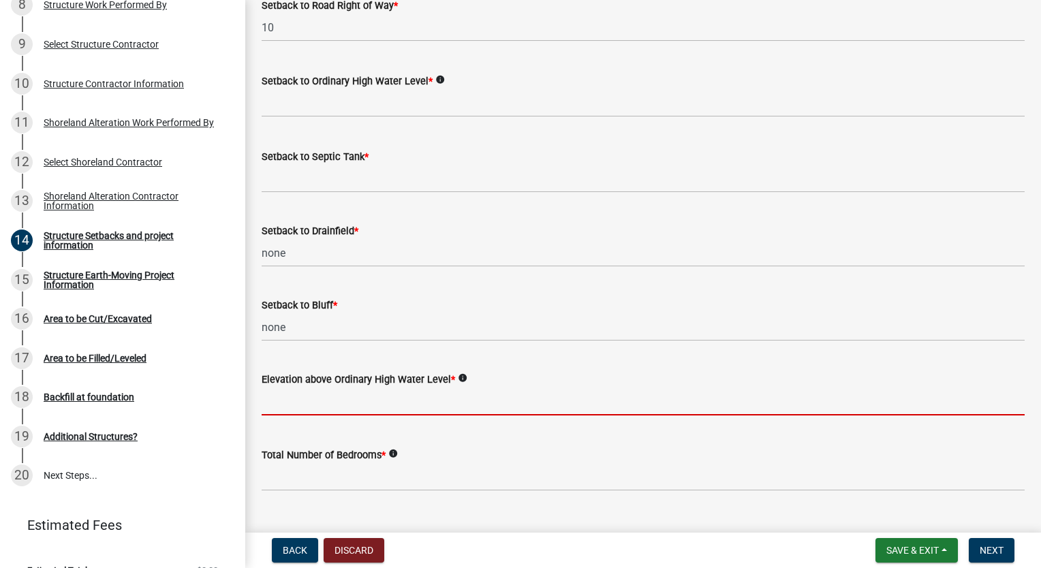
click at [321, 428] on wm-data-entity-input "Elevation above Ordinary High Water Level * info" at bounding box center [643, 390] width 763 height 76
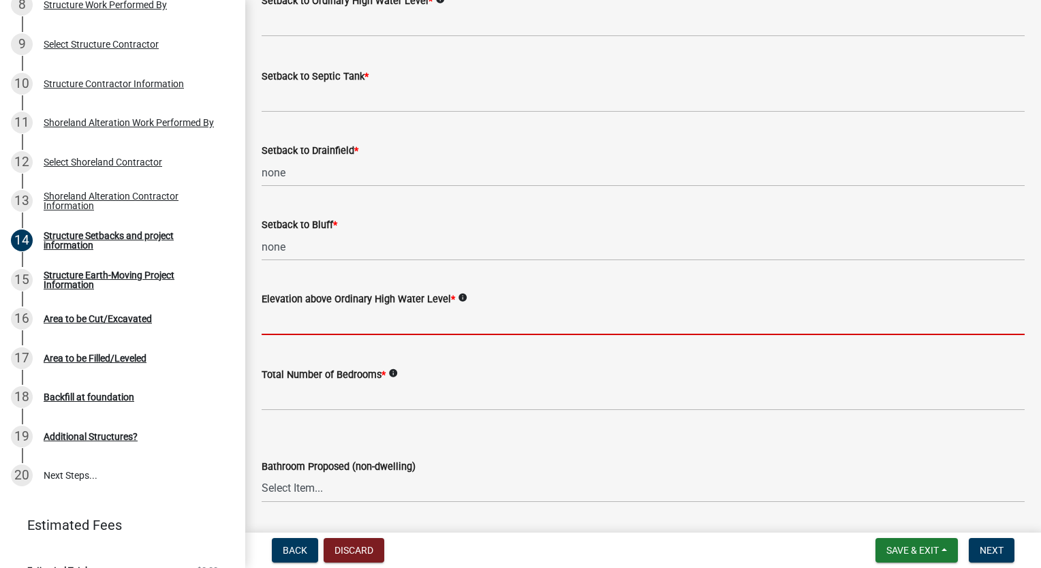
scroll to position [1090, 0]
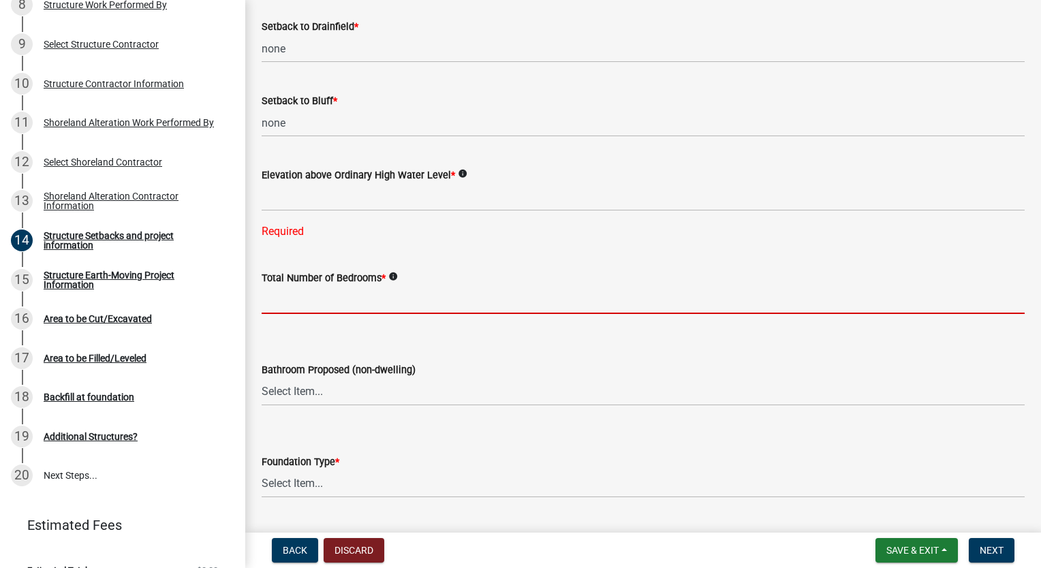
click at [305, 301] on form "Total Number of Bedrooms * info" at bounding box center [643, 292] width 763 height 44
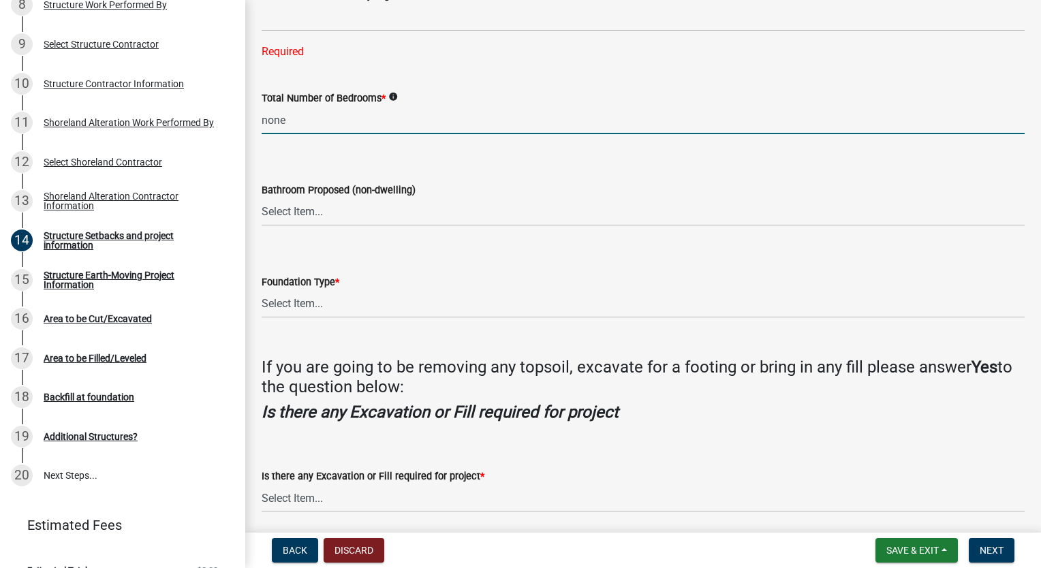
scroll to position [1295, 0]
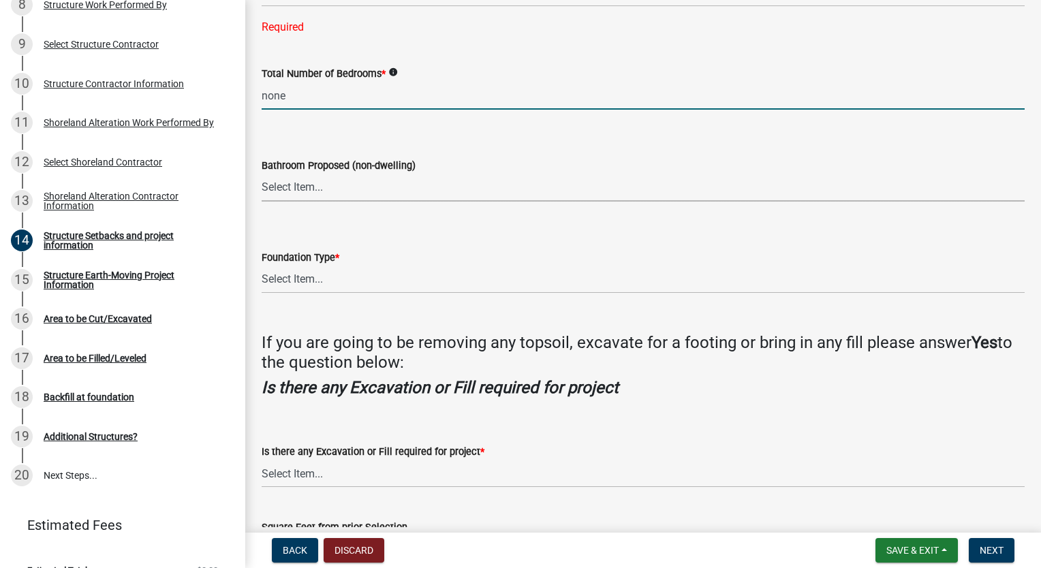
type input "0"
click at [302, 202] on select "Select Item... Yes No" at bounding box center [643, 188] width 763 height 28
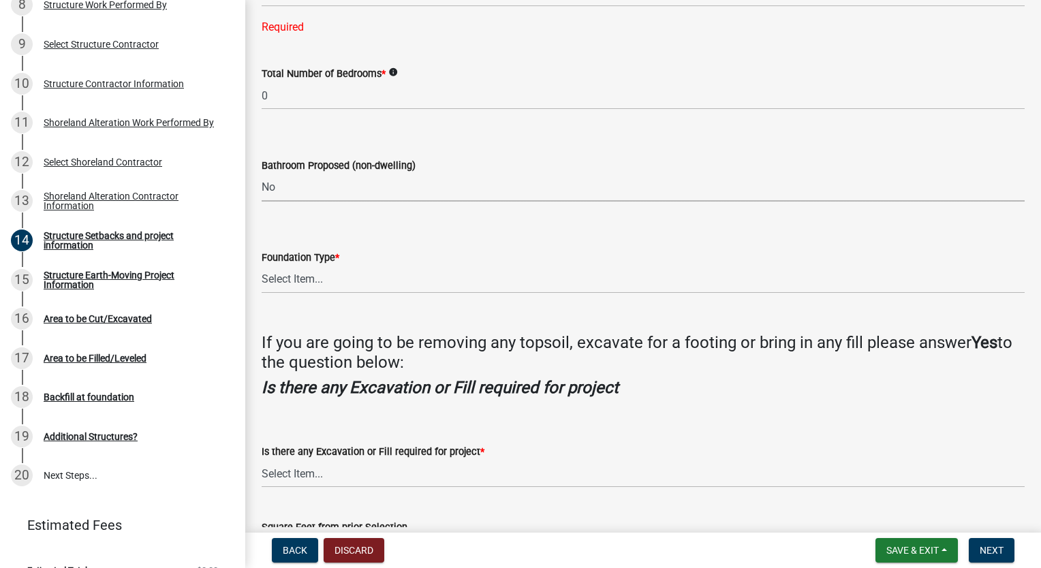
click at [262, 193] on select "Select Item... Yes No" at bounding box center [643, 188] width 763 height 28
select select "e560a688-e561-477d-b756-2b3ad714d8bd"
click at [281, 294] on select "Select Item... Floating Slab Post Construction Slab on Grade with footing Crawl…" at bounding box center [643, 280] width 763 height 28
click at [262, 285] on select "Select Item... Floating Slab Post Construction Slab on Grade with footing Crawl…" at bounding box center [643, 280] width 763 height 28
select select "b13ed3f6-1f73-490c-b6b9-92dfa0212ca3"
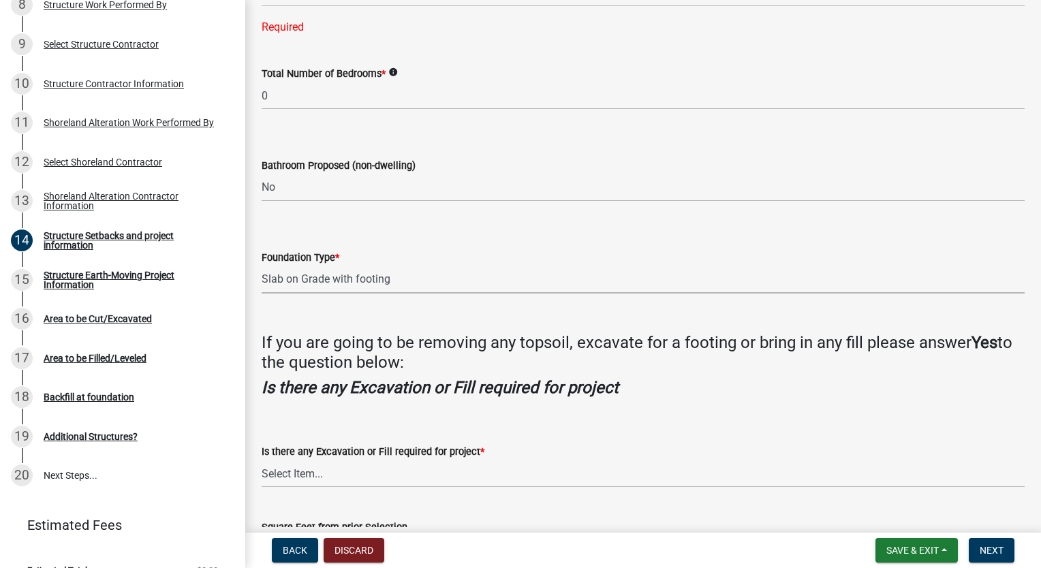
scroll to position [1415, 0]
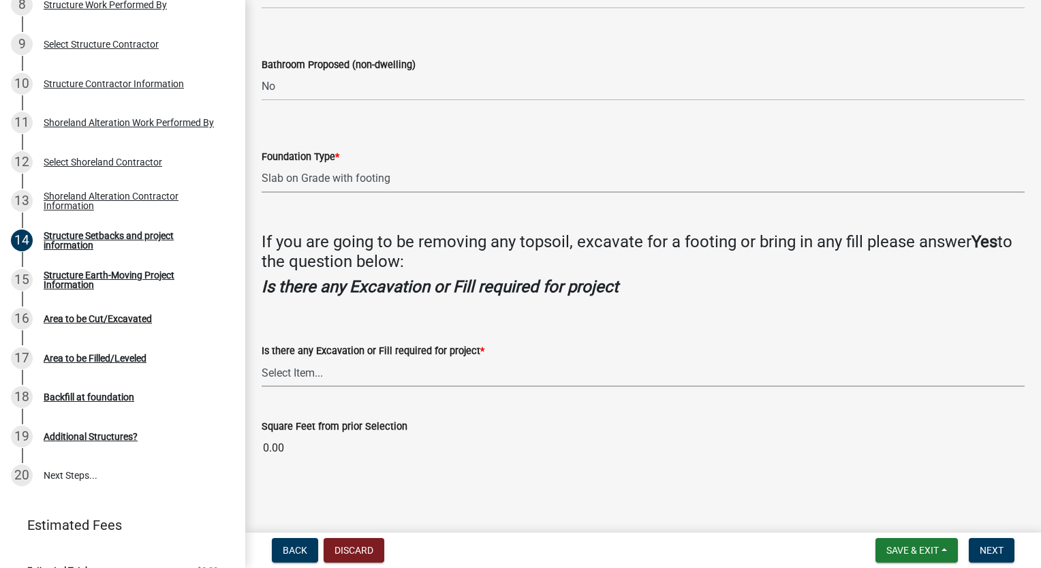
click at [320, 378] on select "Select Item... Yes No" at bounding box center [643, 373] width 763 height 28
click at [262, 359] on select "Select Item... Yes No" at bounding box center [643, 373] width 763 height 28
select select "e80e3e2c-e9d0-4b64-95b5-c0b12854bba2"
click at [303, 446] on input "0.00" at bounding box center [643, 448] width 763 height 27
drag, startPoint x: 262, startPoint y: 450, endPoint x: 205, endPoint y: 452, distance: 56.6
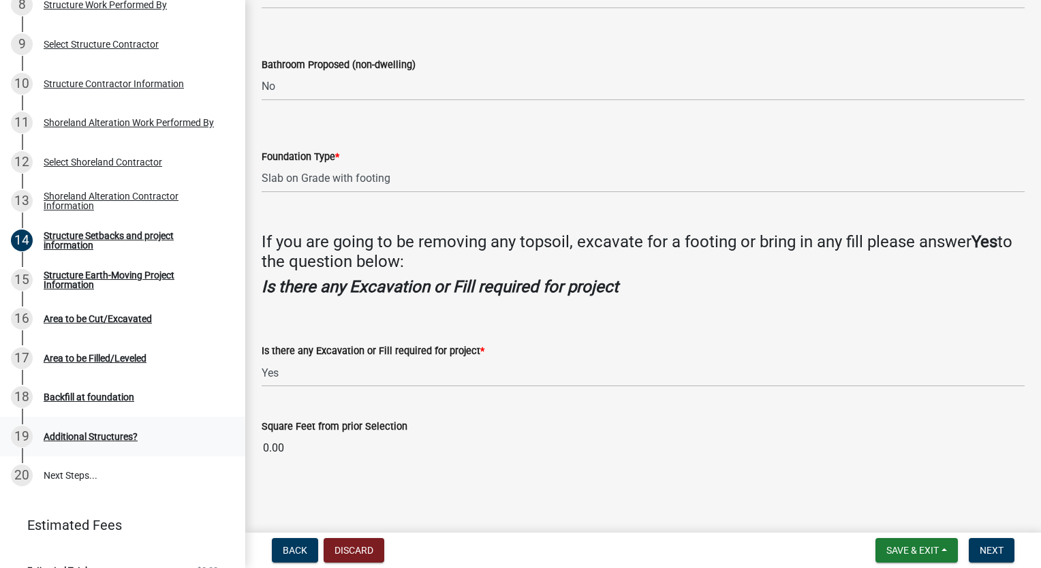
click at [205, 452] on div "Structure and Shoreland Alteration Permit Application STR/SAP - 326621 View Sum…" at bounding box center [520, 284] width 1041 height 568
click at [367, 527] on main "Structure Setbacks and project information share Share When completing setback …" at bounding box center [643, 263] width 796 height 527
drag, startPoint x: 296, startPoint y: 451, endPoint x: 240, endPoint y: 457, distance: 56.8
click at [240, 457] on div "Structure and Shoreland Alteration Permit Application STR/SAP - 326621 View Sum…" at bounding box center [520, 284] width 1041 height 568
drag, startPoint x: 240, startPoint y: 457, endPoint x: 330, endPoint y: 508, distance: 103.8
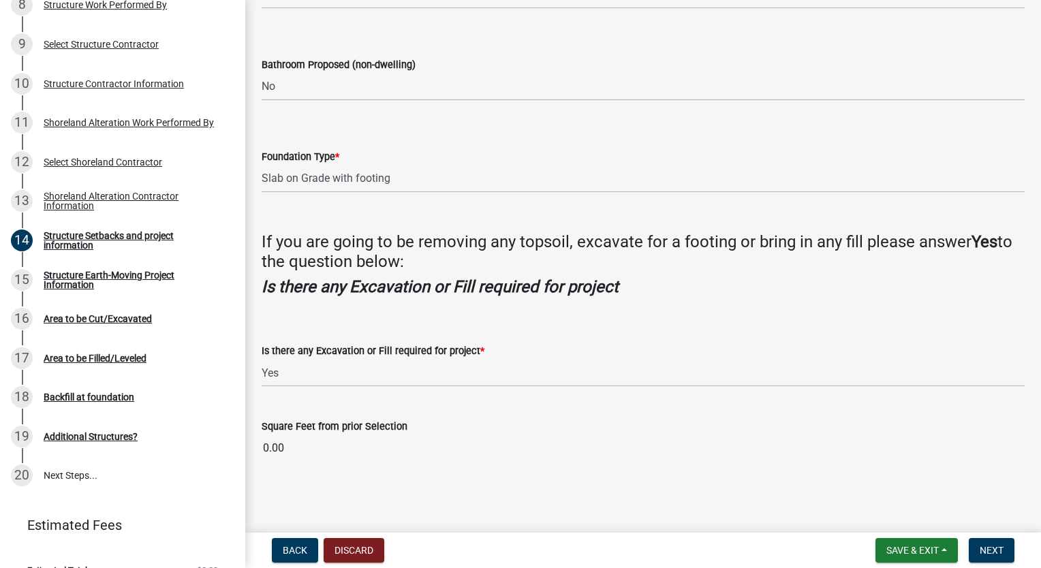
click at [330, 508] on main "Structure Setbacks and project information share Share When completing setback …" at bounding box center [643, 263] width 796 height 527
click at [986, 555] on span "Next" at bounding box center [992, 550] width 24 height 11
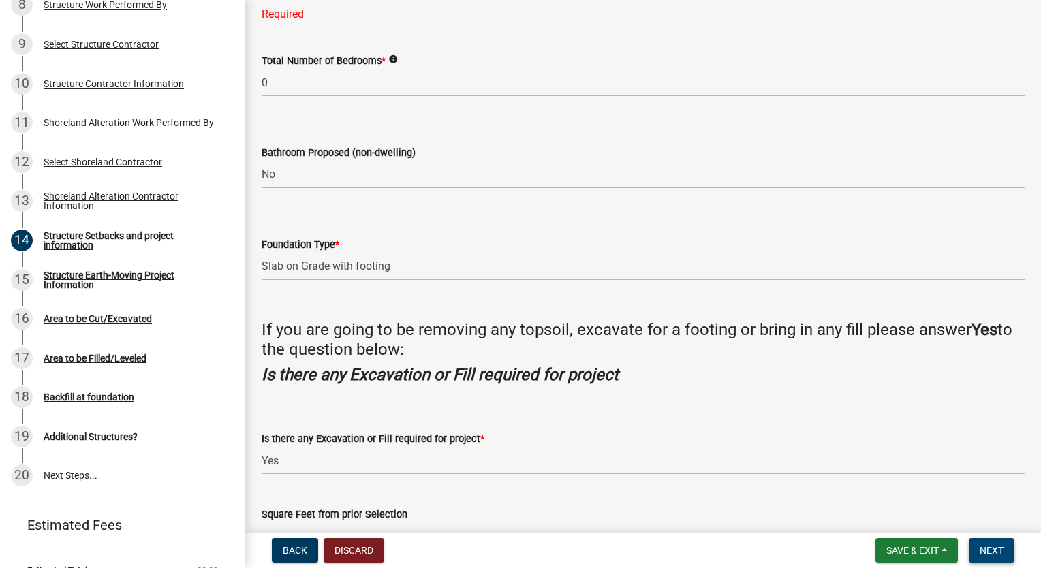
scroll to position [1458, 0]
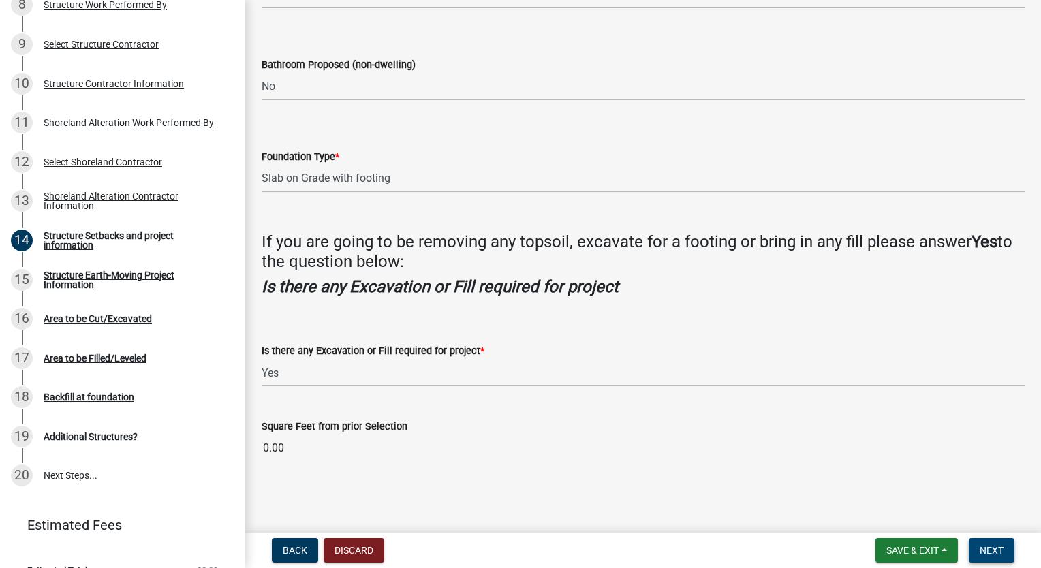
click at [992, 549] on span "Next" at bounding box center [992, 550] width 24 height 11
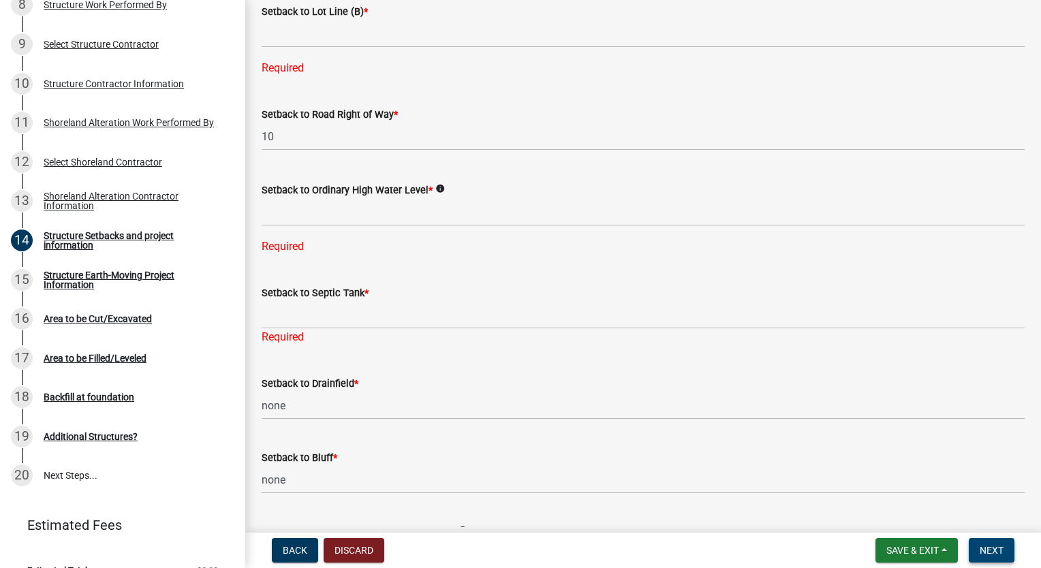
scroll to position [981, 0]
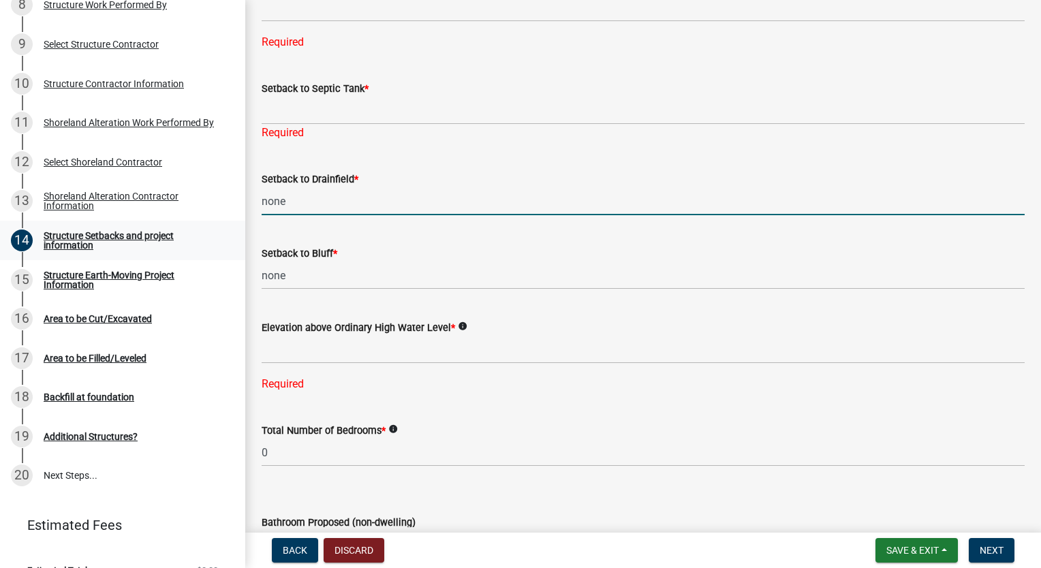
drag, startPoint x: 295, startPoint y: 224, endPoint x: 189, endPoint y: 228, distance: 105.7
click at [189, 228] on div "Structure and Shoreland Alteration Permit Application STR/SAP - 326621 View Sum…" at bounding box center [520, 284] width 1041 height 568
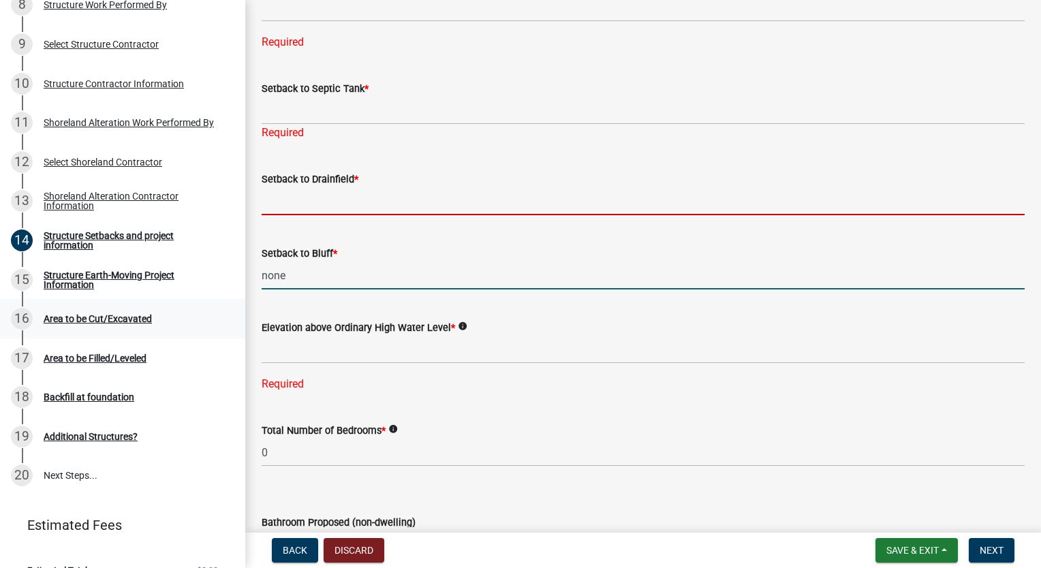
drag, startPoint x: 298, startPoint y: 296, endPoint x: 187, endPoint y: 301, distance: 111.2
click at [187, 301] on div "Structure and Shoreland Alteration Permit Application STR/SAP - 326621 View Sum…" at bounding box center [520, 284] width 1041 height 568
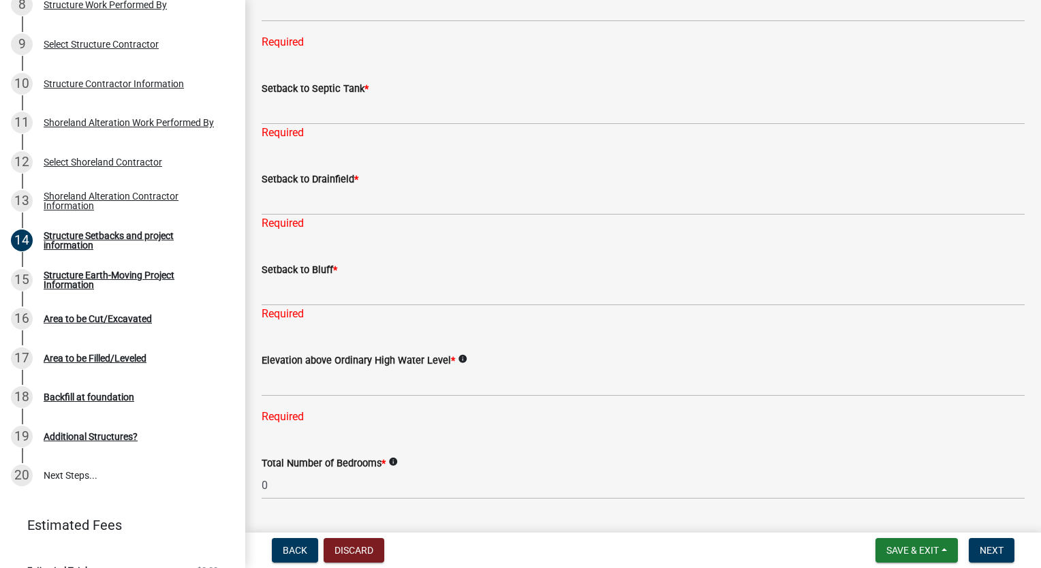
click at [360, 428] on wm-data-entity-input "Elevation above Ordinary High Water Level * info Required" at bounding box center [643, 384] width 763 height 103
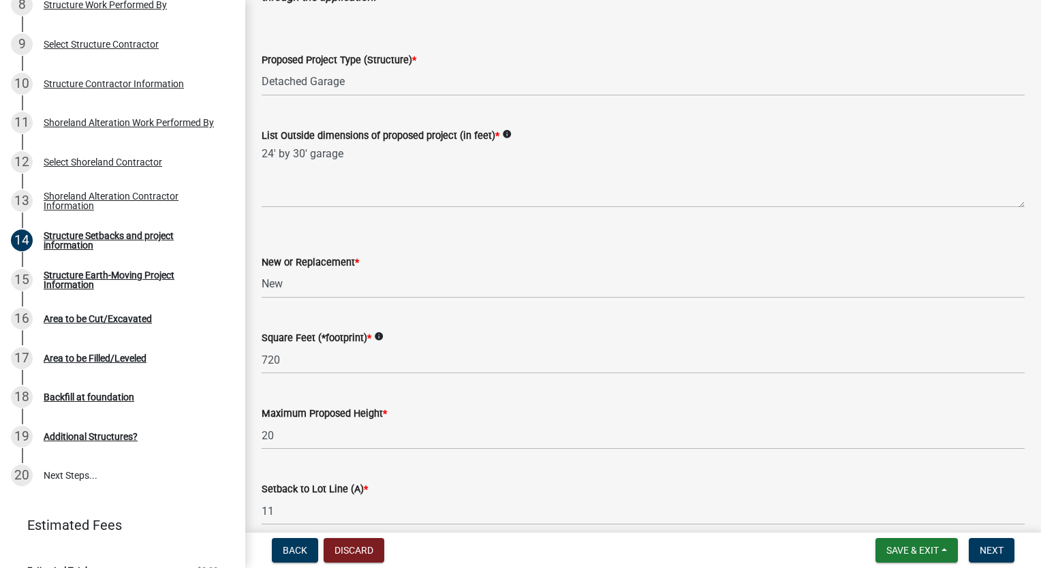
scroll to position [128, 0]
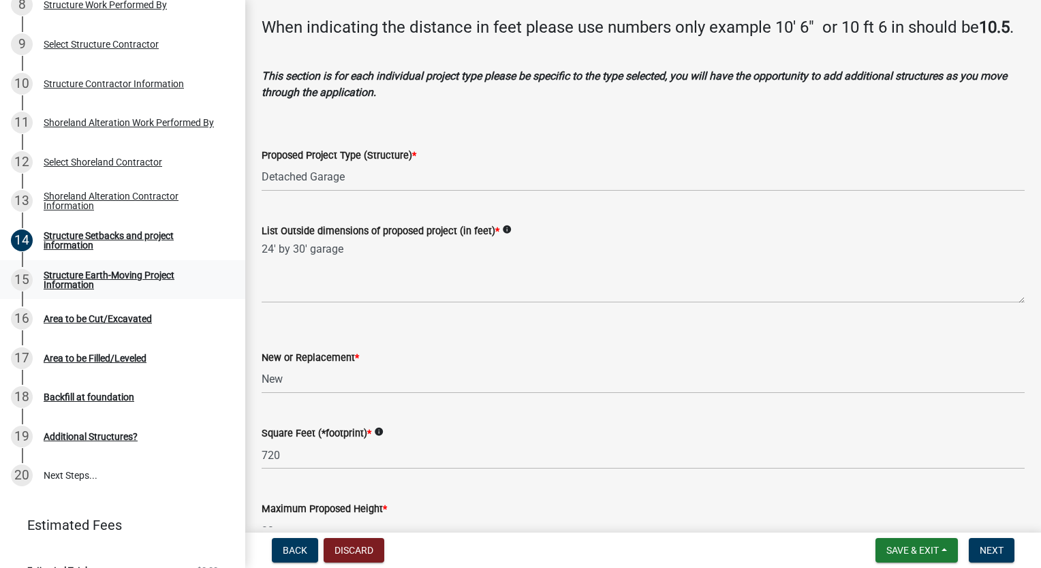
click at [95, 278] on div "Structure Earth-Moving Project Information" at bounding box center [134, 280] width 180 height 19
click at [91, 318] on div "Area to be Cut/Excavated" at bounding box center [98, 319] width 108 height 10
click at [57, 359] on div "Area to be Filled/Leveled" at bounding box center [95, 359] width 103 height 10
click at [913, 537] on nav "Back Discard Save & Exit Save Save & Exit Next" at bounding box center [643, 550] width 796 height 35
click at [915, 553] on span "Save & Exit" at bounding box center [913, 550] width 52 height 11
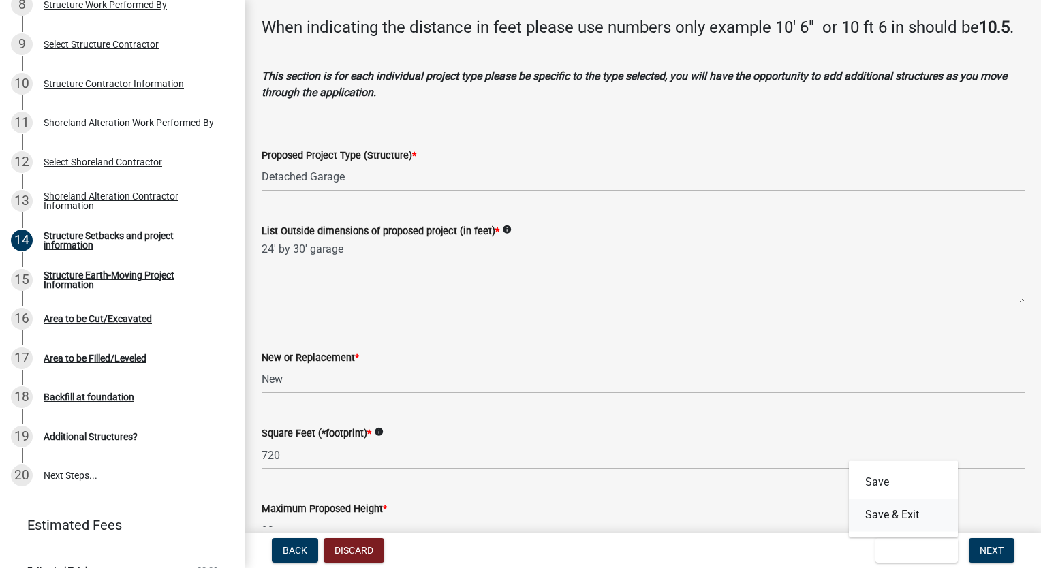
click at [895, 519] on button "Save & Exit" at bounding box center [903, 515] width 109 height 33
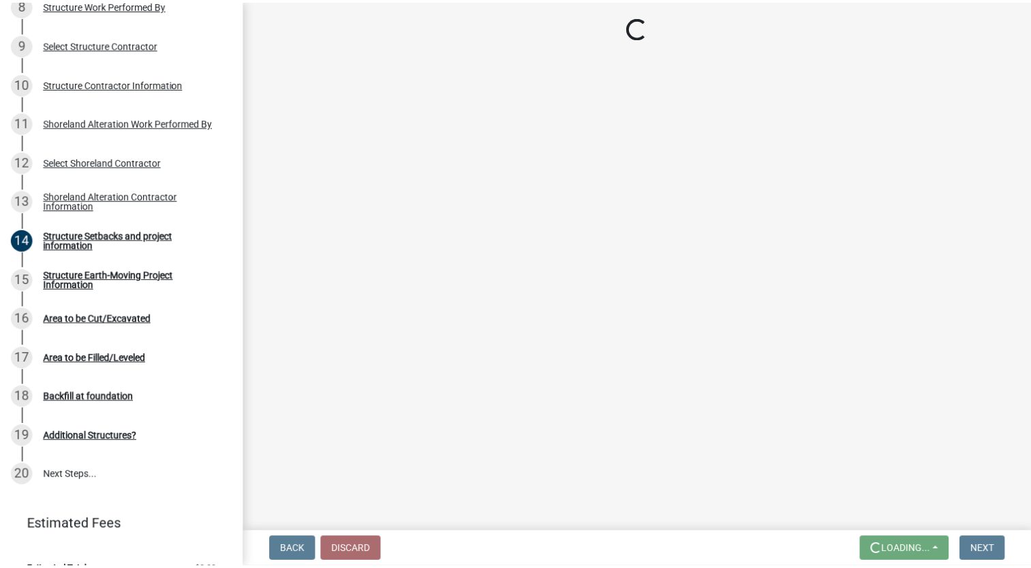
scroll to position [0, 0]
